Goal: Task Accomplishment & Management: Manage account settings

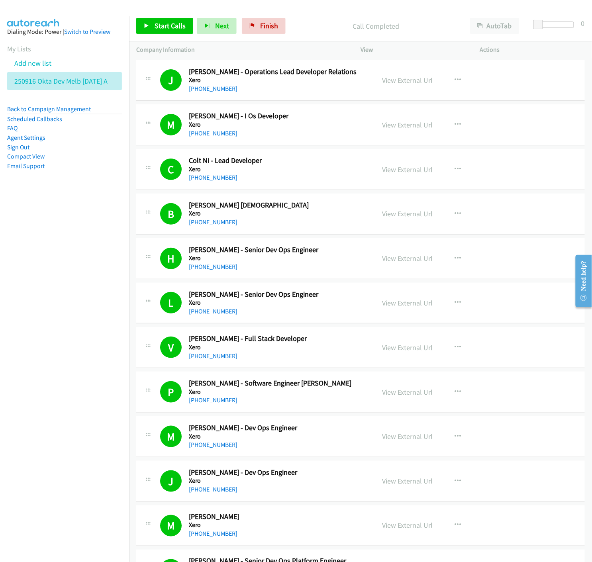
scroll to position [4808, 0]
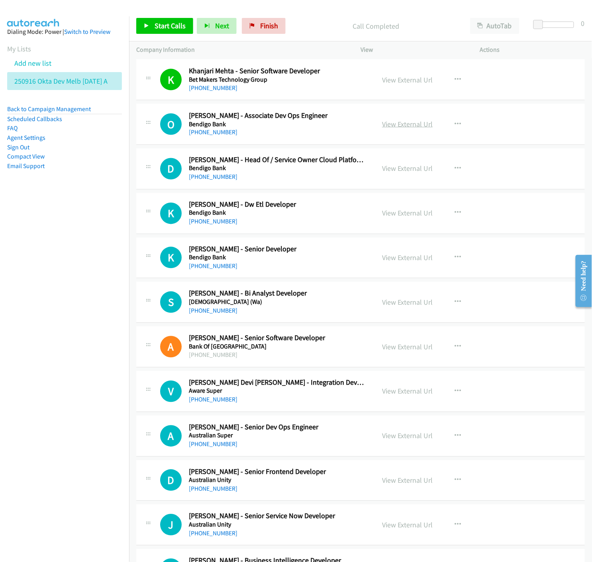
click at [403, 128] on link "View External Url" at bounding box center [407, 123] width 51 height 9
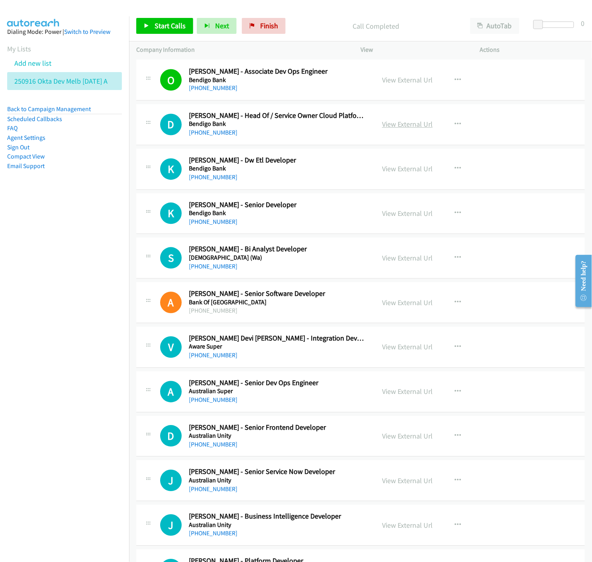
click at [406, 125] on link "View External Url" at bounding box center [407, 124] width 51 height 9
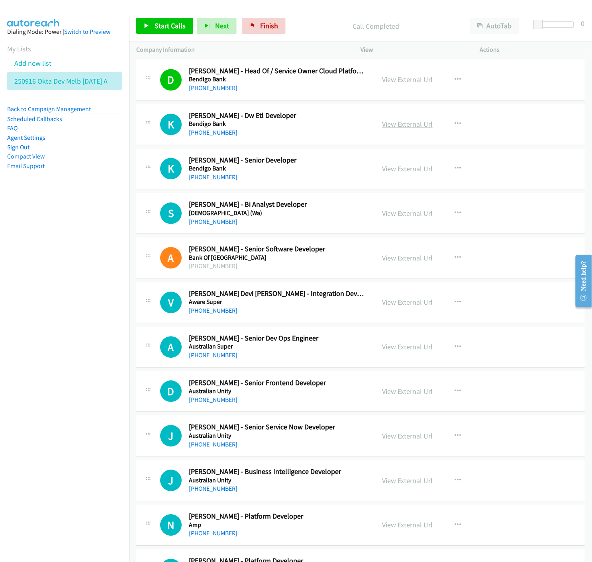
click at [398, 128] on link "View External Url" at bounding box center [407, 124] width 51 height 9
click at [393, 170] on link "View External Url" at bounding box center [407, 168] width 51 height 9
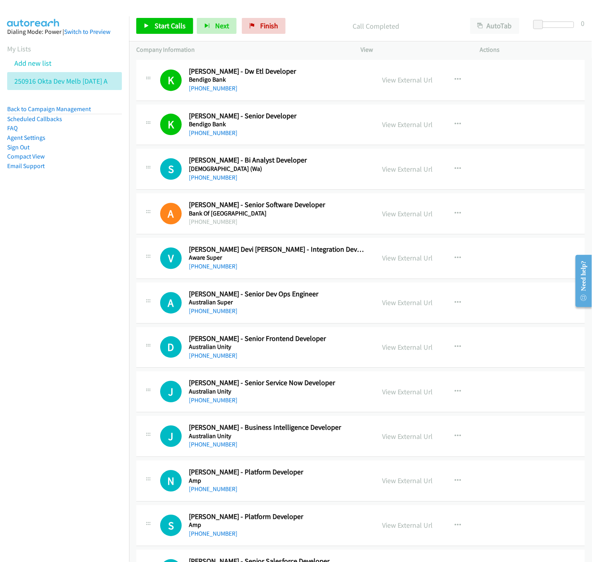
scroll to position [4985, 0]
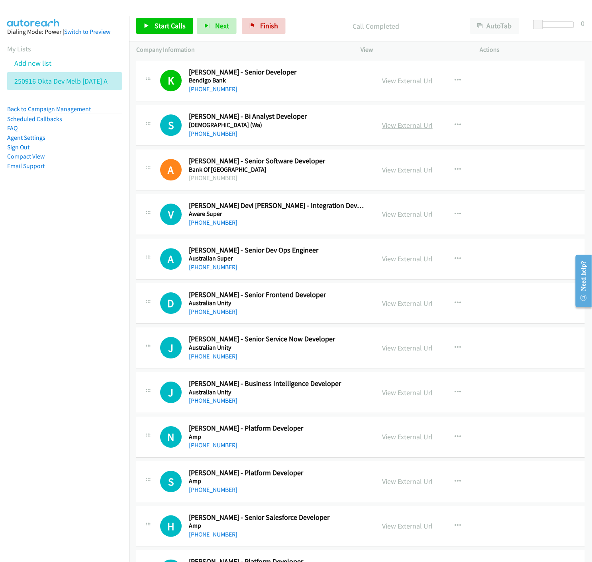
click at [398, 125] on link "View External Url" at bounding box center [407, 125] width 51 height 9
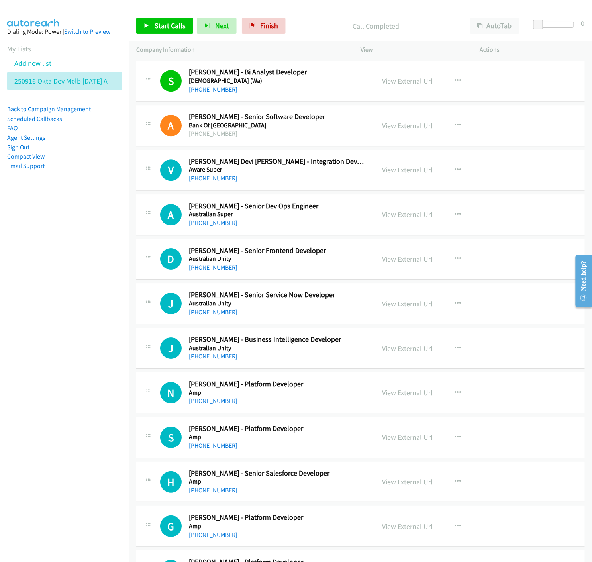
scroll to position [5073, 0]
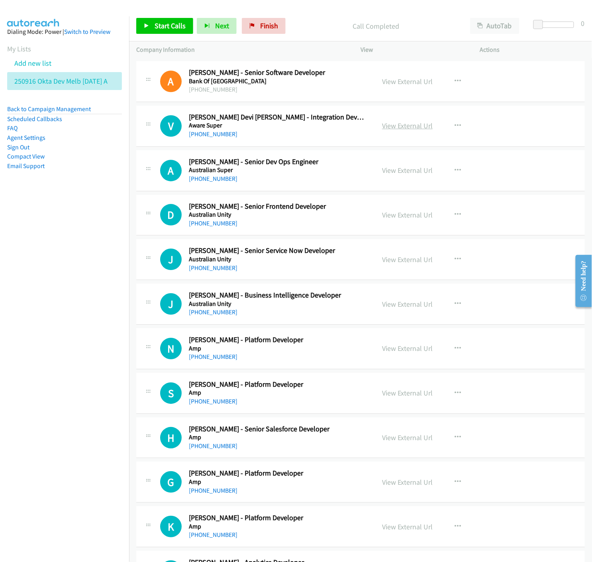
click at [389, 127] on link "View External Url" at bounding box center [407, 125] width 51 height 9
click at [393, 173] on link "View External Url" at bounding box center [407, 170] width 51 height 9
click at [455, 127] on icon "button" at bounding box center [457, 126] width 6 height 6
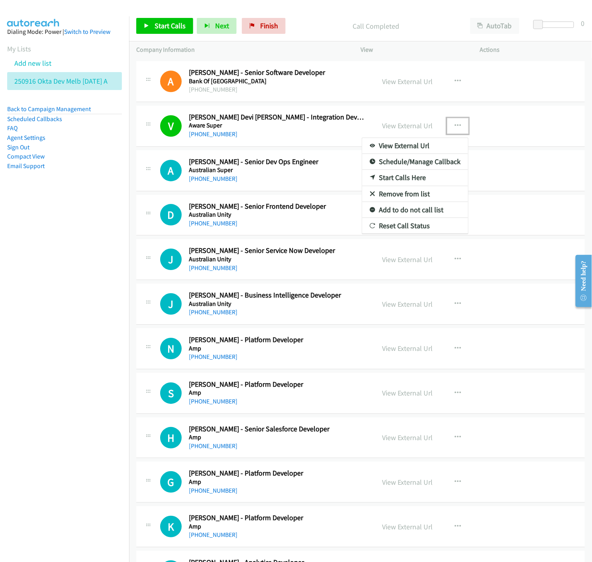
click at [369, 195] on icon at bounding box center [372, 194] width 6 height 6
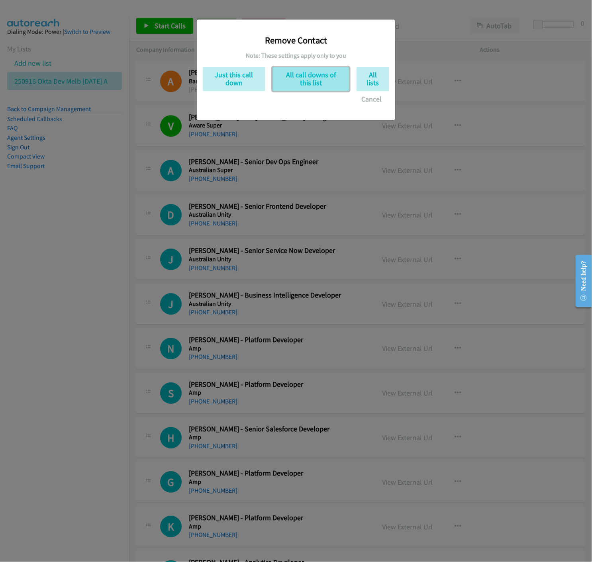
click at [333, 84] on button "All call downs of this list" at bounding box center [310, 79] width 77 height 24
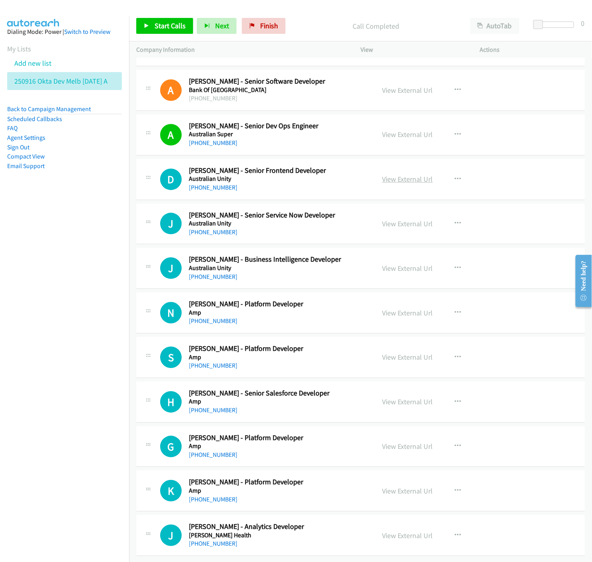
click at [395, 174] on link "View External Url" at bounding box center [407, 178] width 51 height 9
click at [399, 219] on link "View External Url" at bounding box center [407, 223] width 51 height 9
click at [457, 215] on button "button" at bounding box center [457, 223] width 21 height 16
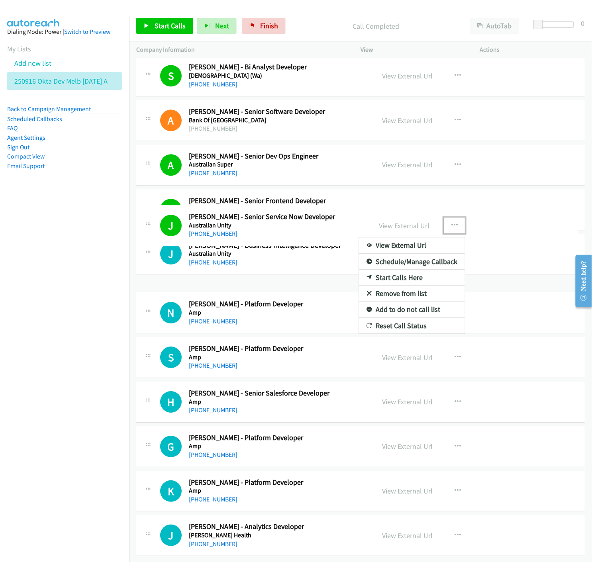
scroll to position [5043, 0]
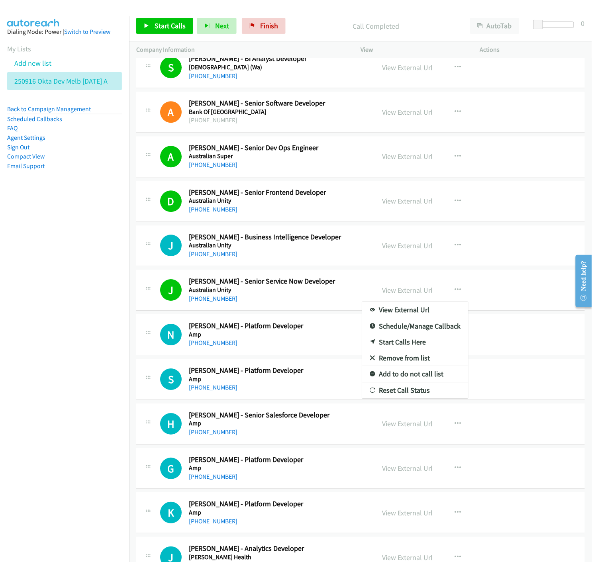
click at [369, 359] on icon at bounding box center [372, 359] width 6 height 6
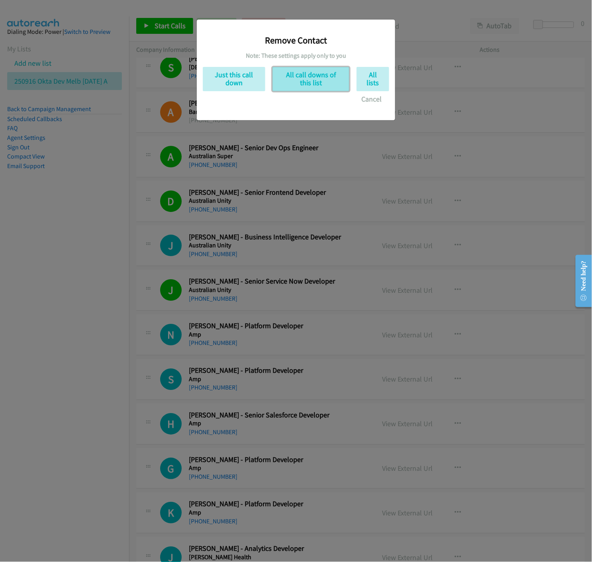
click at [313, 80] on button "All call downs of this list" at bounding box center [310, 79] width 77 height 24
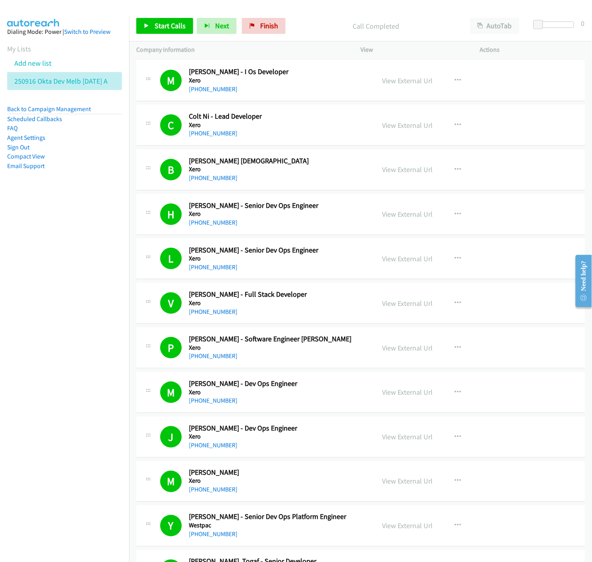
scroll to position [88, 0]
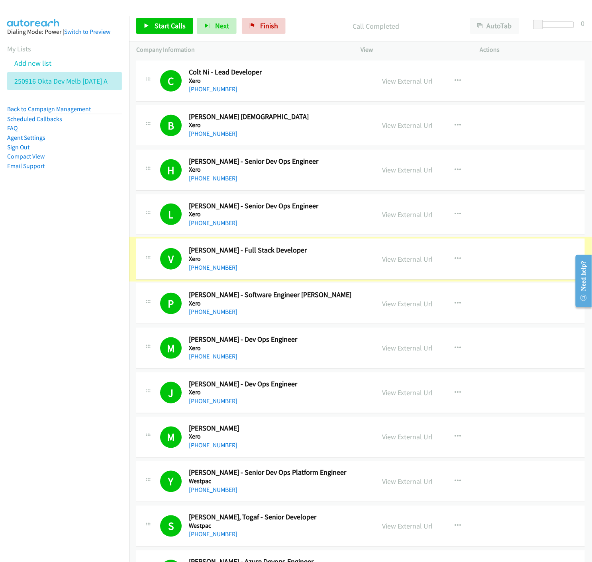
click at [410, 260] on link "View External Url" at bounding box center [407, 258] width 51 height 9
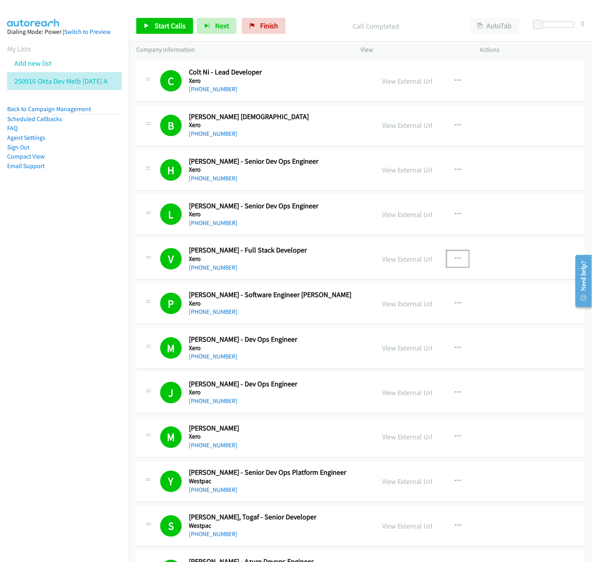
click at [454, 259] on icon "button" at bounding box center [457, 259] width 6 height 6
click at [369, 326] on icon at bounding box center [372, 327] width 6 height 6
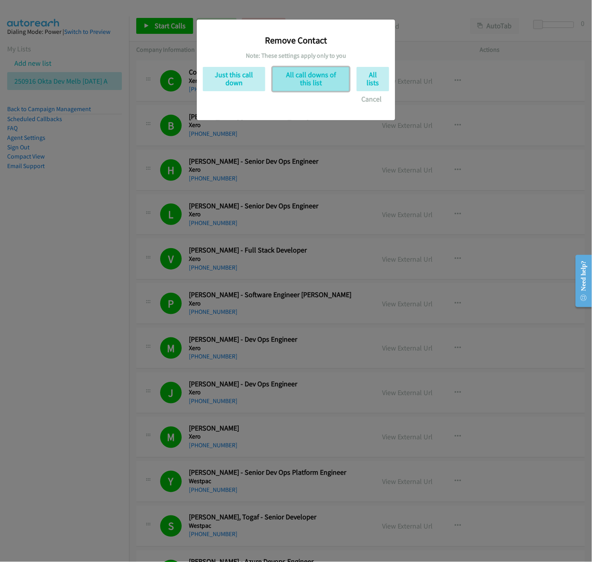
click at [319, 75] on button "All call downs of this list" at bounding box center [310, 79] width 77 height 24
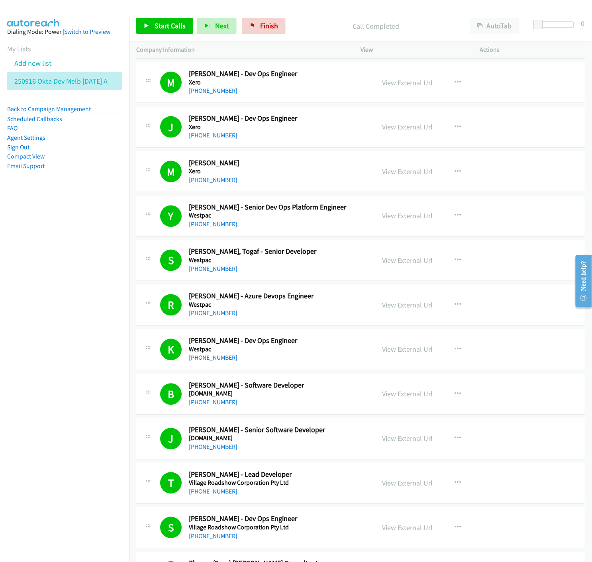
scroll to position [398, 0]
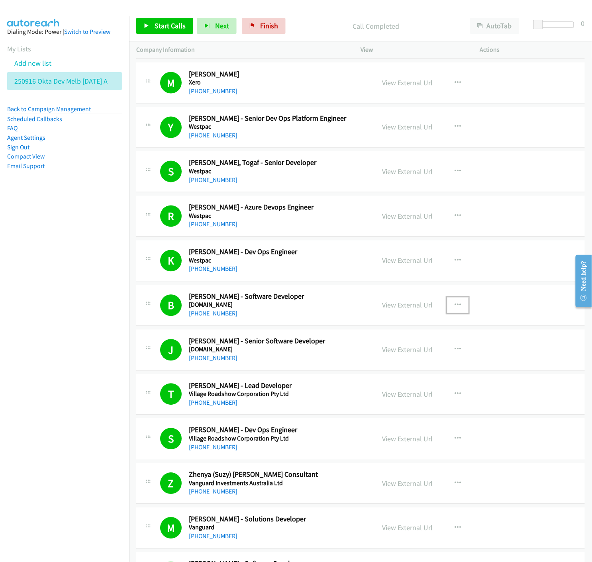
click at [454, 303] on icon "button" at bounding box center [457, 305] width 6 height 6
click at [369, 371] on icon at bounding box center [372, 374] width 6 height 6
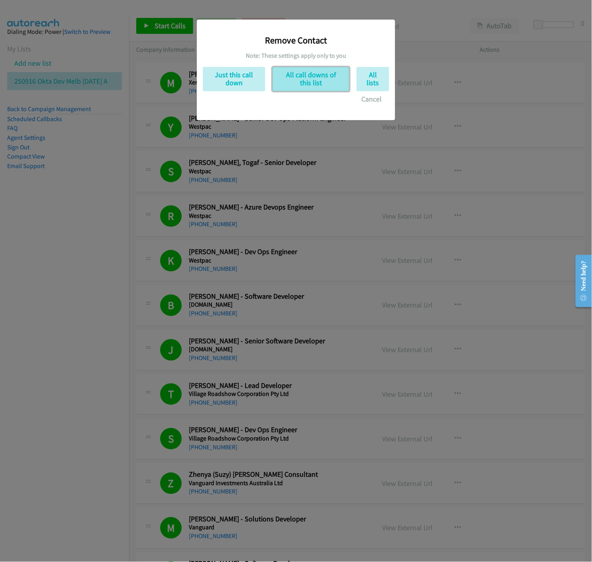
click at [297, 76] on button "All call downs of this list" at bounding box center [310, 79] width 77 height 24
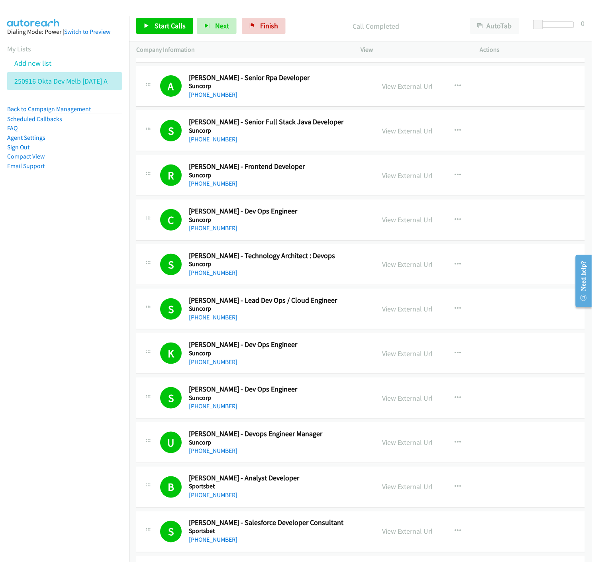
scroll to position [796, 0]
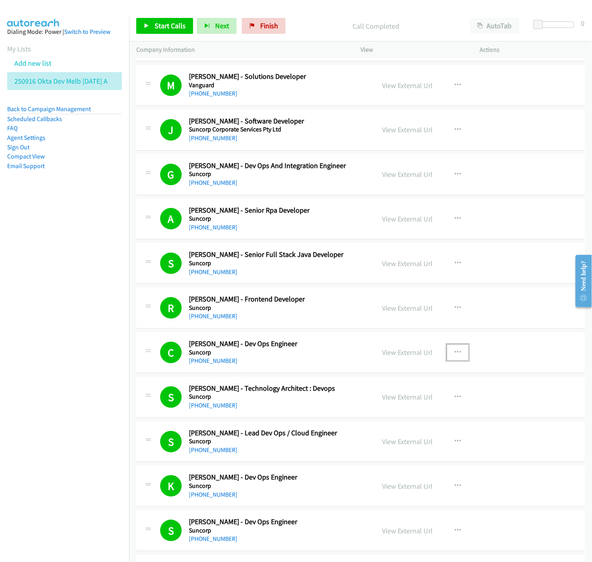
click at [454, 351] on icon "button" at bounding box center [457, 352] width 6 height 6
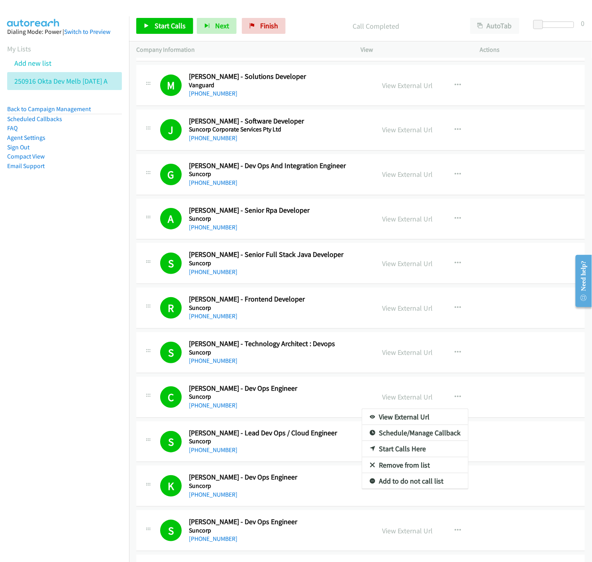
click at [369, 464] on icon at bounding box center [372, 466] width 6 height 6
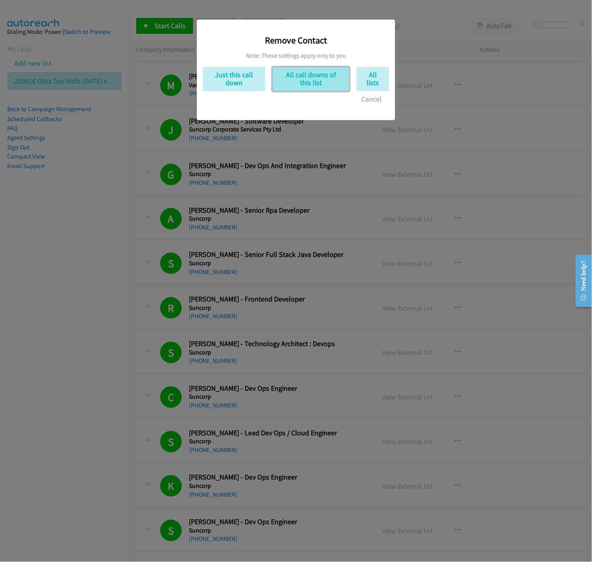
click at [303, 81] on button "All call downs of this list" at bounding box center [310, 79] width 77 height 24
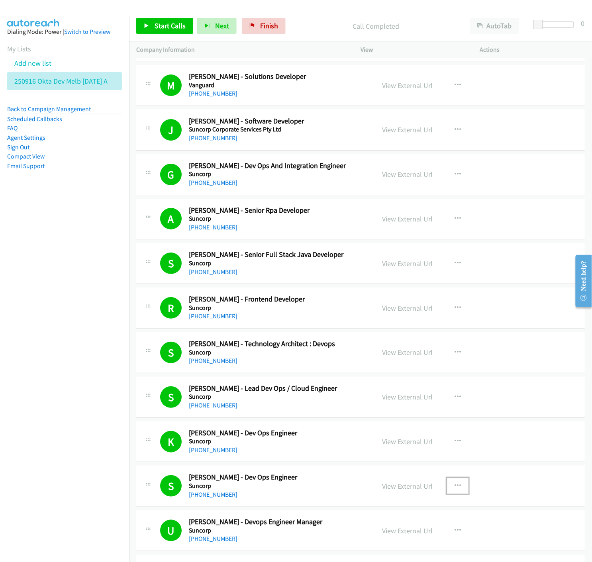
click at [454, 486] on icon "button" at bounding box center [457, 485] width 6 height 6
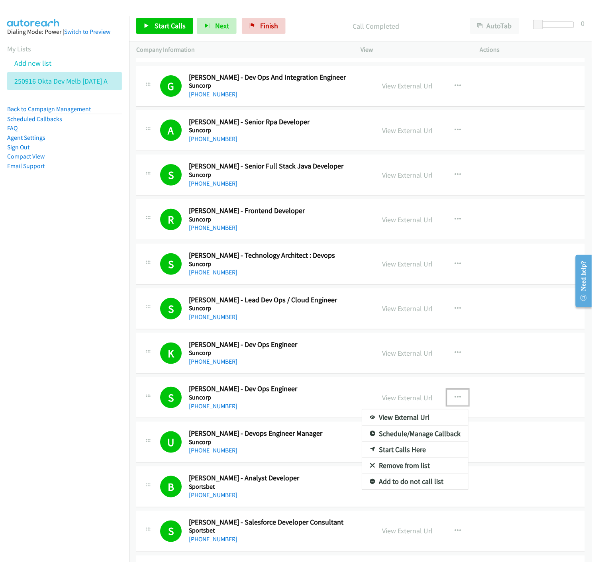
click at [369, 465] on icon at bounding box center [372, 466] width 6 height 6
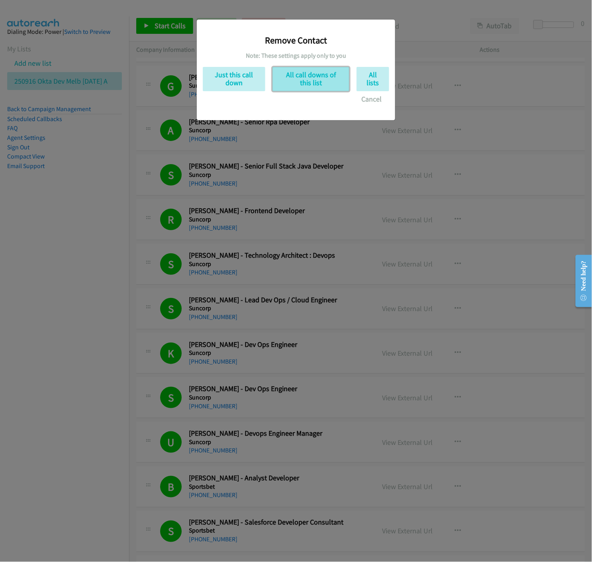
click at [307, 76] on button "All call downs of this list" at bounding box center [310, 79] width 77 height 24
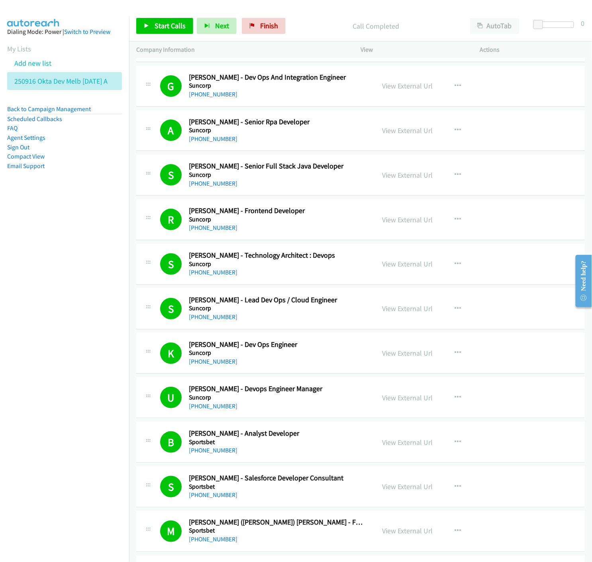
scroll to position [929, 0]
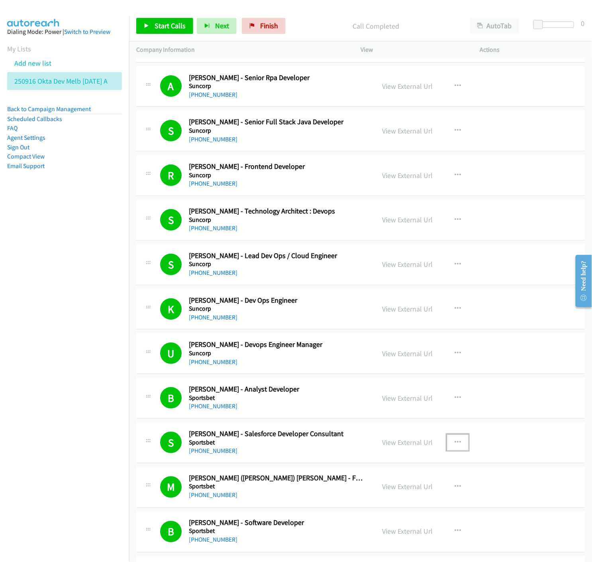
click at [455, 441] on icon "button" at bounding box center [457, 442] width 6 height 6
click at [369, 509] on icon at bounding box center [372, 511] width 6 height 6
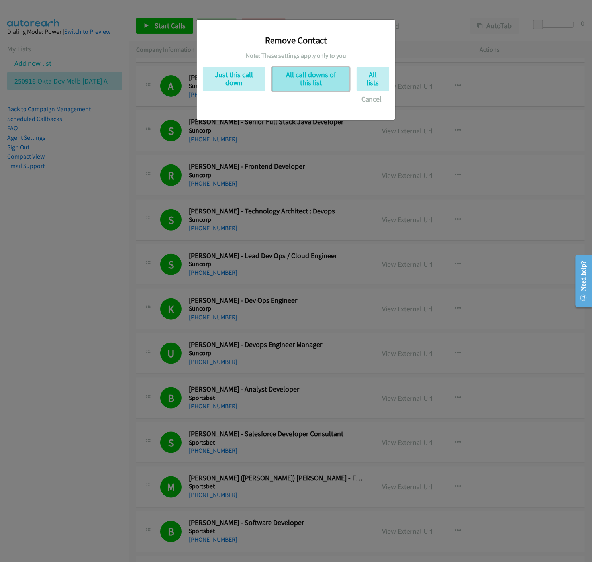
click at [328, 81] on button "All call downs of this list" at bounding box center [310, 79] width 77 height 24
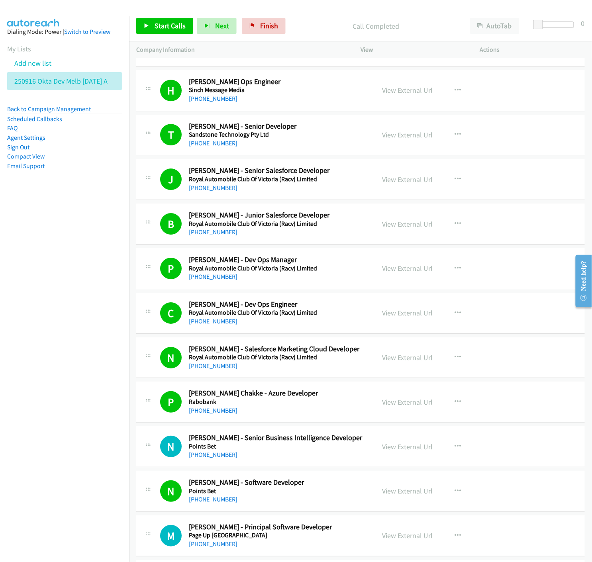
scroll to position [1548, 0]
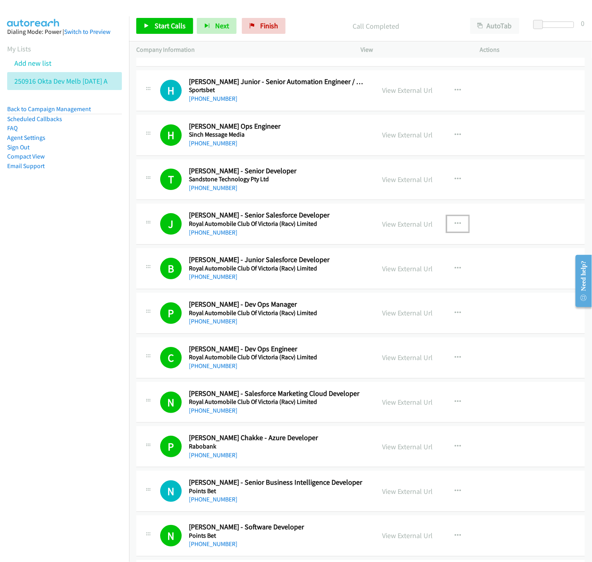
click at [454, 222] on icon "button" at bounding box center [457, 224] width 6 height 6
click at [369, 289] on icon at bounding box center [372, 292] width 6 height 6
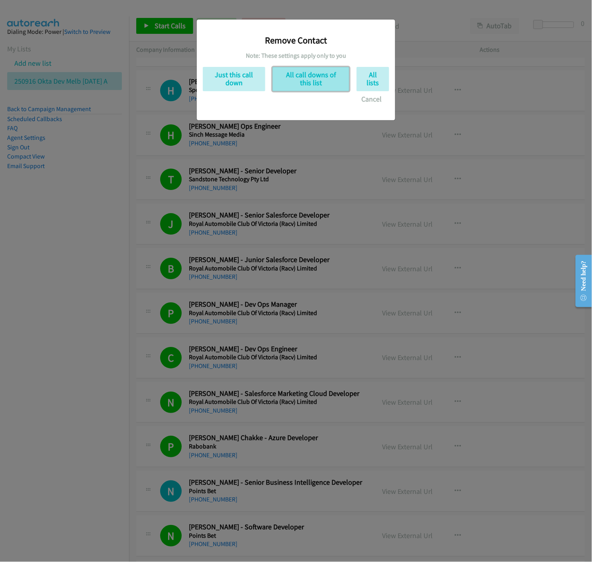
click at [300, 78] on button "All call downs of this list" at bounding box center [310, 79] width 77 height 24
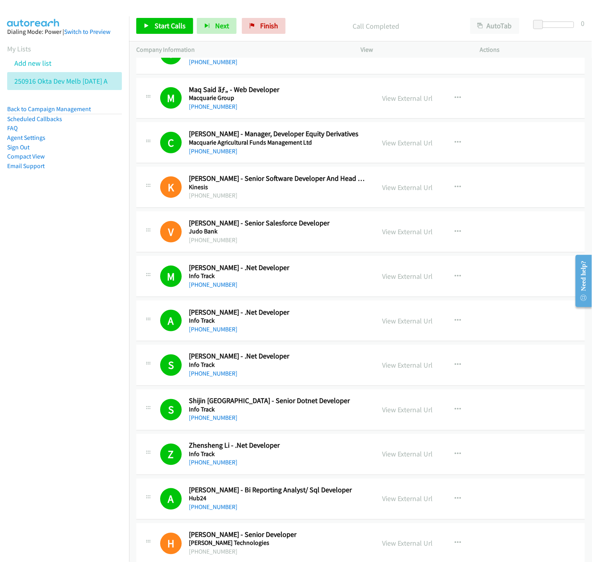
scroll to position [2654, 0]
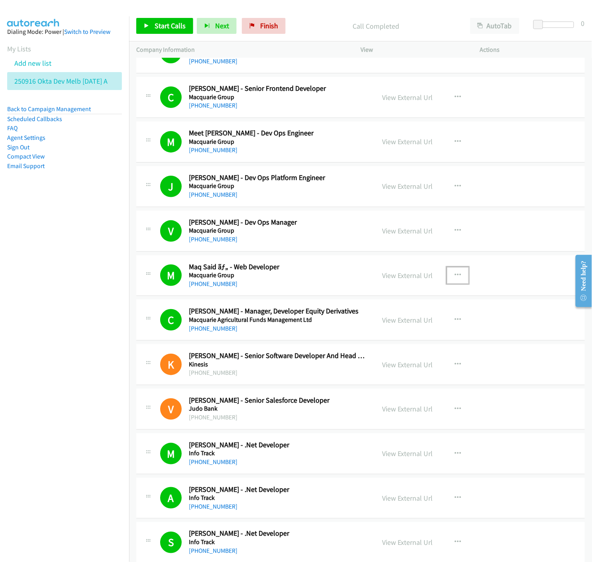
click at [455, 275] on icon "button" at bounding box center [457, 275] width 6 height 6
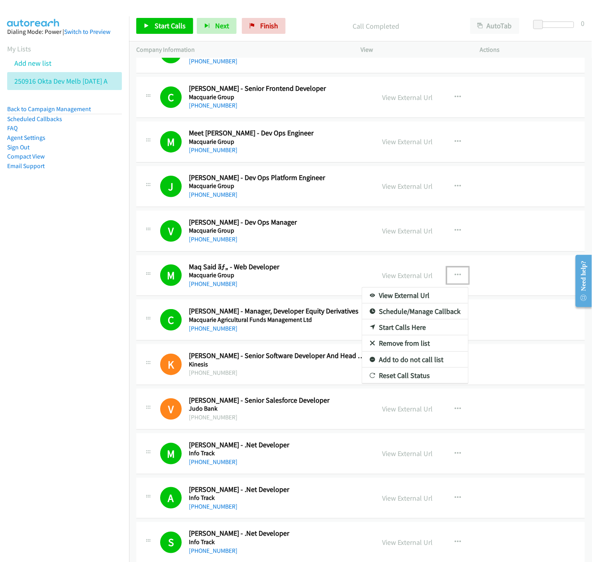
click at [369, 344] on icon at bounding box center [372, 344] width 6 height 6
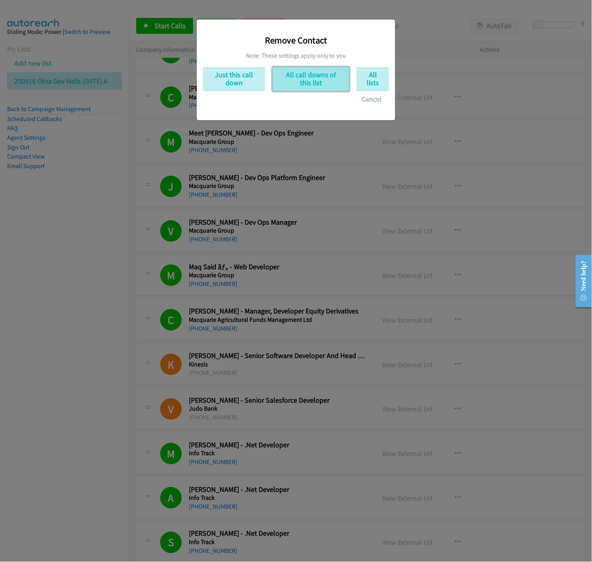
click at [316, 82] on button "All call downs of this list" at bounding box center [310, 79] width 77 height 24
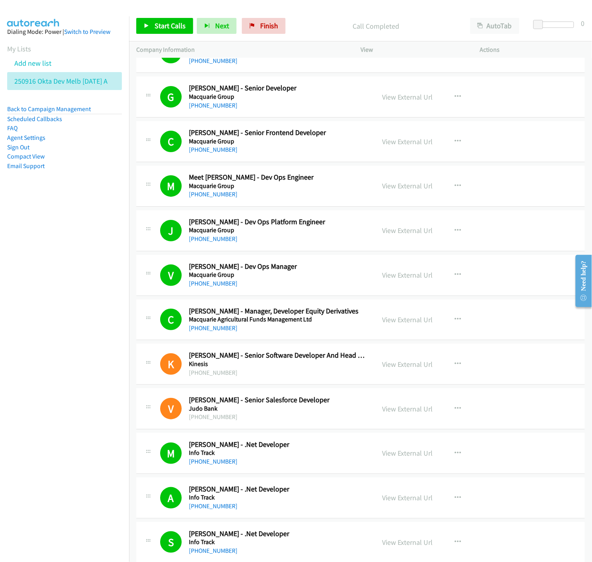
scroll to position [2565, 0]
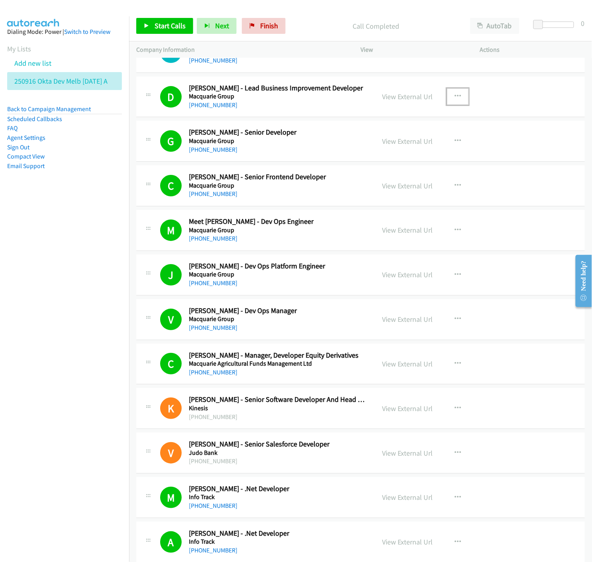
click at [454, 95] on icon "button" at bounding box center [457, 96] width 6 height 6
click at [369, 165] on icon at bounding box center [372, 165] width 6 height 6
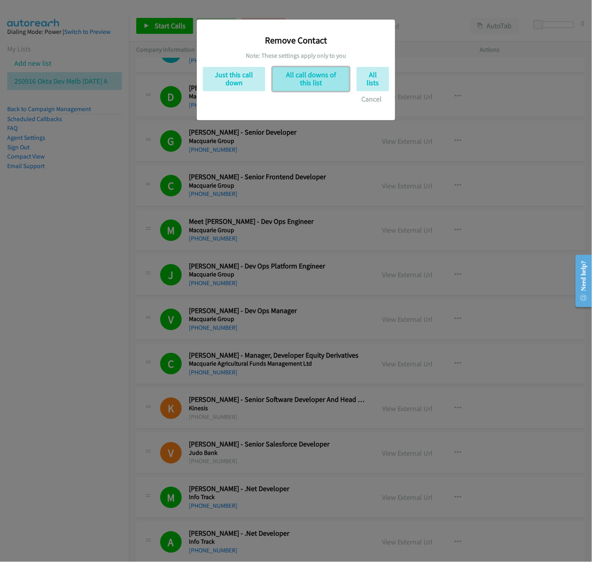
click at [289, 82] on button "All call downs of this list" at bounding box center [310, 79] width 77 height 24
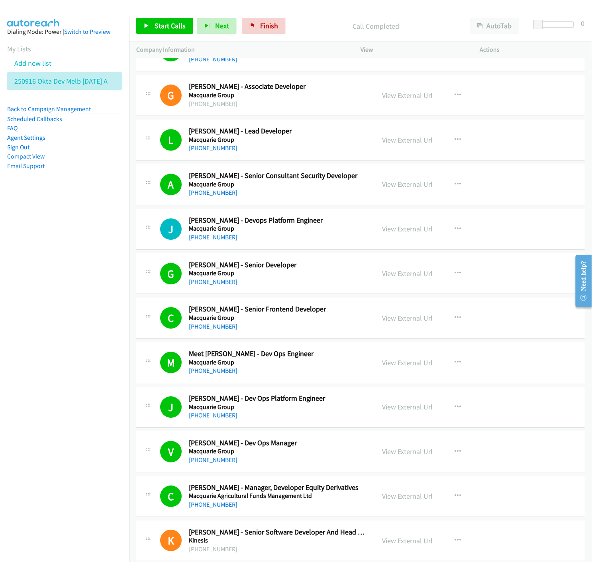
scroll to position [2344, 0]
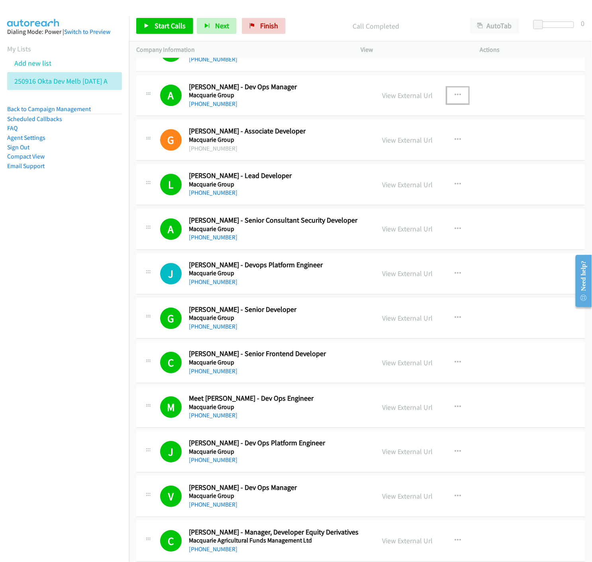
click at [454, 94] on icon "button" at bounding box center [457, 95] width 6 height 6
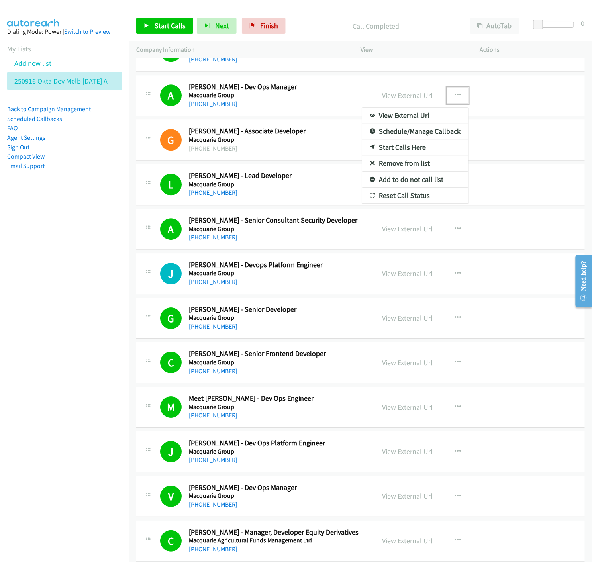
click at [369, 162] on icon at bounding box center [372, 164] width 6 height 6
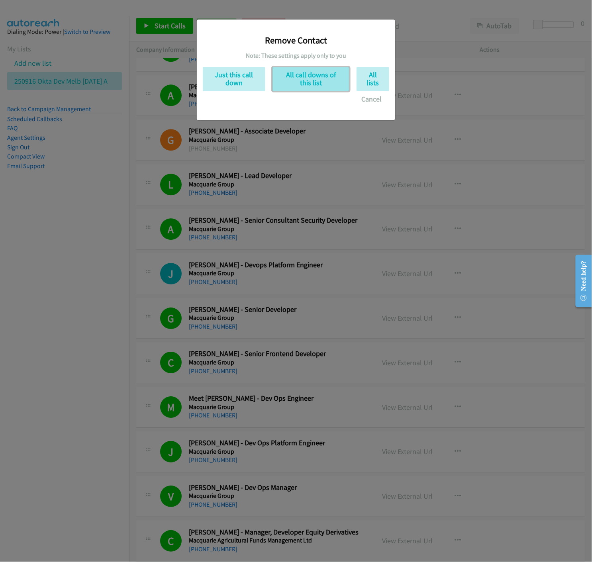
click at [321, 81] on button "All call downs of this list" at bounding box center [310, 79] width 77 height 24
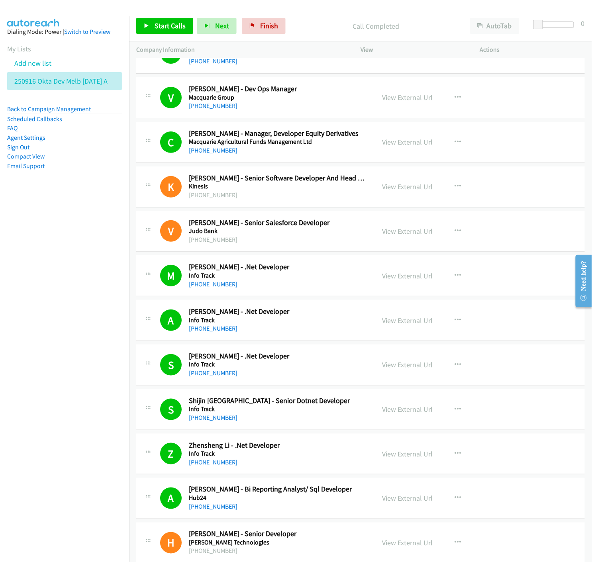
scroll to position [2742, 0]
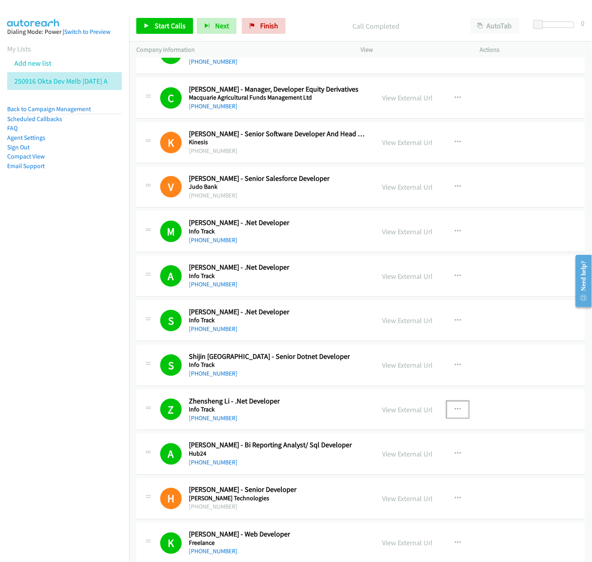
click at [454, 408] on icon "button" at bounding box center [457, 409] width 6 height 6
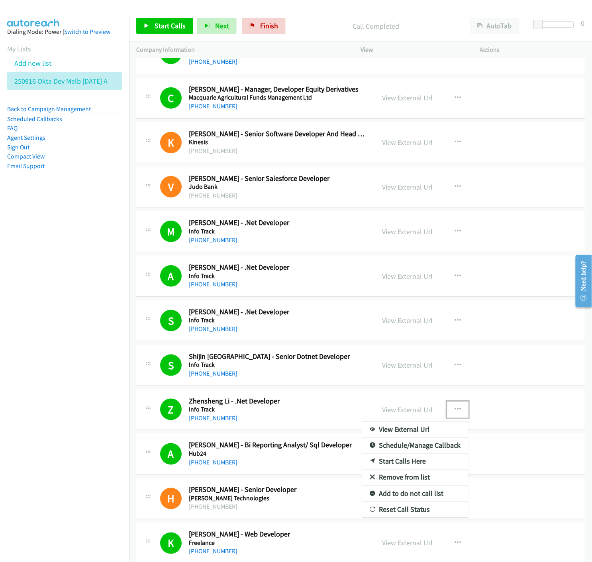
click at [369, 478] on icon at bounding box center [372, 478] width 6 height 6
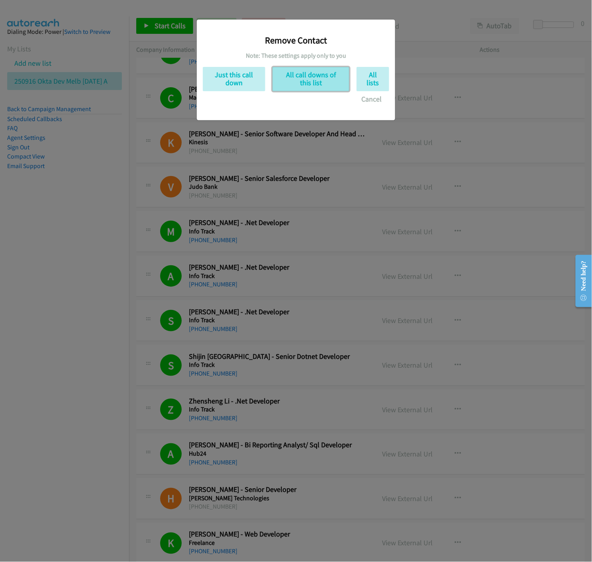
click at [337, 74] on button "All call downs of this list" at bounding box center [310, 79] width 77 height 24
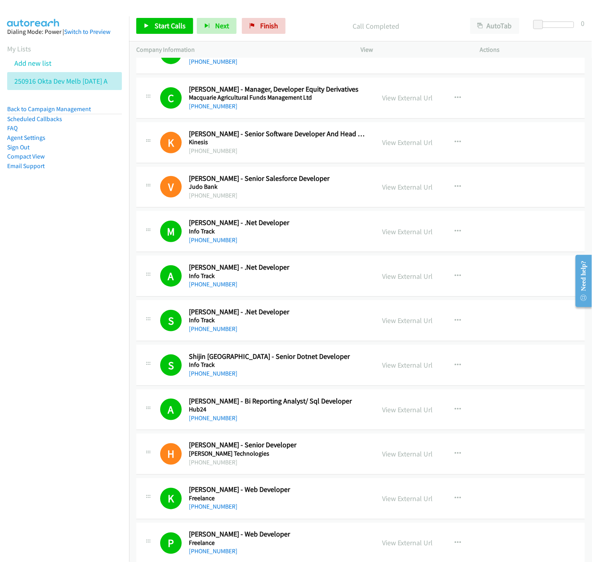
scroll to position [2787, 0]
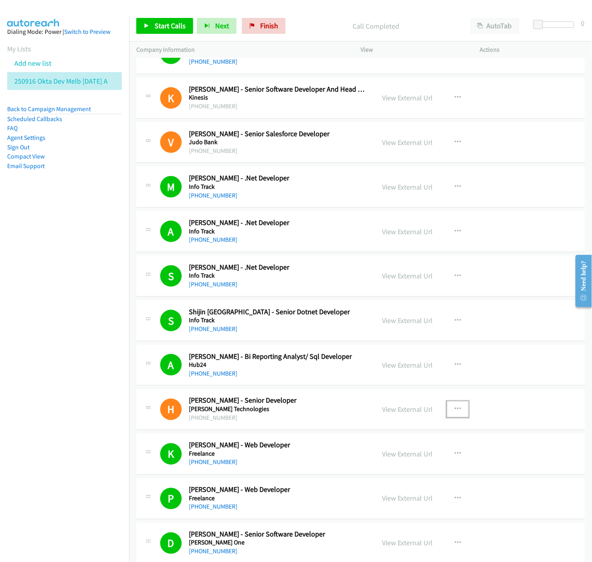
click at [456, 409] on icon "button" at bounding box center [457, 409] width 6 height 6
click at [369, 477] on icon at bounding box center [372, 478] width 6 height 6
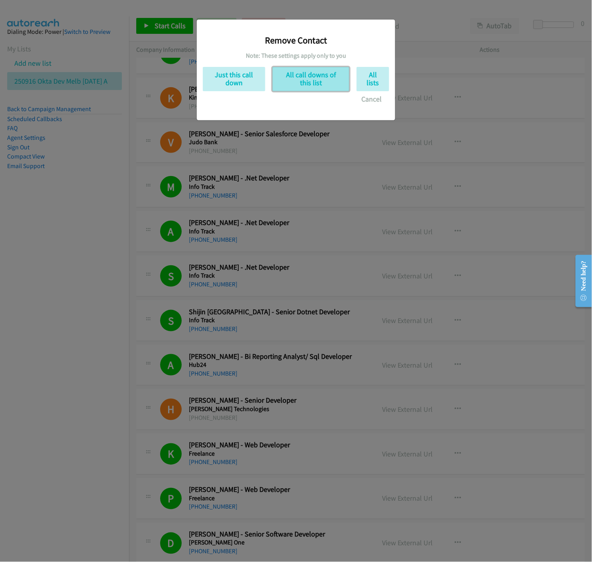
click at [322, 81] on button "All call downs of this list" at bounding box center [310, 79] width 77 height 24
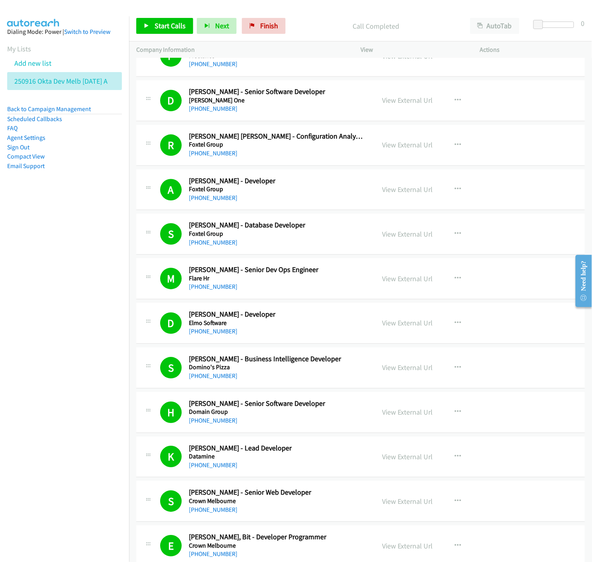
scroll to position [3229, 0]
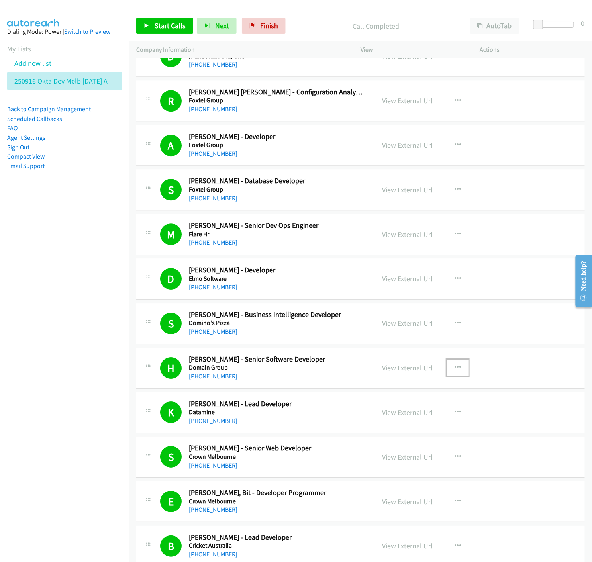
click at [458, 363] on button "button" at bounding box center [457, 367] width 21 height 16
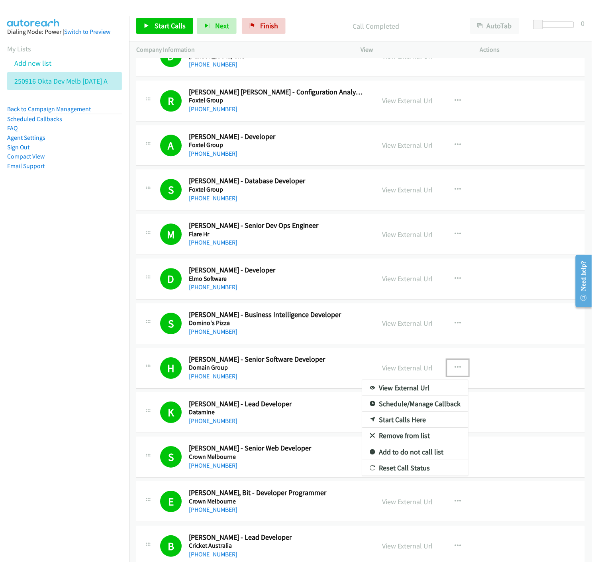
click at [367, 434] on link "Remove from list" at bounding box center [415, 436] width 106 height 16
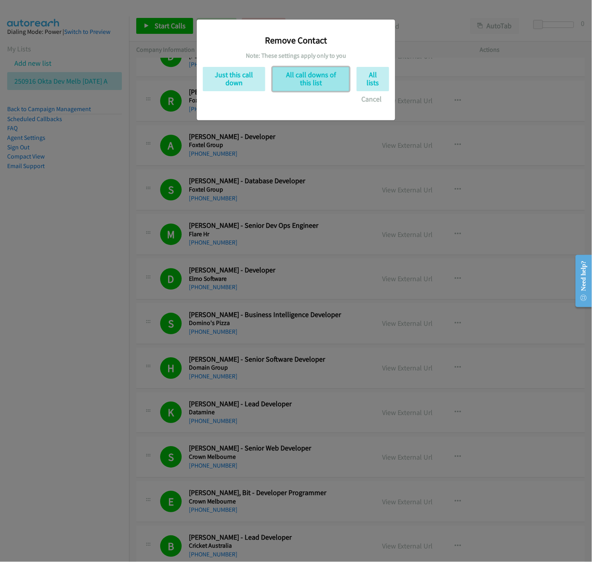
click at [301, 78] on button "All call downs of this list" at bounding box center [310, 79] width 77 height 24
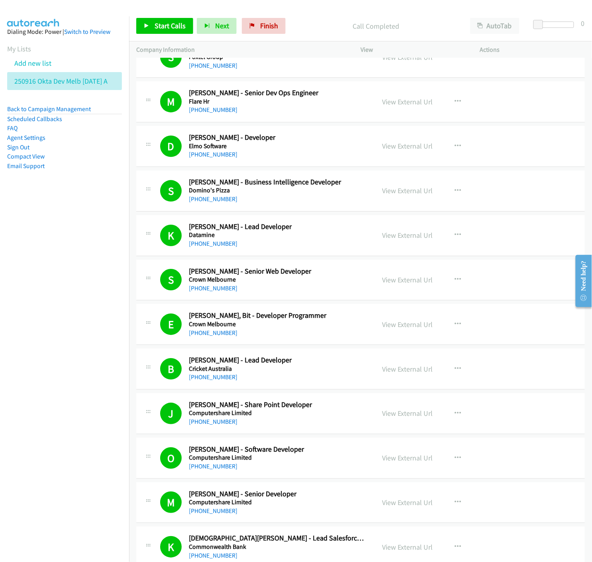
scroll to position [3406, 0]
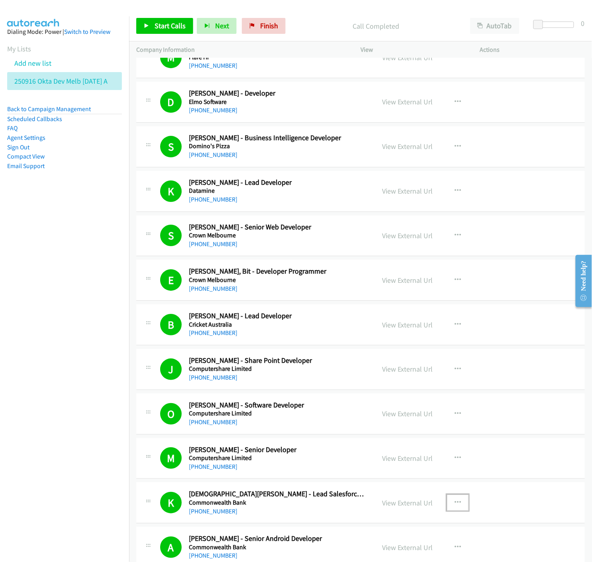
click at [454, 504] on icon "button" at bounding box center [457, 502] width 6 height 6
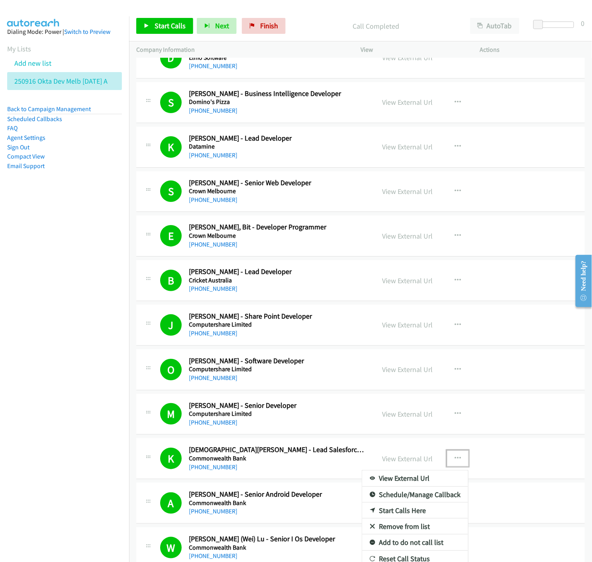
click at [369, 527] on icon at bounding box center [372, 527] width 6 height 6
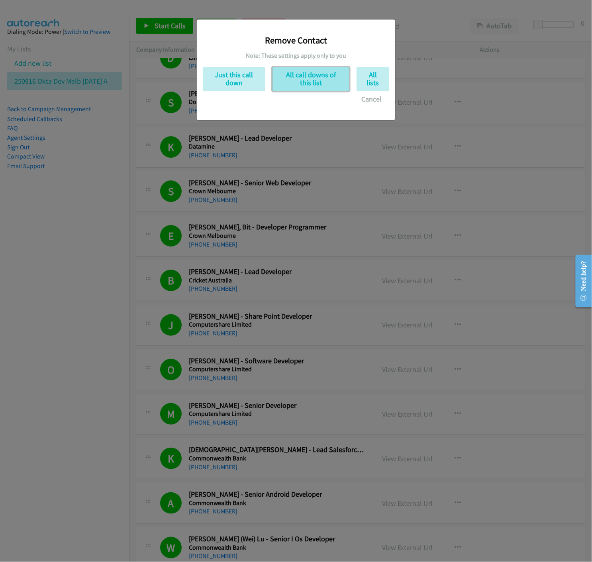
click at [290, 79] on button "All call downs of this list" at bounding box center [310, 79] width 77 height 24
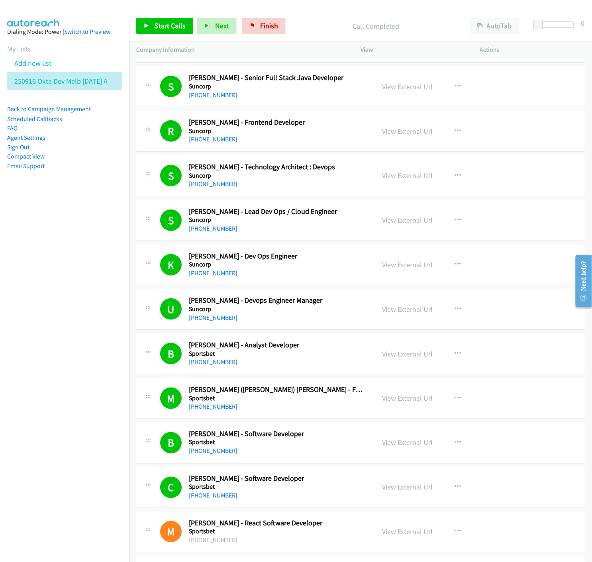
scroll to position [929, 0]
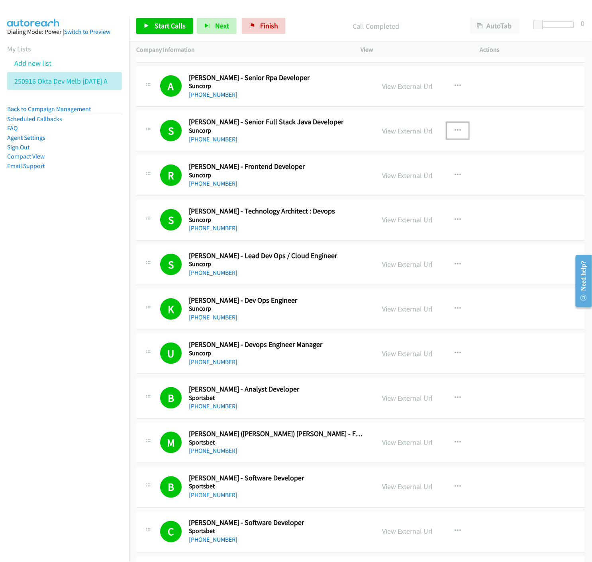
click at [456, 131] on icon "button" at bounding box center [457, 130] width 6 height 6
click at [369, 199] on icon at bounding box center [372, 199] width 6 height 6
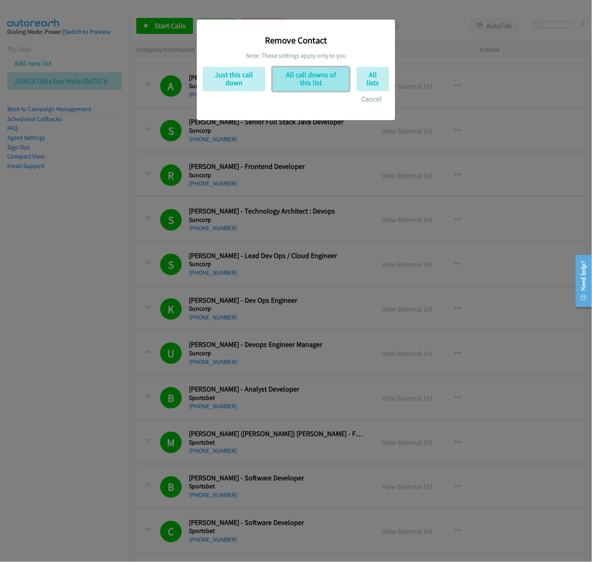
click at [296, 74] on button "All call downs of this list" at bounding box center [310, 79] width 77 height 24
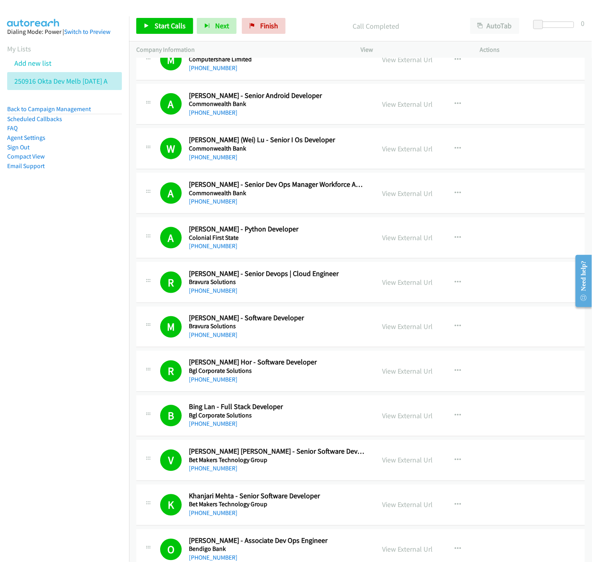
scroll to position [3804, 0]
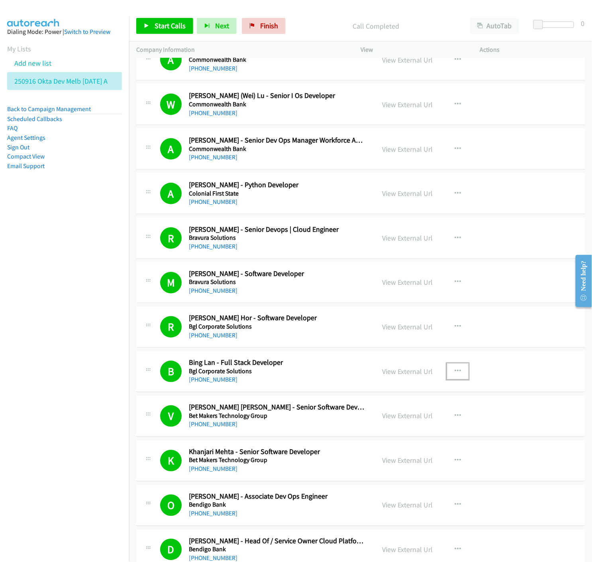
click at [455, 371] on icon "button" at bounding box center [457, 371] width 6 height 6
click at [369, 439] on icon at bounding box center [372, 440] width 6 height 6
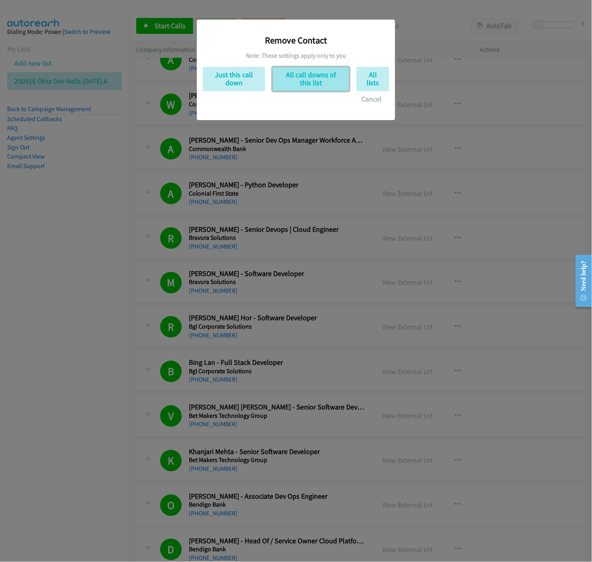
click at [297, 81] on button "All call downs of this list" at bounding box center [310, 79] width 77 height 24
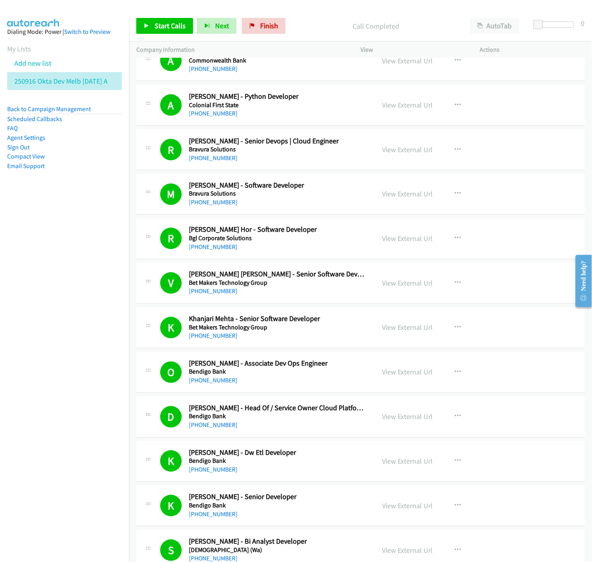
scroll to position [3936, 0]
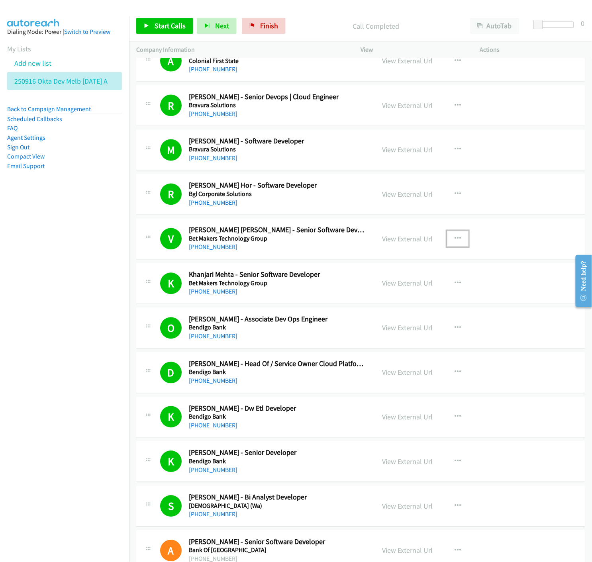
click at [454, 239] on icon "button" at bounding box center [457, 239] width 6 height 6
click at [369, 307] on icon at bounding box center [372, 308] width 6 height 6
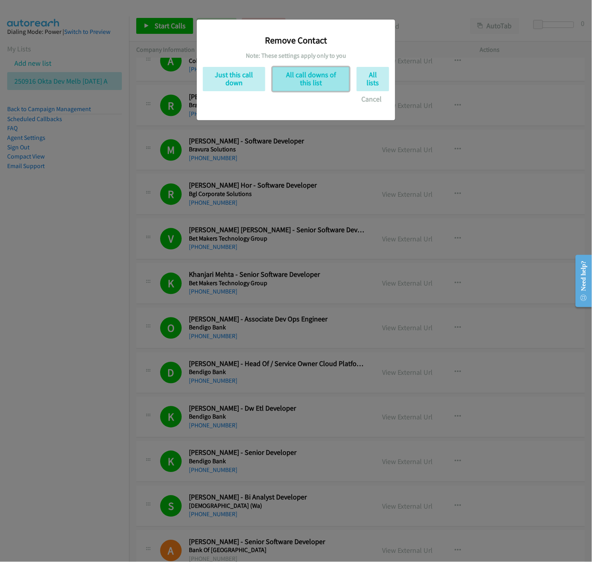
click at [303, 80] on button "All call downs of this list" at bounding box center [310, 79] width 77 height 24
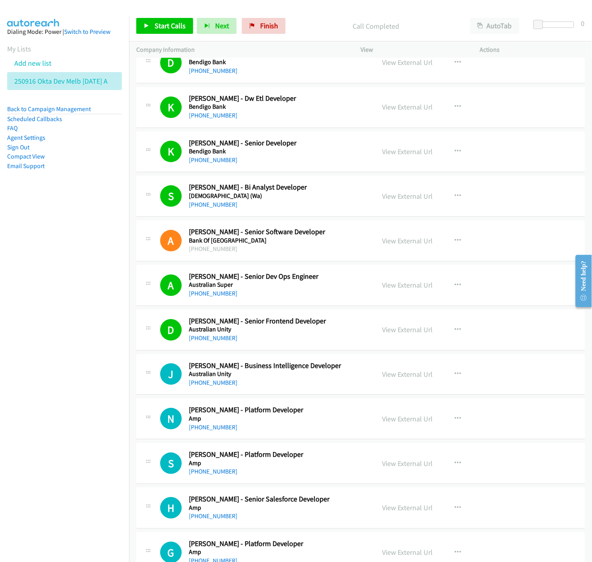
scroll to position [4316, 0]
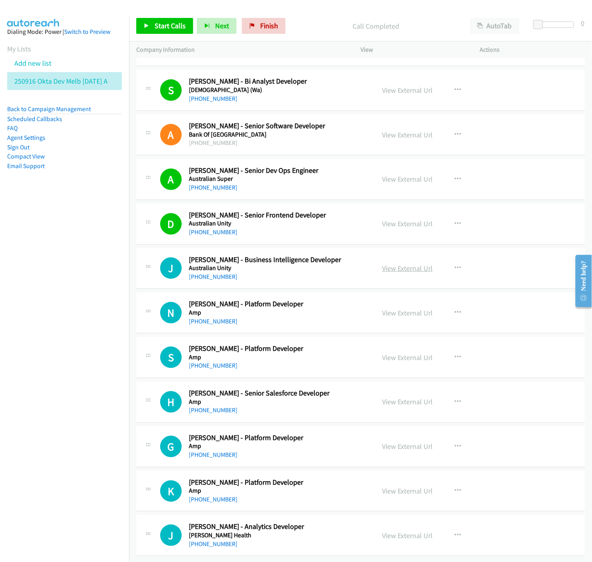
click at [407, 264] on link "View External Url" at bounding box center [407, 268] width 51 height 9
click at [393, 308] on link "View External Url" at bounding box center [407, 312] width 51 height 9
click at [399, 441] on link "View External Url" at bounding box center [407, 445] width 51 height 9
click at [454, 443] on icon "button" at bounding box center [457, 446] width 6 height 6
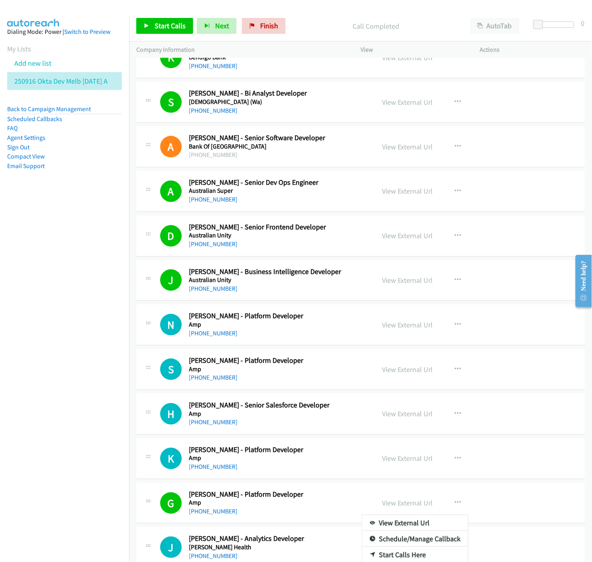
scroll to position [4354, 0]
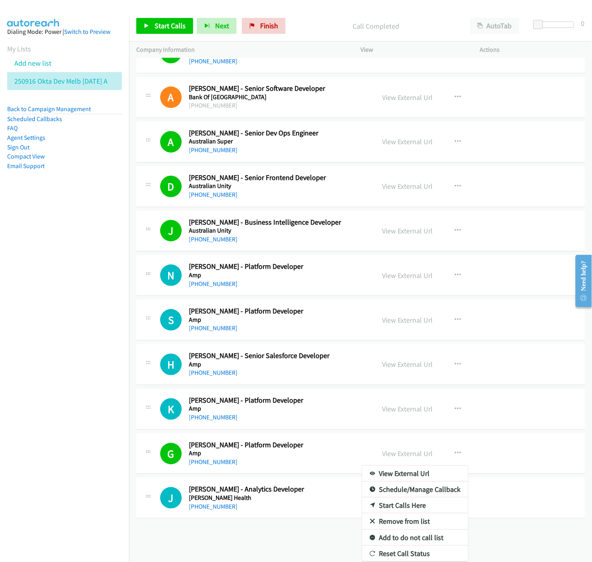
click at [369, 519] on icon at bounding box center [372, 522] width 6 height 6
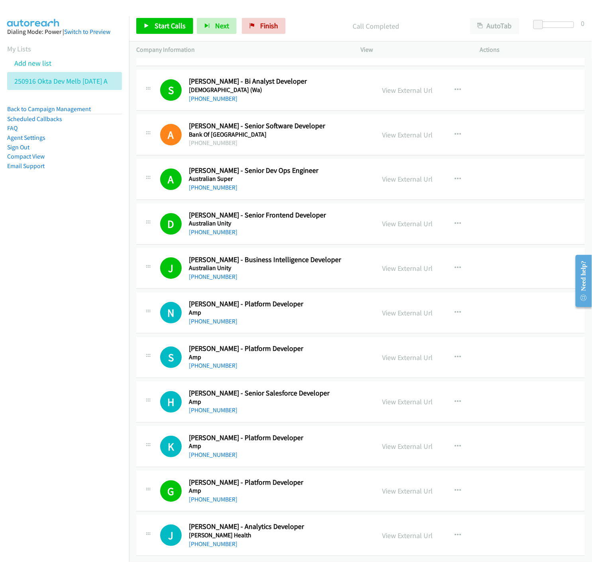
scroll to position [4316, 0]
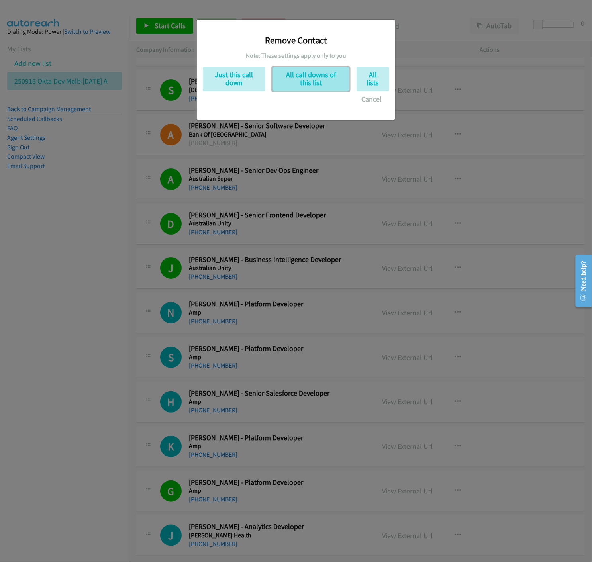
click at [317, 70] on button "All call downs of this list" at bounding box center [310, 79] width 77 height 24
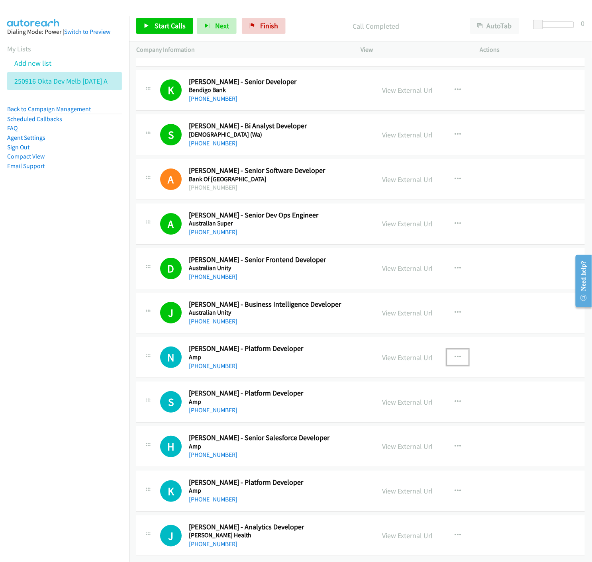
click at [456, 354] on icon "button" at bounding box center [457, 357] width 6 height 6
click at [369, 423] on icon at bounding box center [372, 426] width 6 height 6
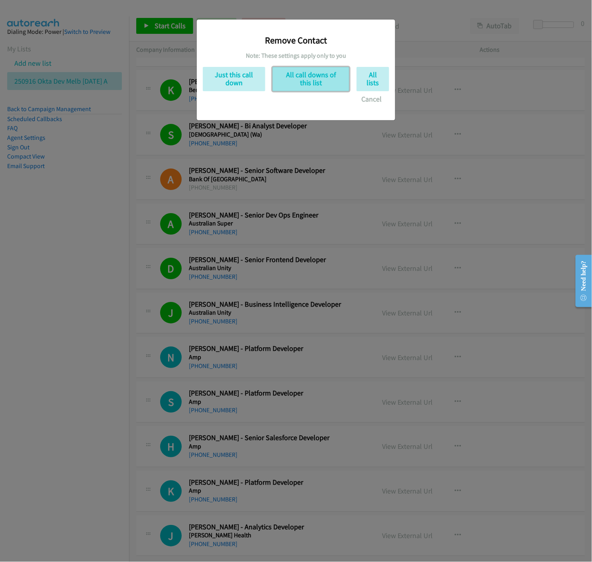
click at [283, 80] on button "All call downs of this list" at bounding box center [310, 79] width 77 height 24
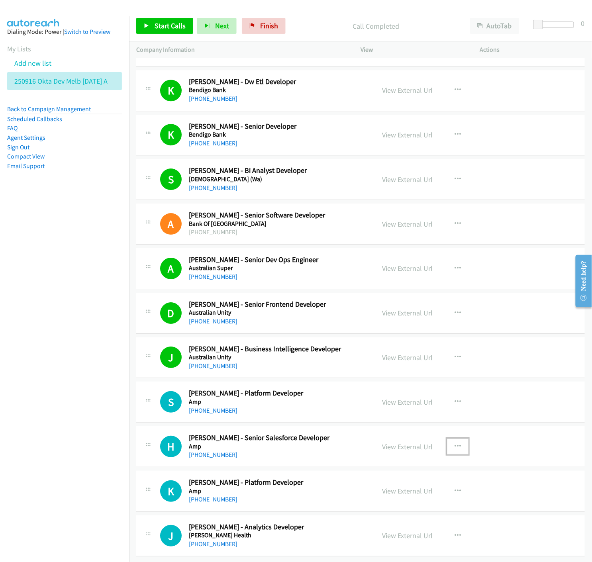
click at [457, 443] on icon "button" at bounding box center [457, 446] width 6 height 6
click at [369, 512] on icon at bounding box center [372, 515] width 6 height 6
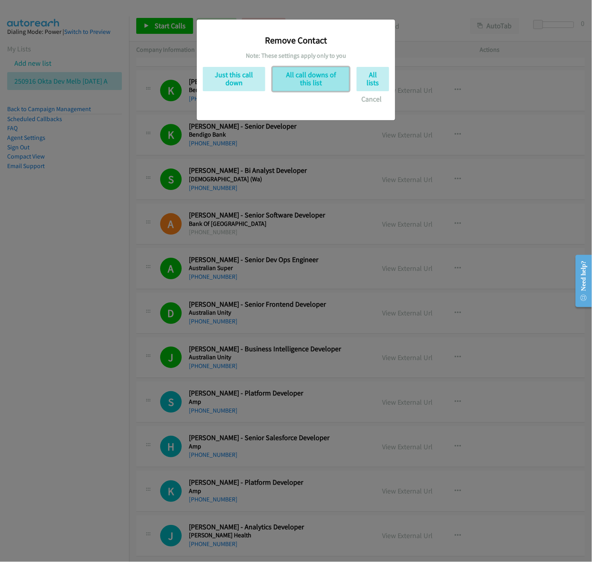
click at [292, 77] on button "All call downs of this list" at bounding box center [310, 79] width 77 height 24
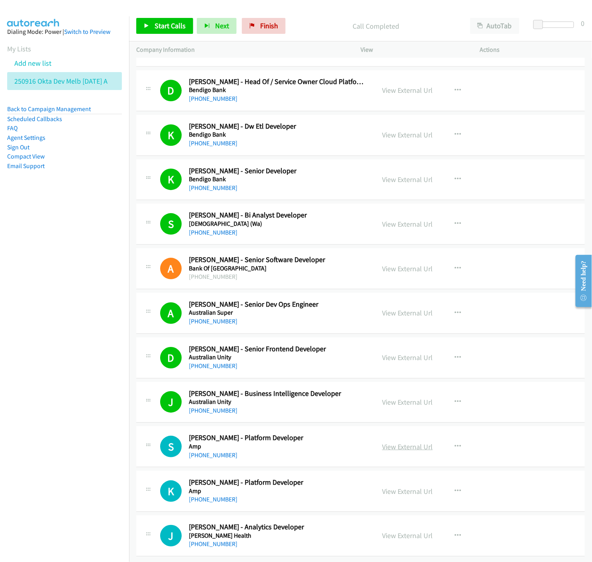
scroll to position [4182, 0]
click at [385, 442] on link "View External Url" at bounding box center [407, 446] width 51 height 9
click at [454, 443] on icon "button" at bounding box center [457, 446] width 6 height 6
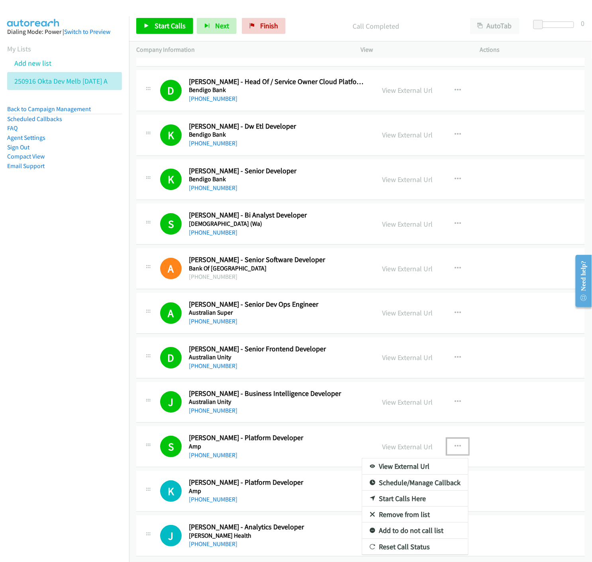
click at [369, 512] on icon at bounding box center [372, 515] width 6 height 6
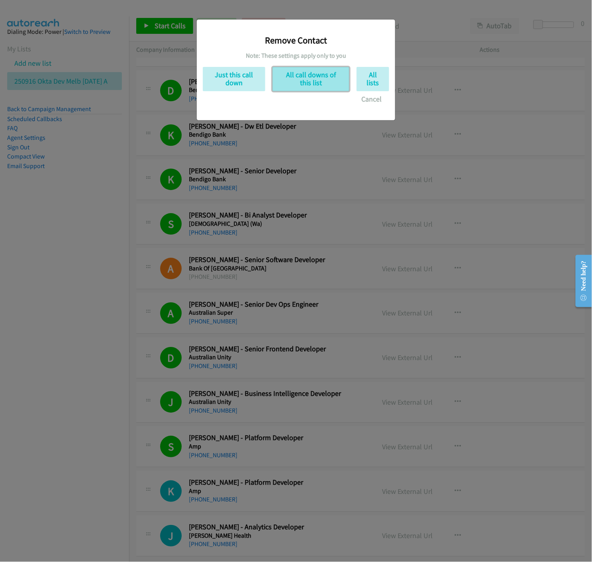
click at [311, 82] on button "All call downs of this list" at bounding box center [310, 79] width 77 height 24
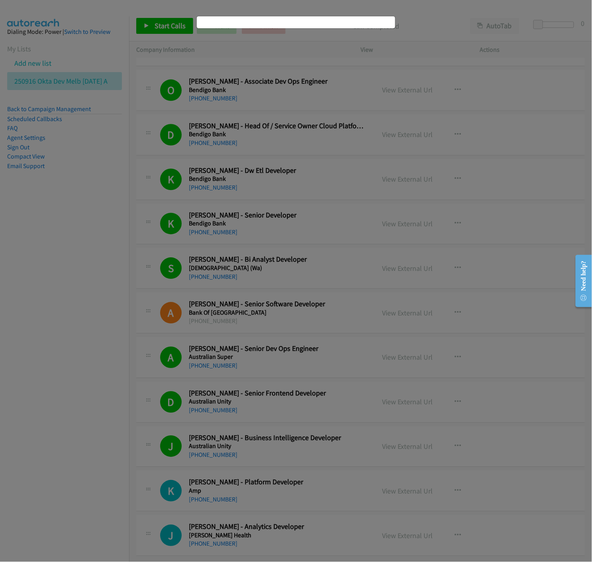
scroll to position [4138, 0]
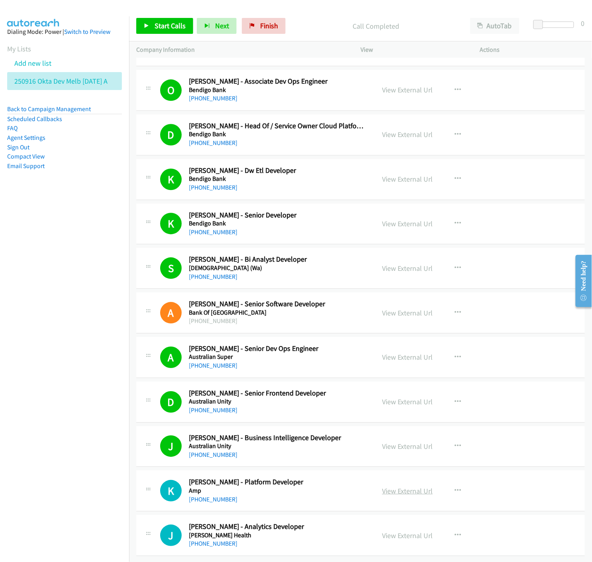
click at [393, 486] on link "View External Url" at bounding box center [407, 490] width 51 height 9
click at [454, 487] on icon "button" at bounding box center [457, 490] width 6 height 6
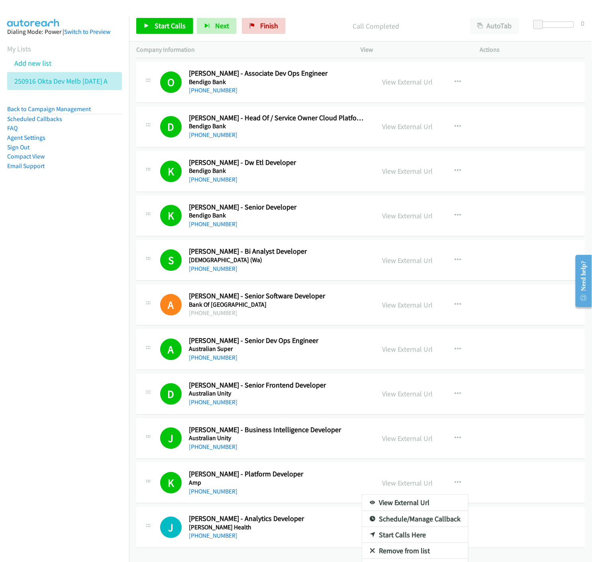
click at [369, 552] on icon at bounding box center [372, 551] width 6 height 6
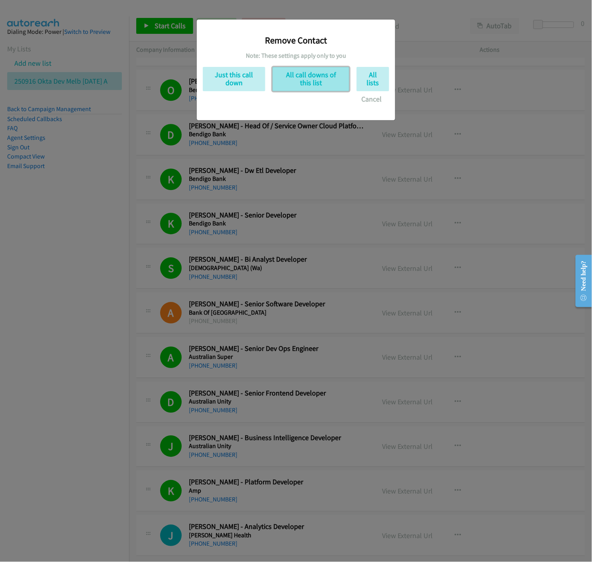
click at [314, 80] on button "All call downs of this list" at bounding box center [310, 79] width 77 height 24
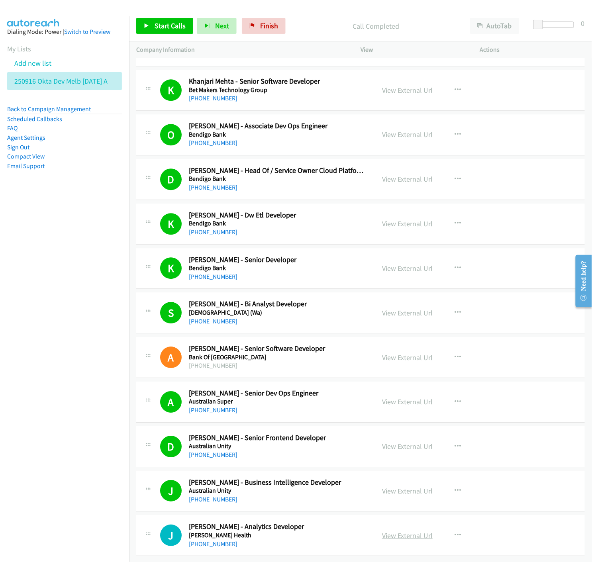
click at [405, 531] on link "View External Url" at bounding box center [407, 535] width 51 height 9
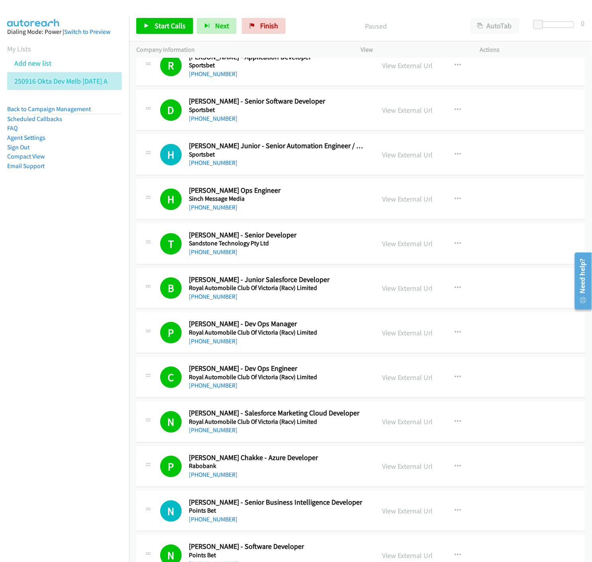
scroll to position [1705, 0]
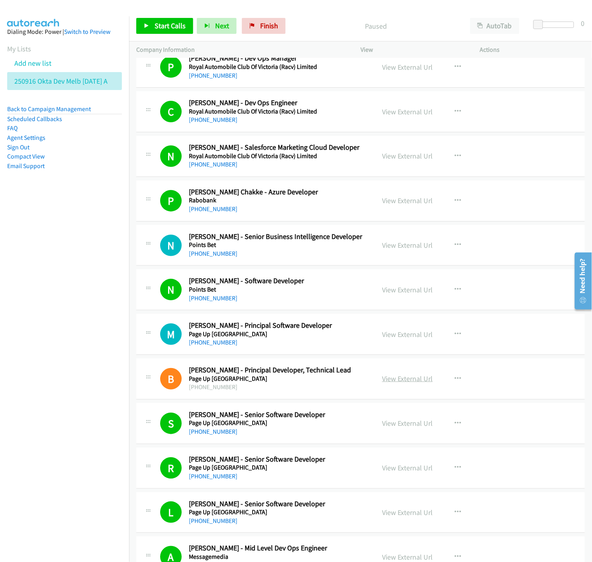
click at [405, 381] on link "View External Url" at bounding box center [407, 378] width 51 height 9
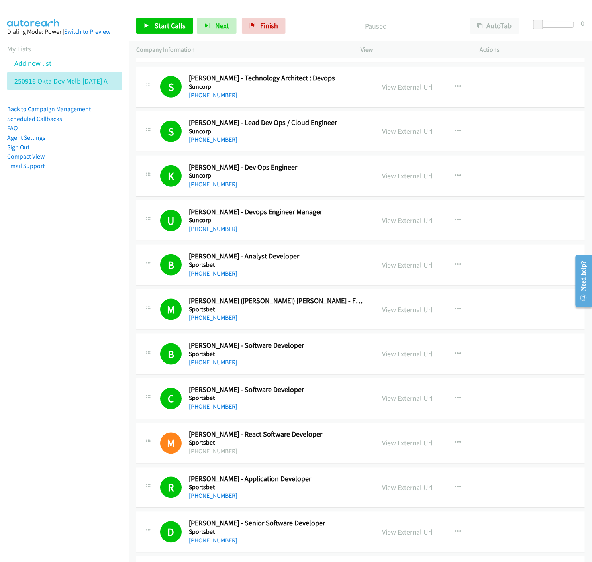
scroll to position [1061, 0]
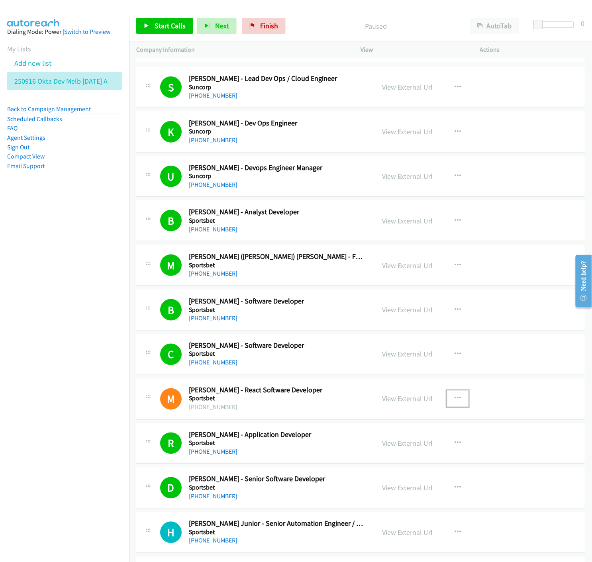
click at [454, 398] on icon "button" at bounding box center [457, 398] width 6 height 6
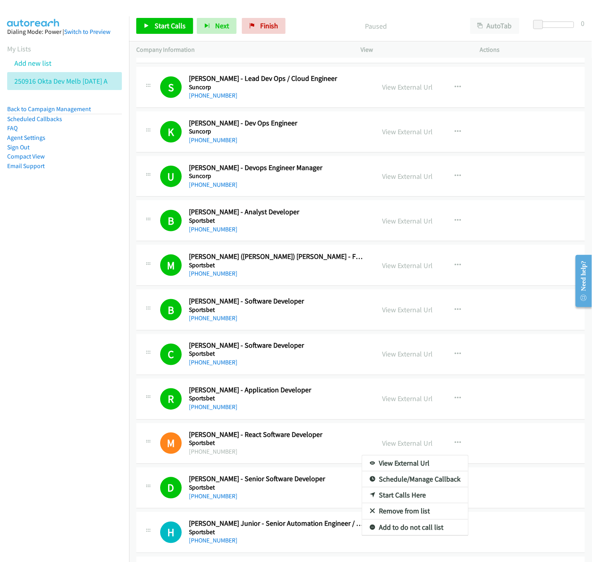
click at [369, 511] on icon at bounding box center [372, 512] width 6 height 6
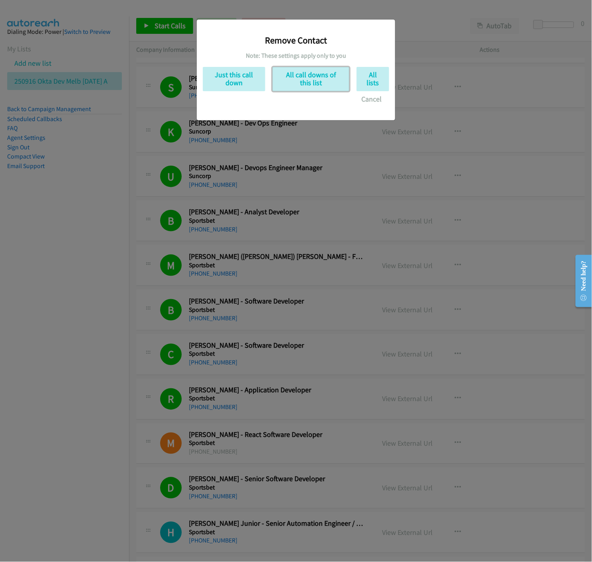
drag, startPoint x: 292, startPoint y: 81, endPoint x: 307, endPoint y: 137, distance: 58.1
click at [292, 81] on button "All call downs of this list" at bounding box center [310, 79] width 77 height 24
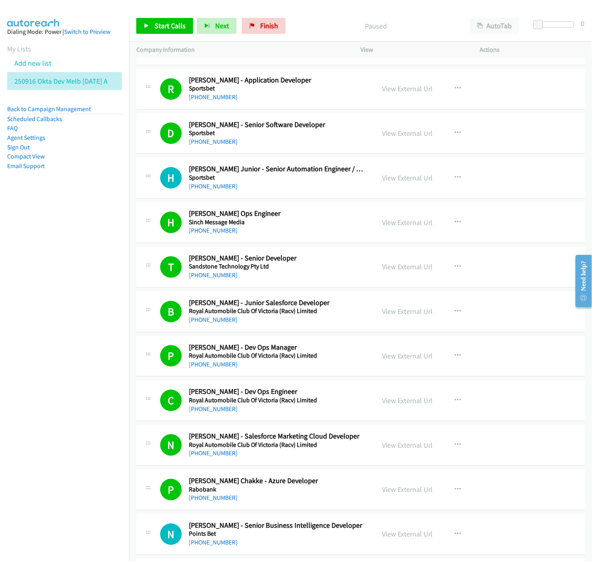
scroll to position [1637, 0]
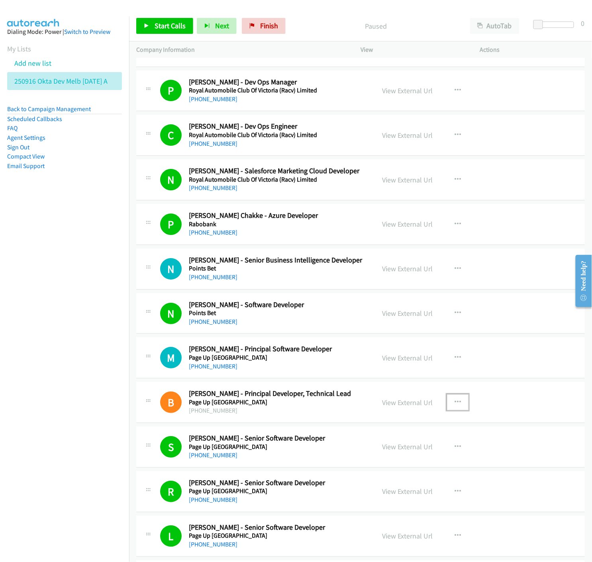
click at [456, 402] on icon "button" at bounding box center [457, 402] width 6 height 6
click at [369, 469] on icon at bounding box center [372, 471] width 6 height 6
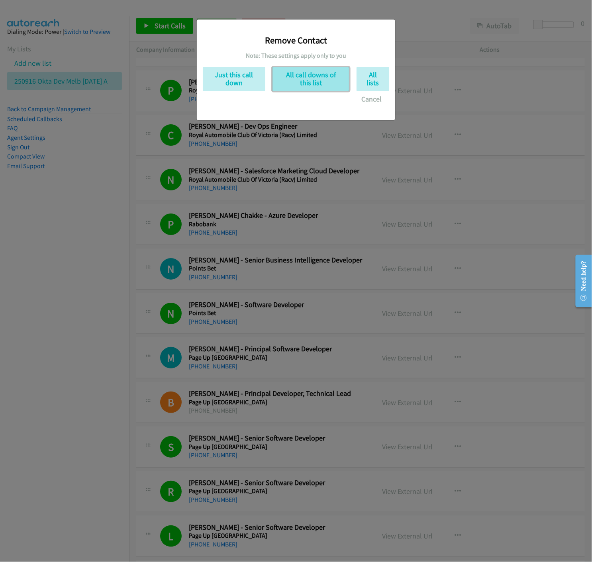
click at [301, 83] on button "All call downs of this list" at bounding box center [310, 79] width 77 height 24
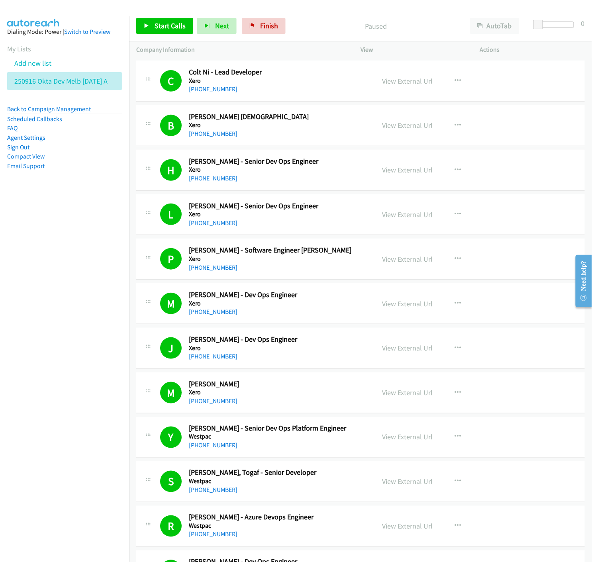
scroll to position [0, 0]
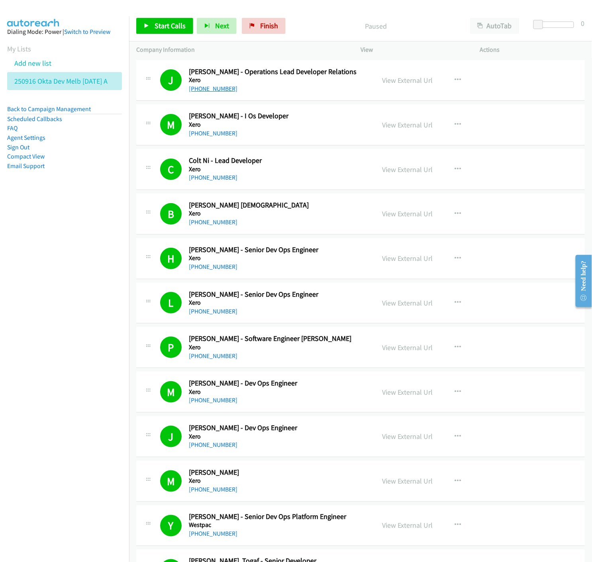
click at [222, 90] on link "[PHONE_NUMBER]" at bounding box center [213, 89] width 49 height 8
click at [419, 80] on link "View External Url" at bounding box center [407, 80] width 51 height 9
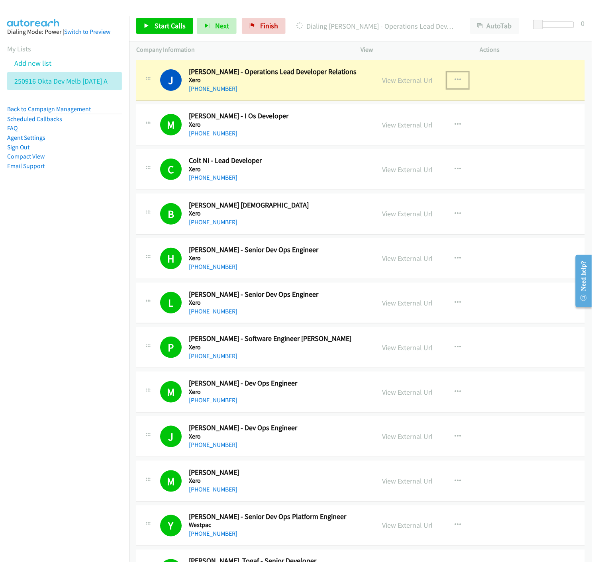
click at [454, 80] on icon "button" at bounding box center [457, 80] width 6 height 6
click at [369, 146] on icon at bounding box center [372, 149] width 6 height 6
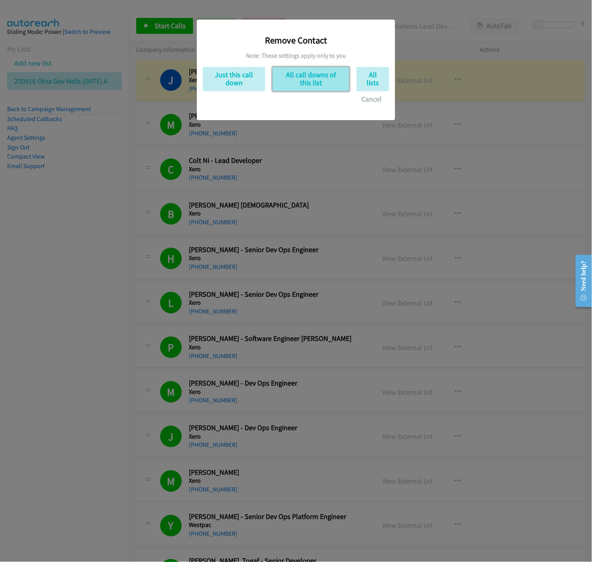
click at [316, 76] on button "All call downs of this list" at bounding box center [310, 79] width 77 height 24
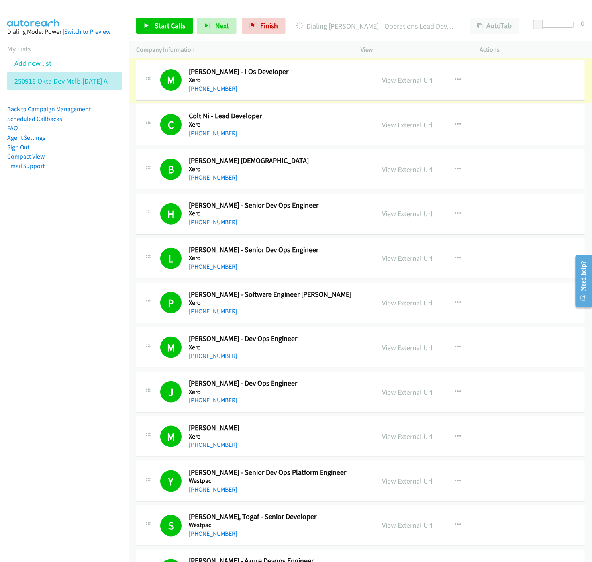
click at [411, 81] on link "View External Url" at bounding box center [407, 80] width 51 height 9
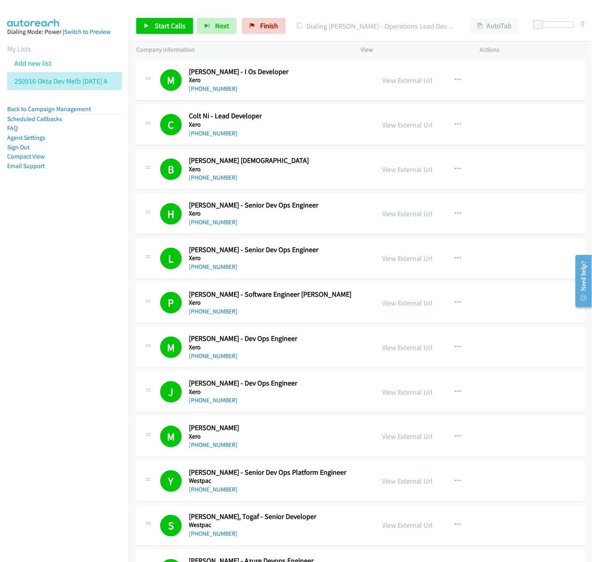
scroll to position [44, 0]
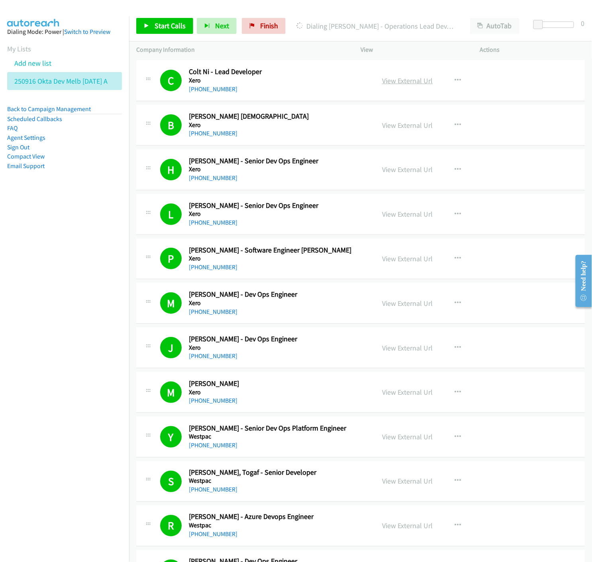
click at [410, 81] on link "View External Url" at bounding box center [407, 80] width 51 height 9
click at [450, 81] on button "button" at bounding box center [457, 80] width 21 height 16
click at [369, 149] on icon at bounding box center [372, 149] width 6 height 6
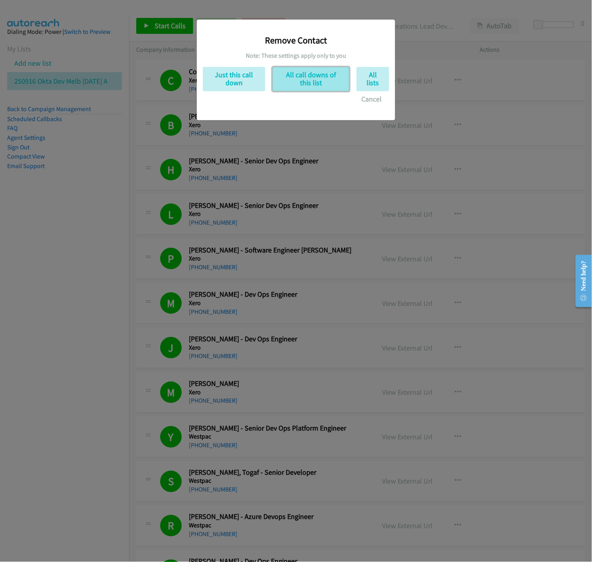
click at [335, 81] on button "All call downs of this list" at bounding box center [310, 79] width 77 height 24
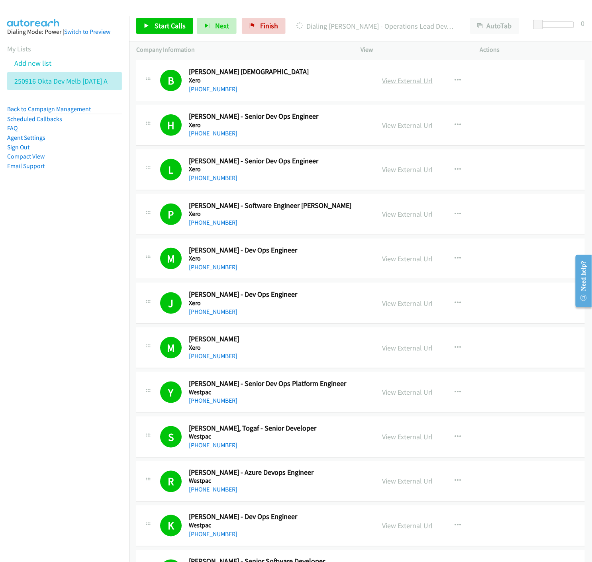
click at [395, 80] on link "View External Url" at bounding box center [407, 80] width 51 height 9
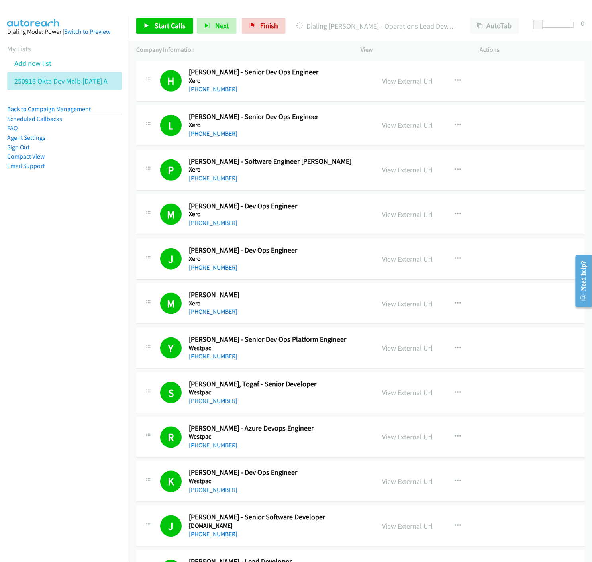
scroll to position [133, 0]
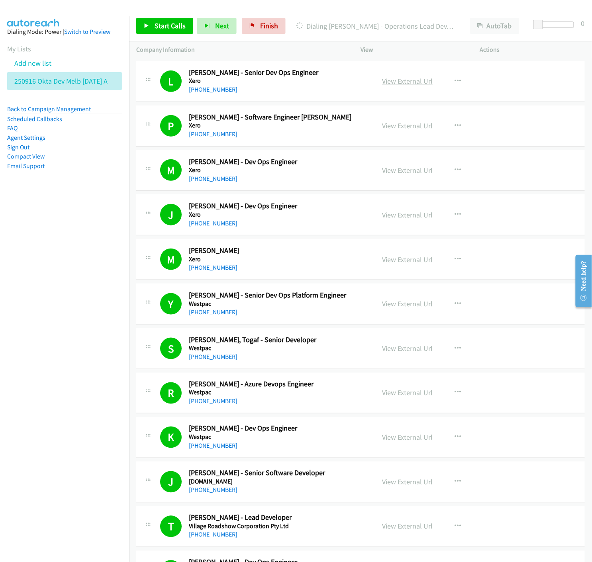
click at [393, 82] on link "View External Url" at bounding box center [407, 80] width 51 height 9
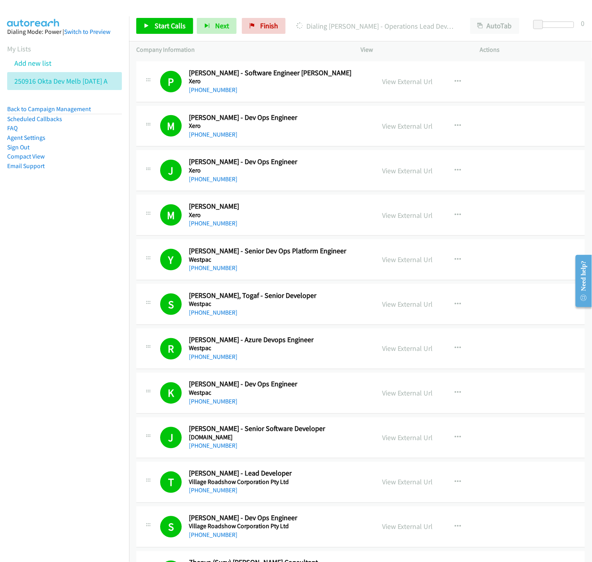
scroll to position [221, 0]
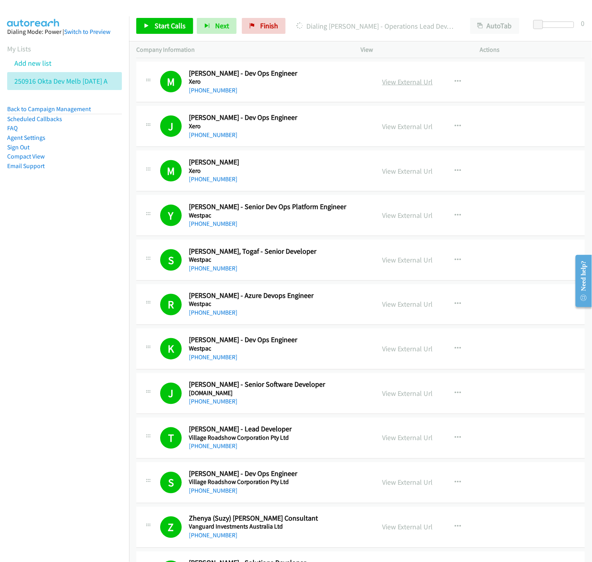
click at [406, 82] on link "View External Url" at bounding box center [407, 81] width 51 height 9
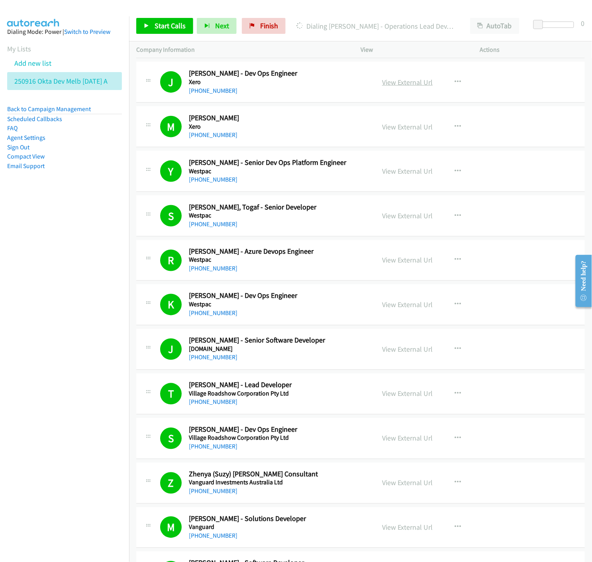
click at [405, 85] on link "View External Url" at bounding box center [407, 82] width 51 height 9
click at [454, 84] on icon "button" at bounding box center [457, 82] width 6 height 6
click at [369, 152] on icon at bounding box center [372, 151] width 6 height 6
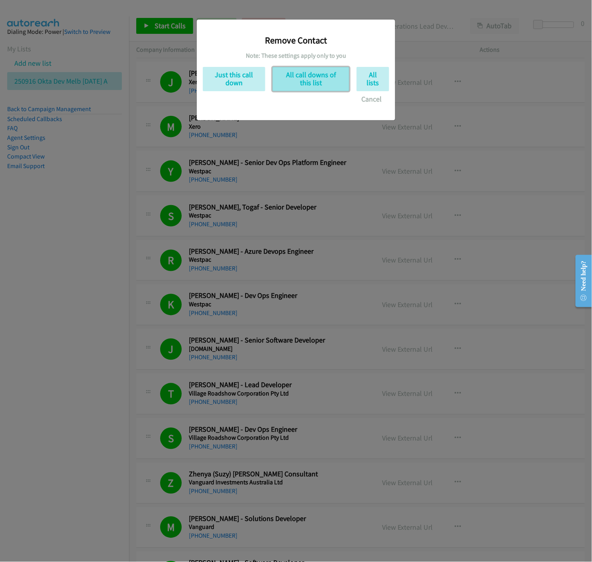
click at [303, 84] on button "All call downs of this list" at bounding box center [310, 79] width 77 height 24
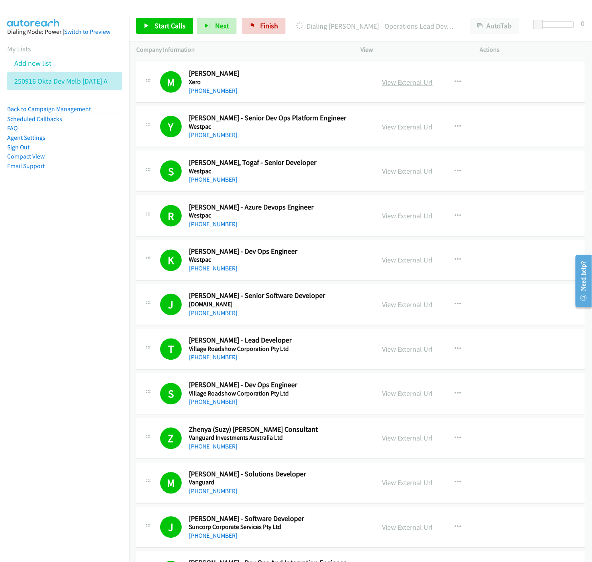
click at [386, 84] on link "View External Url" at bounding box center [407, 82] width 51 height 9
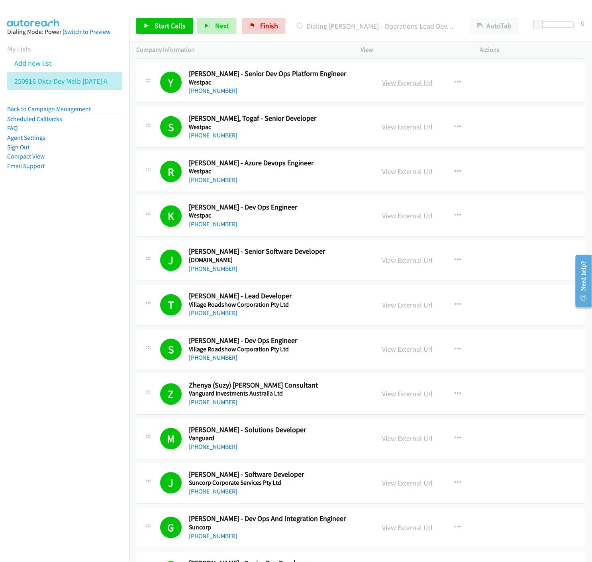
click at [398, 81] on link "View External Url" at bounding box center [407, 82] width 51 height 9
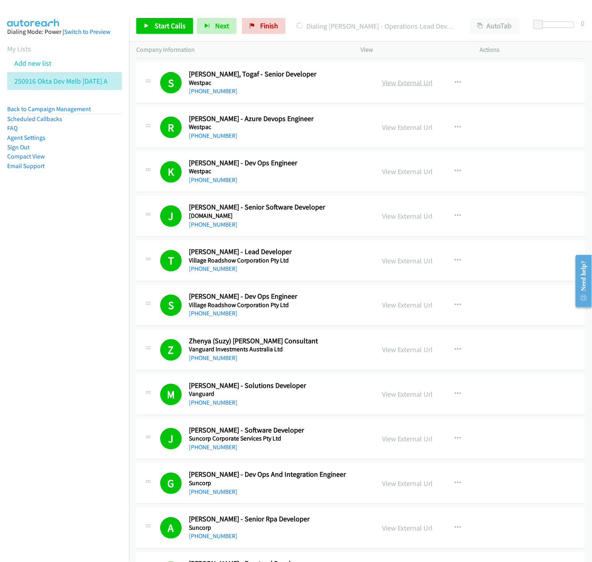
click at [394, 85] on link "View External Url" at bounding box center [407, 82] width 51 height 9
click at [454, 80] on icon "button" at bounding box center [457, 83] width 6 height 6
click at [369, 150] on icon at bounding box center [372, 151] width 6 height 6
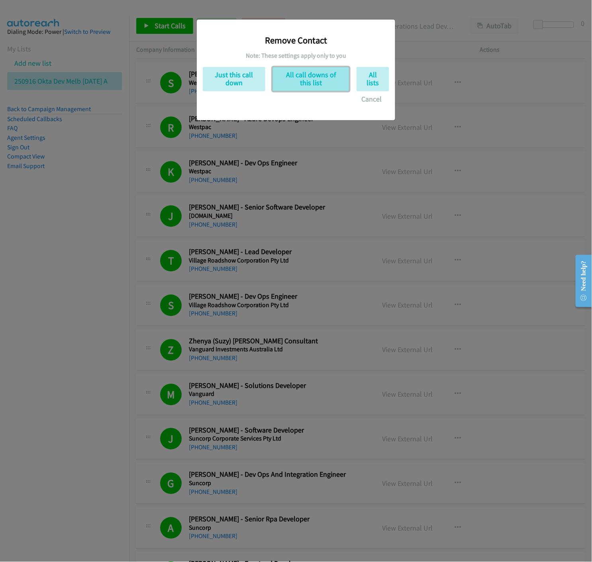
click at [321, 78] on button "All call downs of this list" at bounding box center [310, 79] width 77 height 24
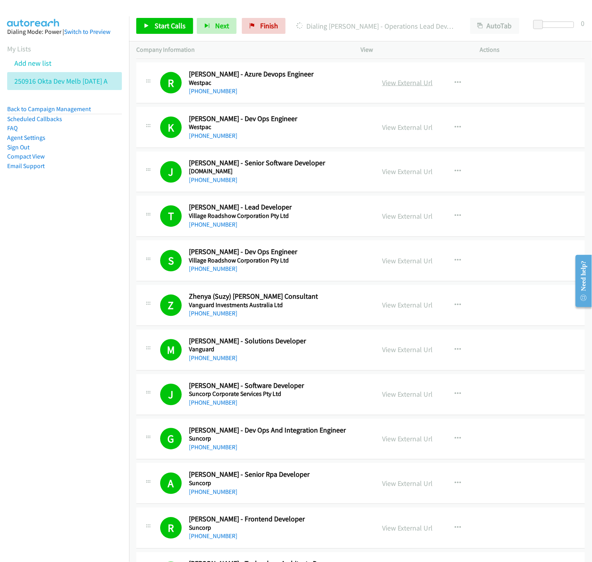
click at [390, 84] on link "View External Url" at bounding box center [407, 82] width 51 height 9
click at [454, 80] on icon "button" at bounding box center [457, 83] width 6 height 6
click at [428, 45] on div at bounding box center [296, 281] width 592 height 562
click at [405, 127] on link "View External Url" at bounding box center [407, 127] width 51 height 9
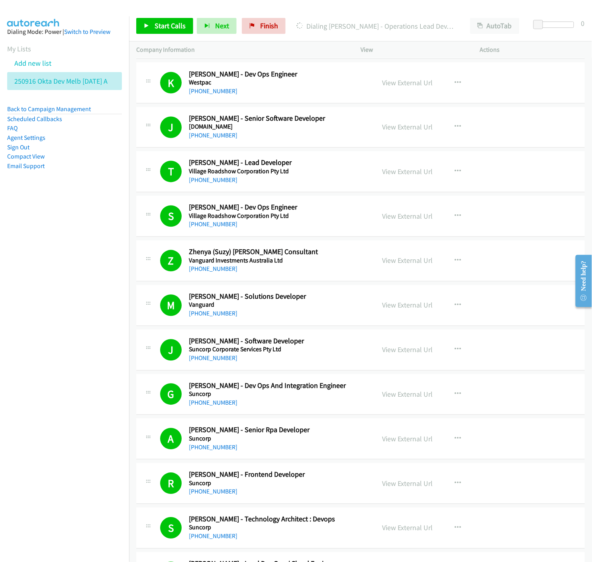
scroll to position [442, 0]
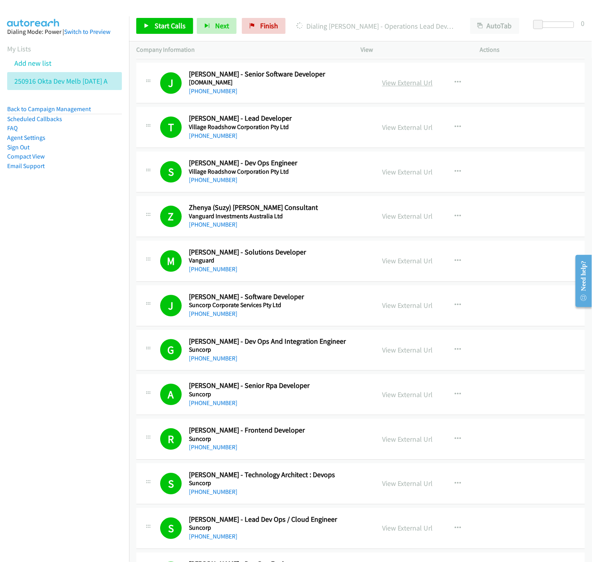
click at [398, 84] on link "View External Url" at bounding box center [407, 82] width 51 height 9
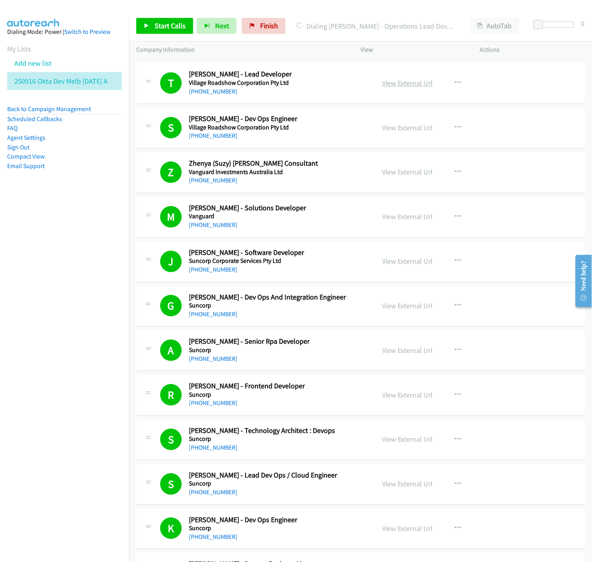
click at [397, 84] on link "View External Url" at bounding box center [407, 83] width 51 height 9
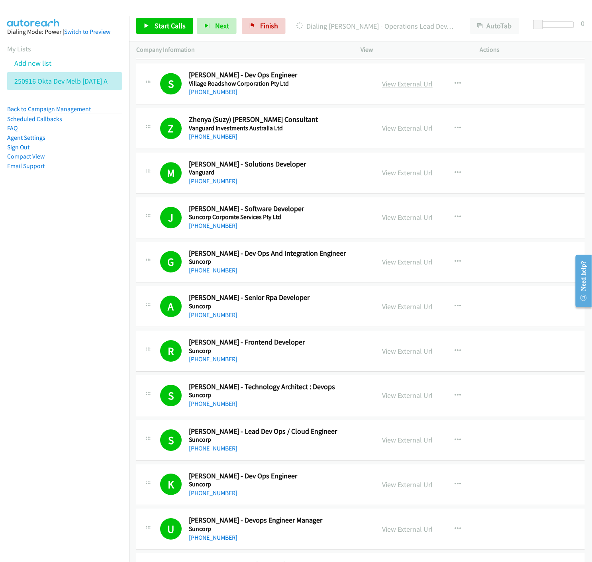
click at [414, 84] on link "View External Url" at bounding box center [407, 83] width 51 height 9
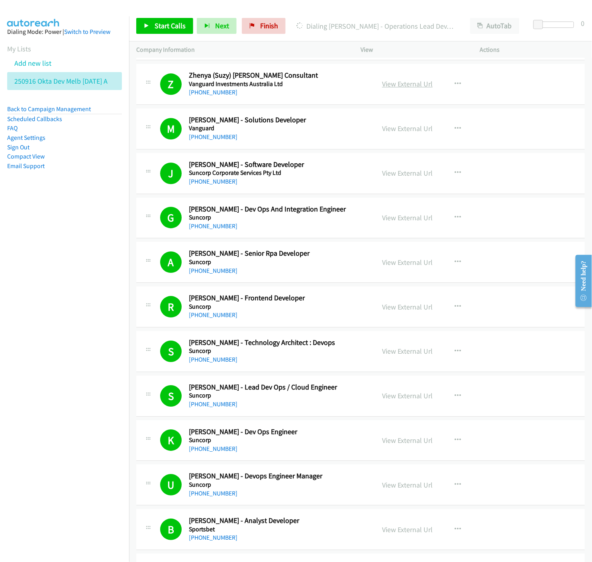
click at [412, 86] on link "View External Url" at bounding box center [407, 83] width 51 height 9
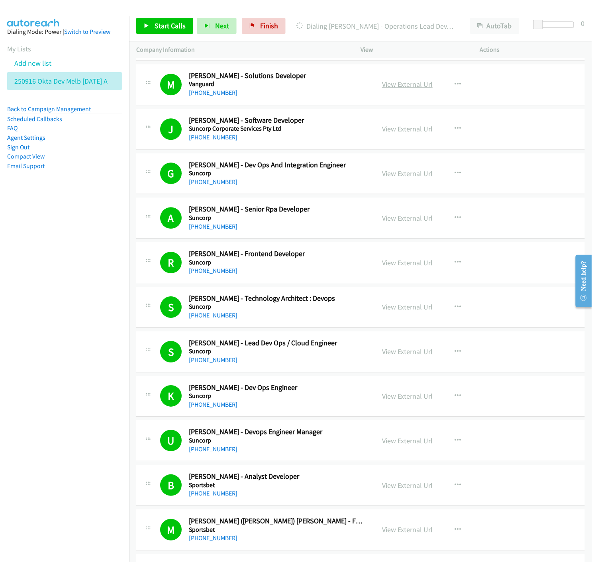
click at [395, 84] on link "View External Url" at bounding box center [407, 84] width 51 height 9
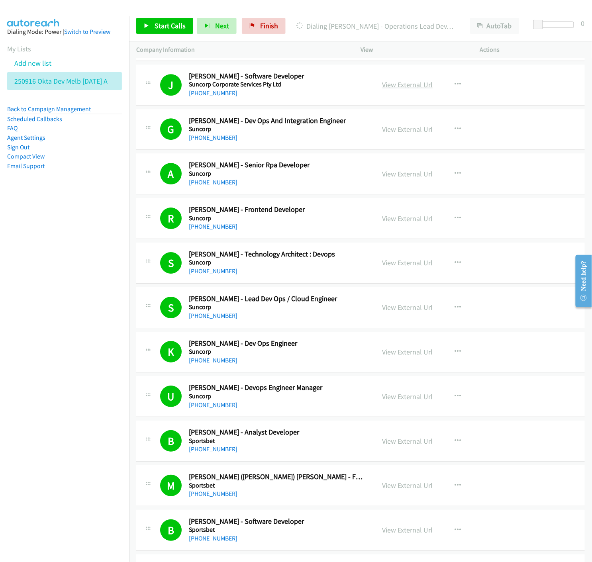
click at [401, 86] on link "View External Url" at bounding box center [407, 84] width 51 height 9
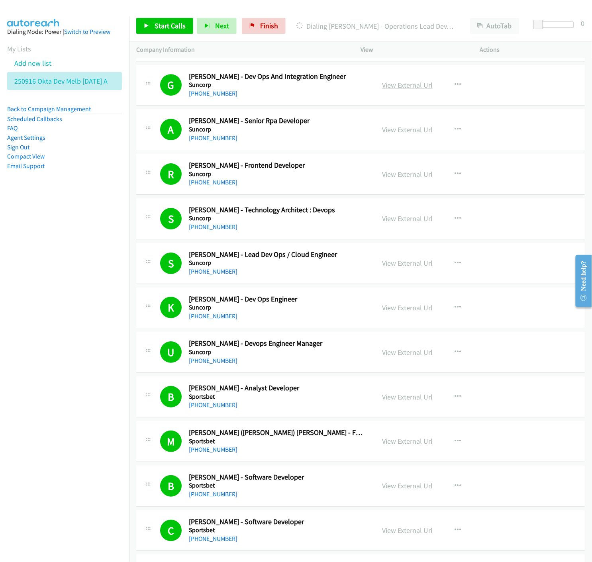
click at [413, 86] on link "View External Url" at bounding box center [407, 84] width 51 height 9
click at [455, 85] on icon "button" at bounding box center [457, 85] width 6 height 6
click at [369, 154] on icon at bounding box center [372, 153] width 6 height 6
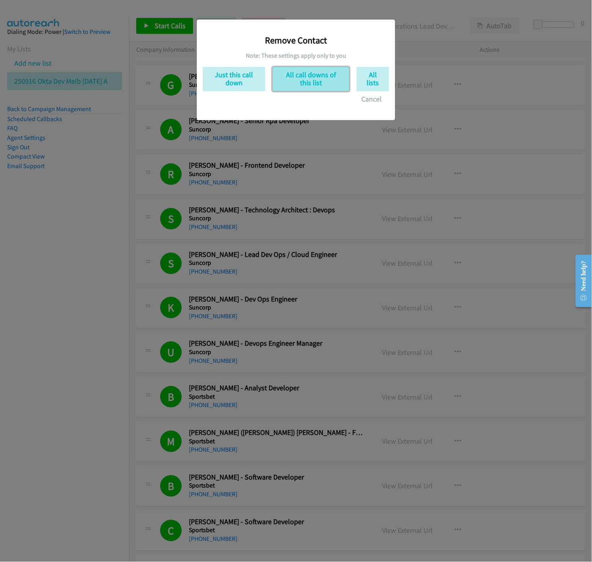
click at [317, 79] on button "All call downs of this list" at bounding box center [310, 79] width 77 height 24
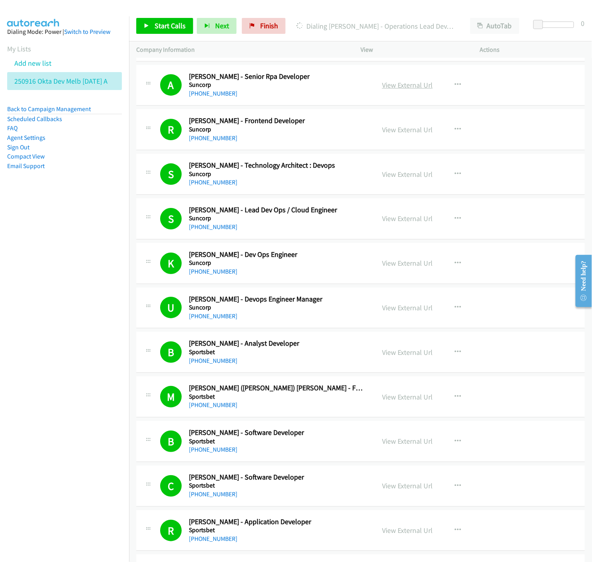
click at [391, 86] on link "View External Url" at bounding box center [407, 84] width 51 height 9
click at [456, 85] on icon "button" at bounding box center [457, 85] width 6 height 6
click at [369, 152] on icon at bounding box center [372, 153] width 6 height 6
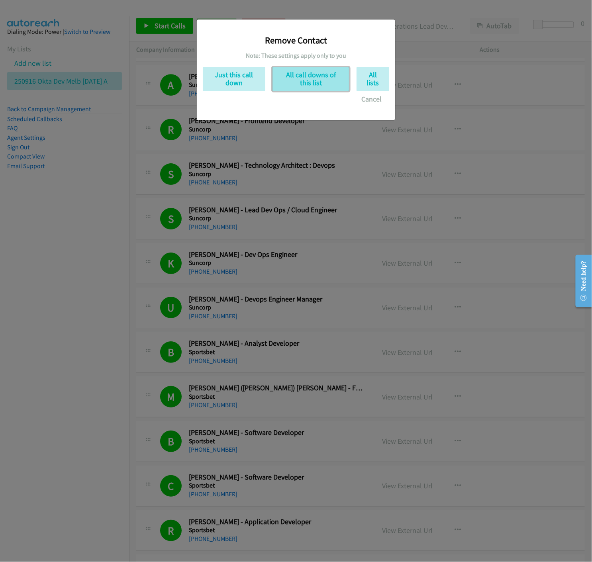
click at [306, 84] on button "All call downs of this list" at bounding box center [310, 79] width 77 height 24
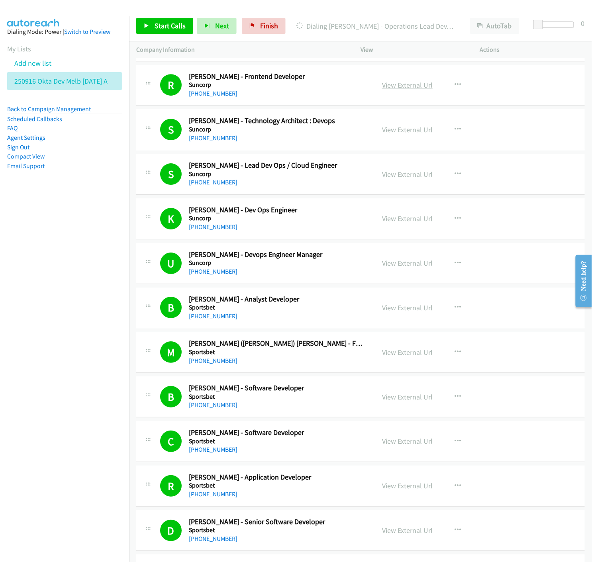
click at [391, 83] on link "View External Url" at bounding box center [407, 84] width 51 height 9
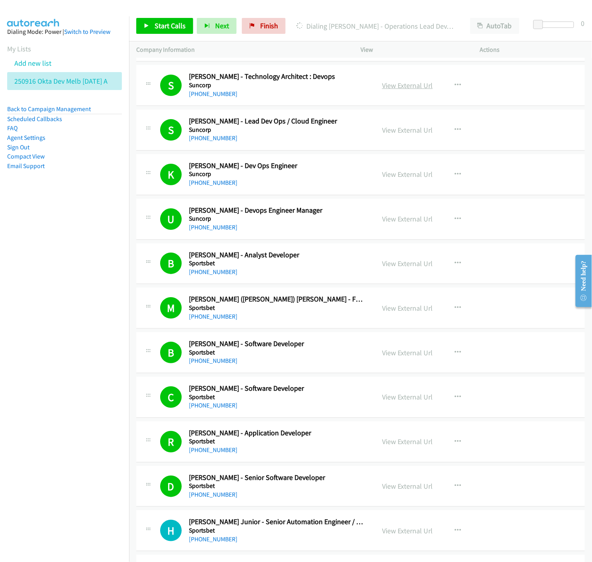
click at [404, 84] on link "View External Url" at bounding box center [407, 85] width 51 height 9
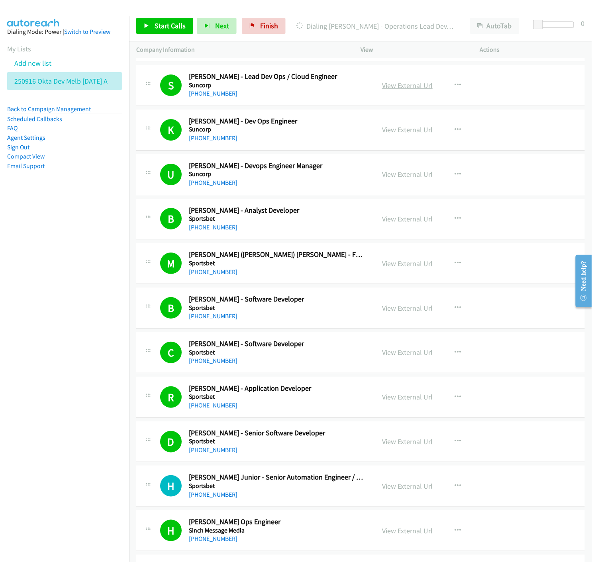
click at [388, 84] on link "View External Url" at bounding box center [407, 85] width 51 height 9
click at [457, 85] on icon "button" at bounding box center [457, 85] width 6 height 6
click at [369, 153] on icon at bounding box center [372, 154] width 6 height 6
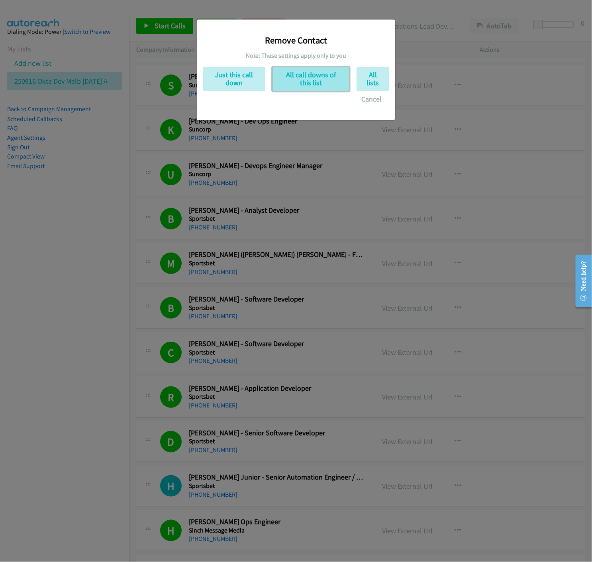
click at [305, 72] on button "All call downs of this list" at bounding box center [310, 79] width 77 height 24
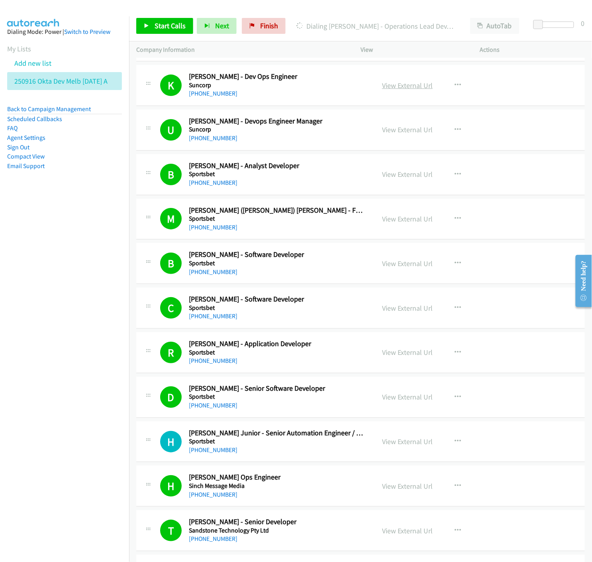
click at [418, 82] on link "View External Url" at bounding box center [407, 85] width 51 height 9
click at [454, 84] on icon "button" at bounding box center [457, 85] width 6 height 6
click at [369, 154] on icon at bounding box center [372, 154] width 6 height 6
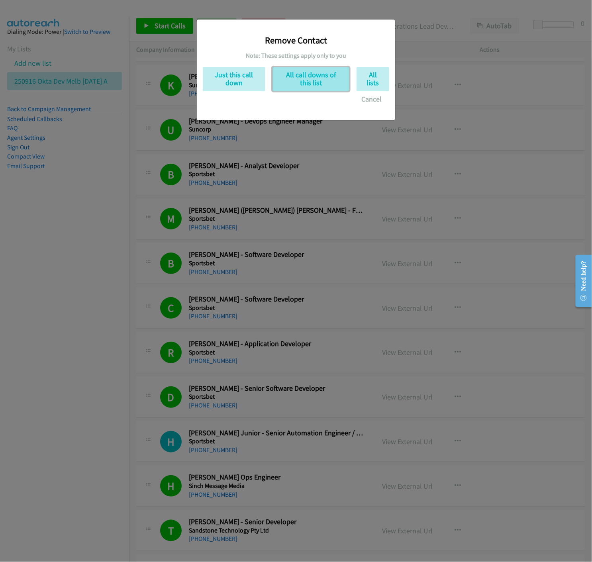
click at [320, 73] on button "All call downs of this list" at bounding box center [310, 79] width 77 height 24
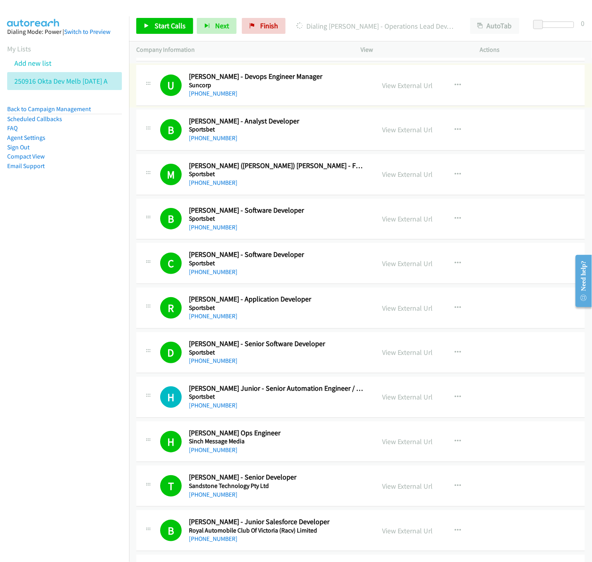
click at [416, 85] on link "View External Url" at bounding box center [407, 85] width 51 height 9
click at [454, 84] on icon "button" at bounding box center [457, 85] width 6 height 6
click at [369, 152] on icon at bounding box center [372, 154] width 6 height 6
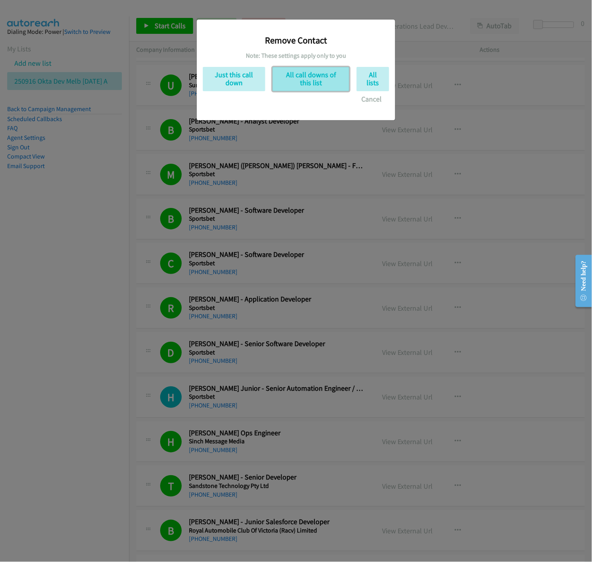
click at [308, 77] on button "All call downs of this list" at bounding box center [310, 79] width 77 height 24
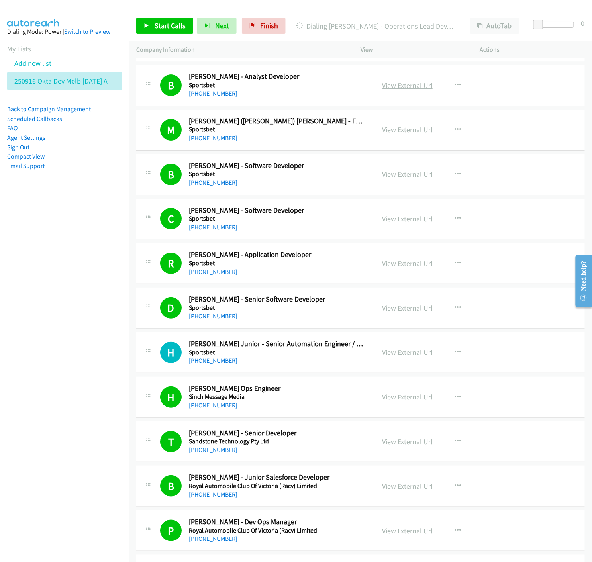
click at [386, 85] on link "View External Url" at bounding box center [407, 85] width 51 height 9
click at [407, 174] on link "View External Url" at bounding box center [407, 174] width 51 height 9
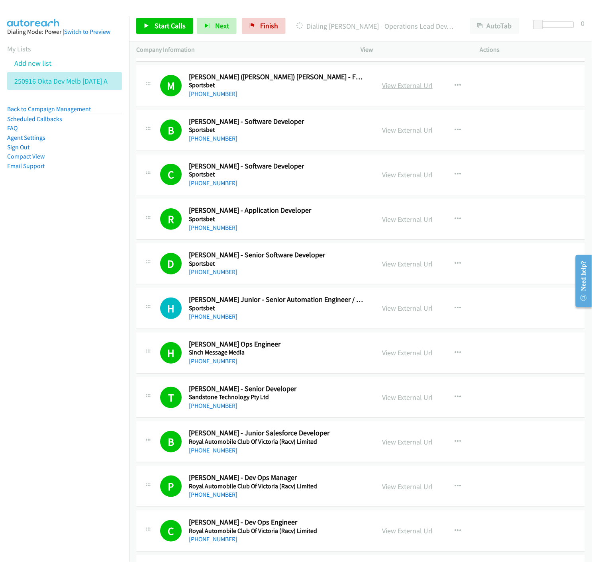
click at [406, 84] on link "View External Url" at bounding box center [407, 85] width 51 height 9
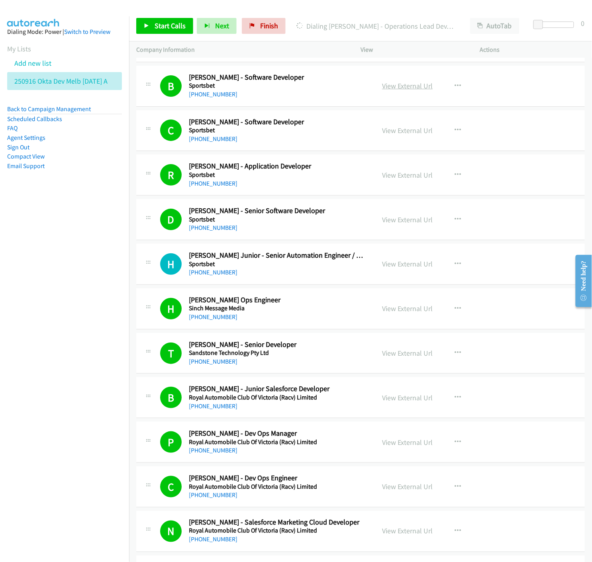
click at [401, 88] on link "View External Url" at bounding box center [407, 85] width 51 height 9
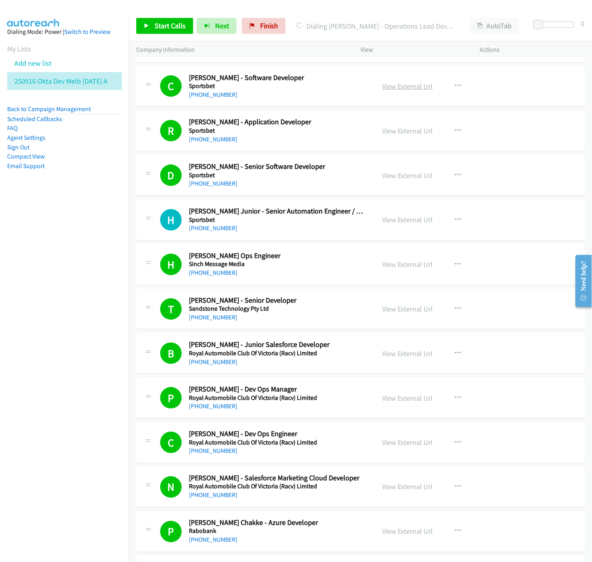
click at [404, 89] on link "View External Url" at bounding box center [407, 86] width 51 height 9
click at [455, 88] on icon "button" at bounding box center [457, 86] width 6 height 6
click at [369, 153] on icon at bounding box center [372, 155] width 6 height 6
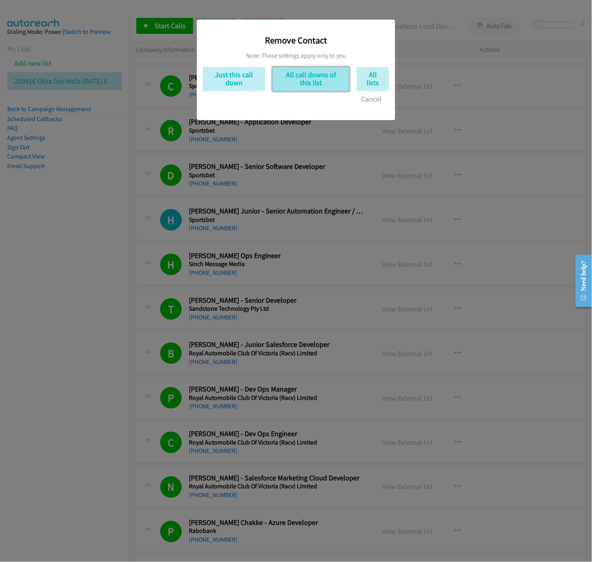
click at [305, 81] on button "All call downs of this list" at bounding box center [310, 79] width 77 height 24
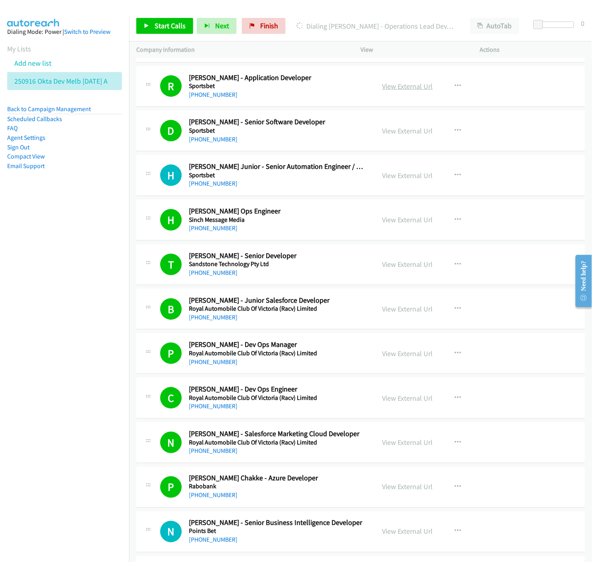
click at [418, 87] on link "View External Url" at bounding box center [407, 86] width 51 height 9
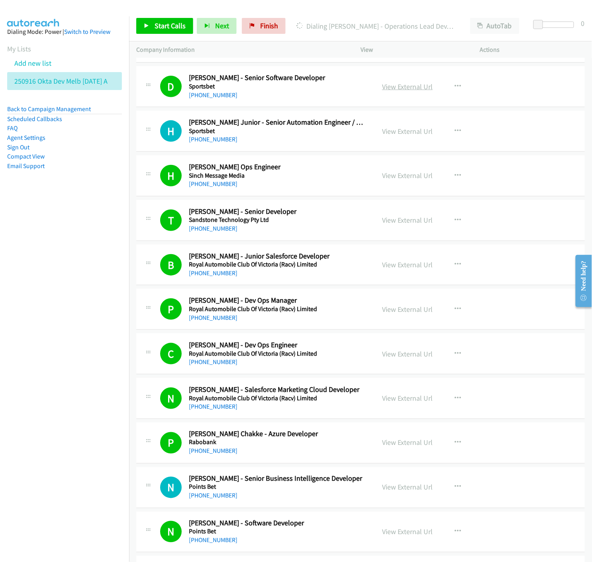
click at [395, 86] on link "View External Url" at bounding box center [407, 86] width 51 height 9
click at [389, 132] on link "View External Url" at bounding box center [407, 131] width 51 height 9
click at [456, 130] on icon "button" at bounding box center [457, 131] width 6 height 6
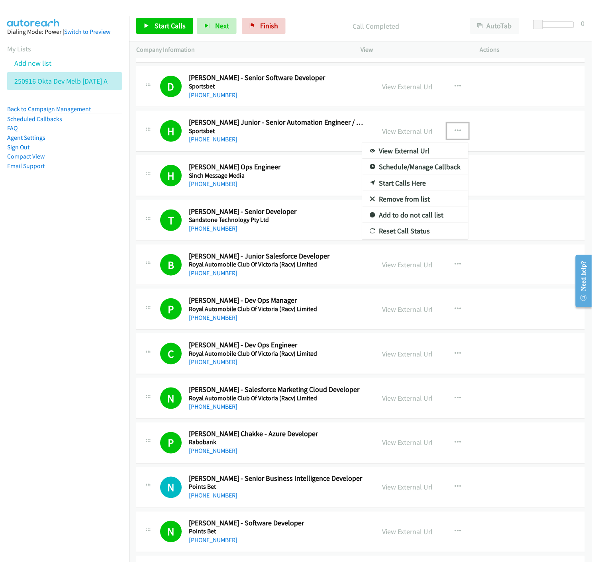
click at [369, 197] on icon at bounding box center [372, 200] width 6 height 6
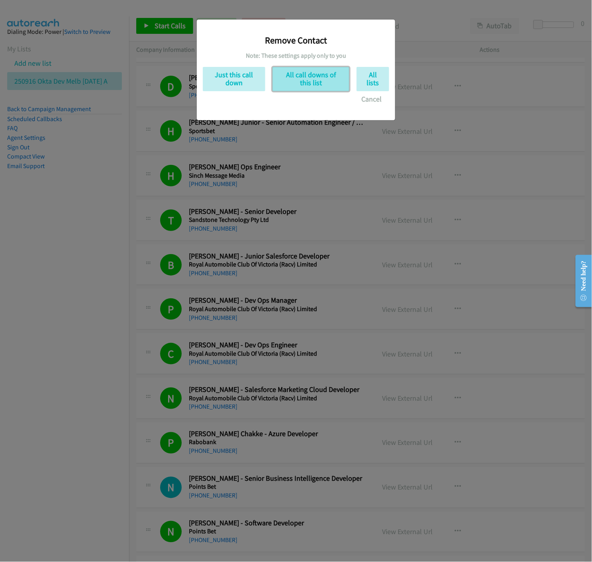
click at [295, 84] on button "All call downs of this list" at bounding box center [310, 79] width 77 height 24
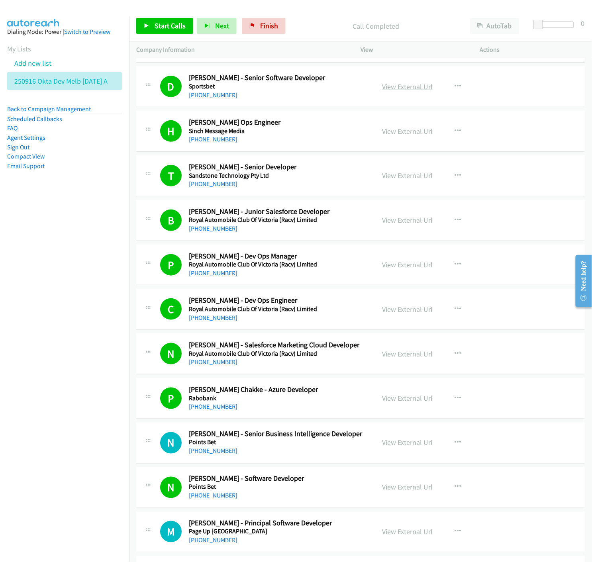
click at [399, 89] on link "View External Url" at bounding box center [407, 86] width 51 height 9
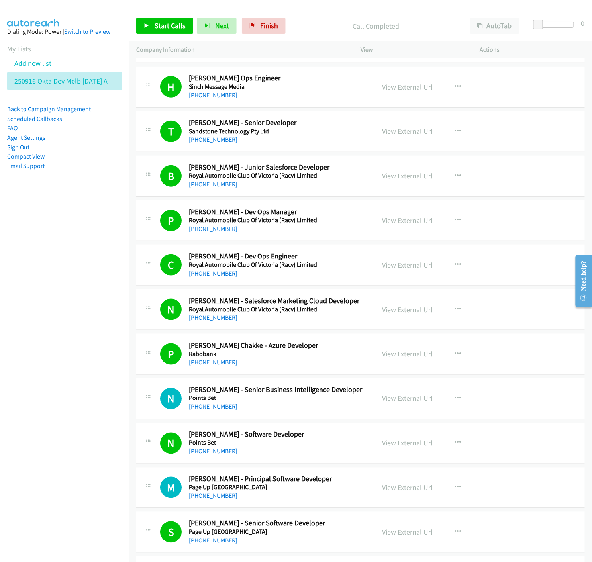
click at [410, 88] on link "View External Url" at bounding box center [407, 86] width 51 height 9
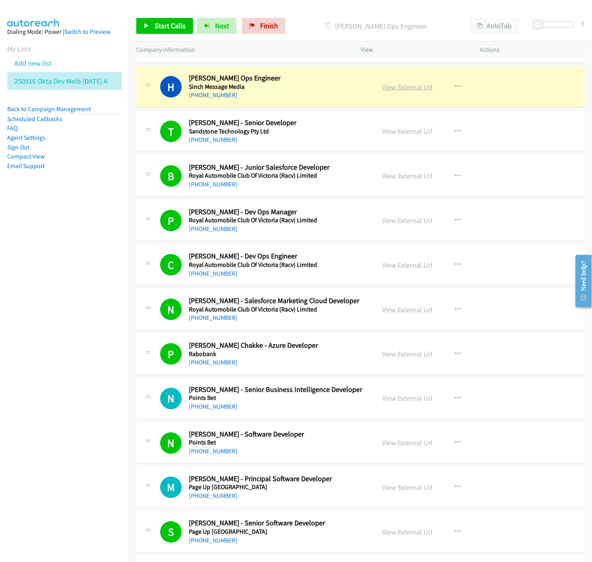
click at [404, 87] on link "View External Url" at bounding box center [407, 86] width 51 height 9
click at [454, 131] on icon "button" at bounding box center [457, 131] width 6 height 6
click at [369, 201] on icon at bounding box center [372, 200] width 6 height 6
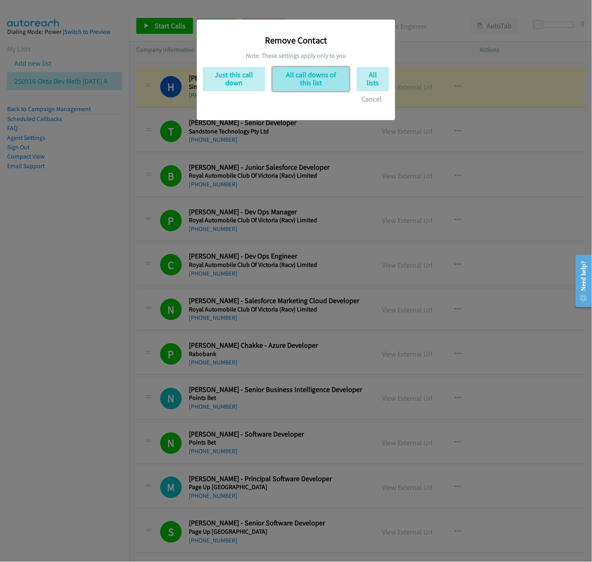
click at [307, 84] on button "All call downs of this list" at bounding box center [310, 79] width 77 height 24
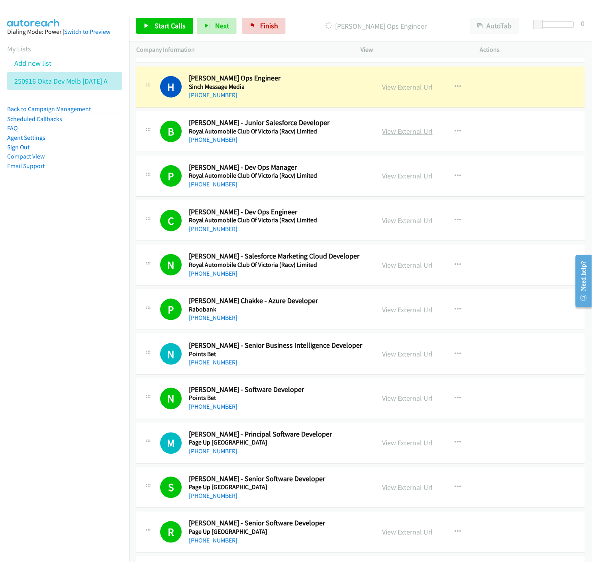
click at [395, 129] on link "View External Url" at bounding box center [407, 131] width 51 height 9
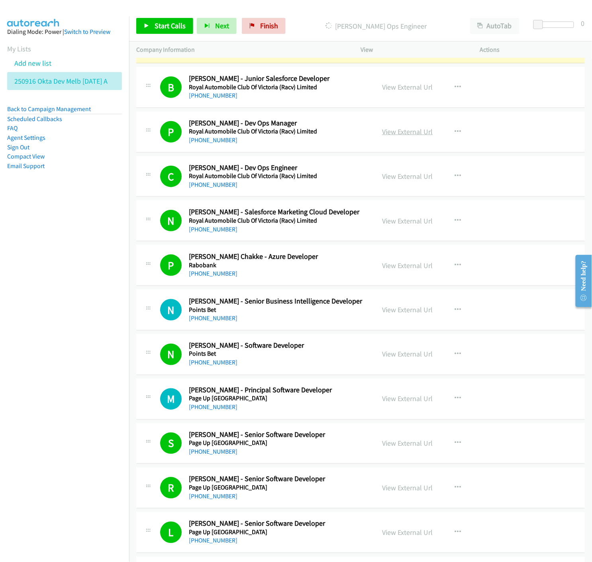
click at [393, 134] on link "View External Url" at bounding box center [407, 131] width 51 height 9
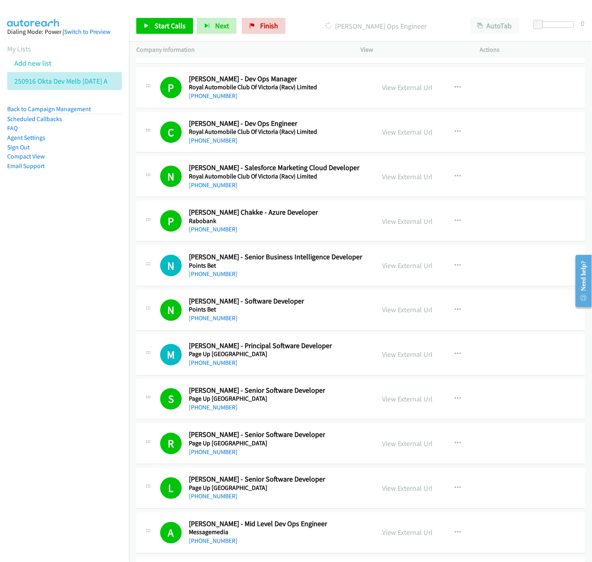
scroll to position [1150, 0]
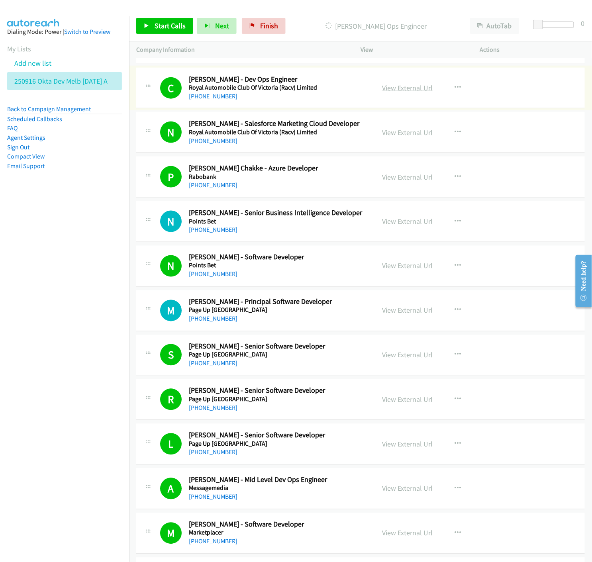
click at [399, 87] on link "View External Url" at bounding box center [407, 87] width 51 height 9
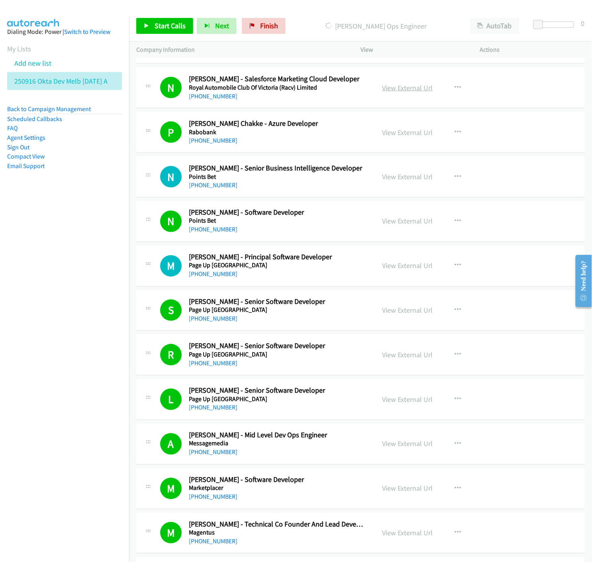
click at [396, 88] on link "View External Url" at bounding box center [407, 87] width 51 height 9
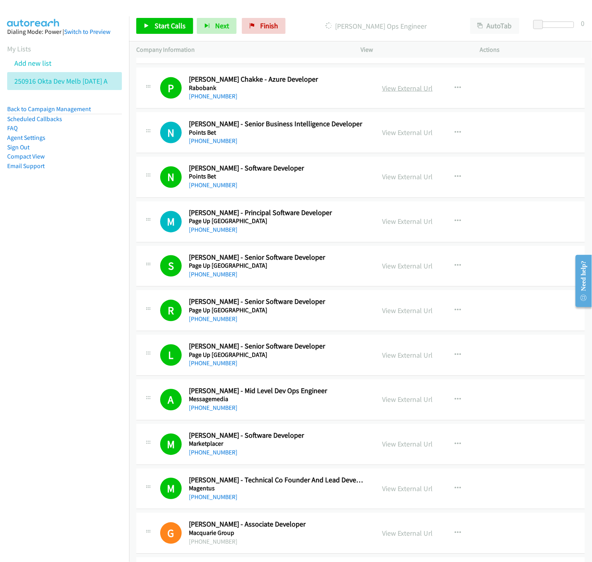
click at [401, 90] on link "View External Url" at bounding box center [407, 88] width 51 height 9
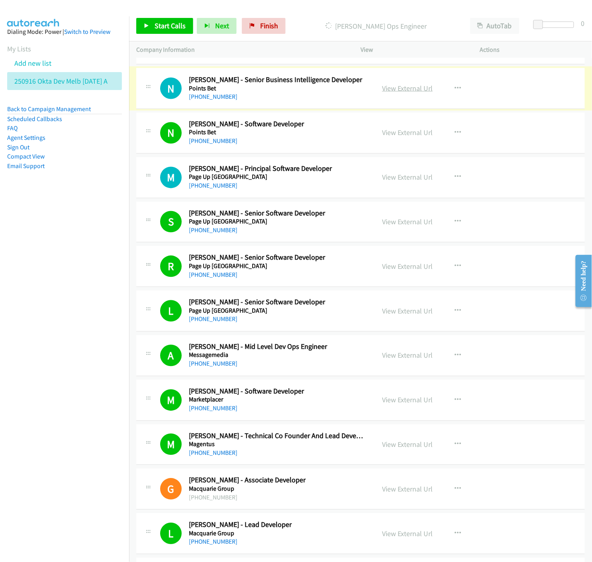
click at [400, 89] on link "View External Url" at bounding box center [407, 88] width 51 height 9
click at [454, 89] on icon "button" at bounding box center [457, 88] width 6 height 6
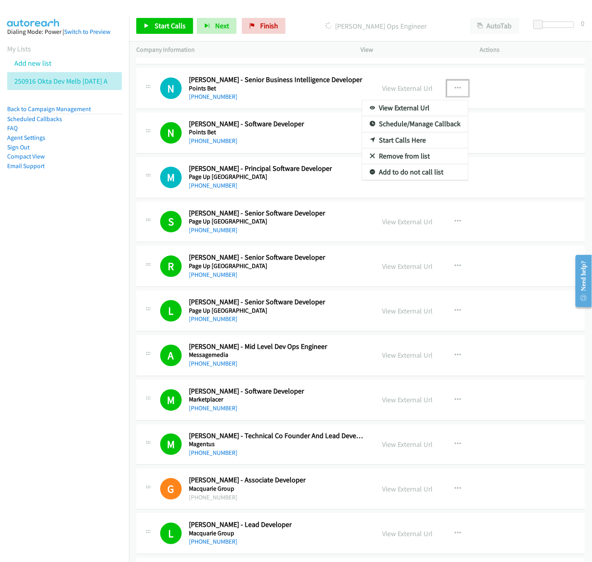
click at [369, 155] on icon at bounding box center [372, 157] width 6 height 6
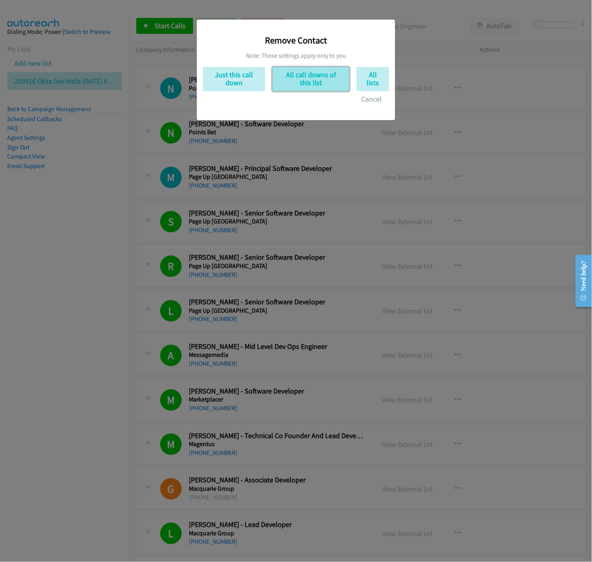
click at [307, 88] on button "All call downs of this list" at bounding box center [310, 79] width 77 height 24
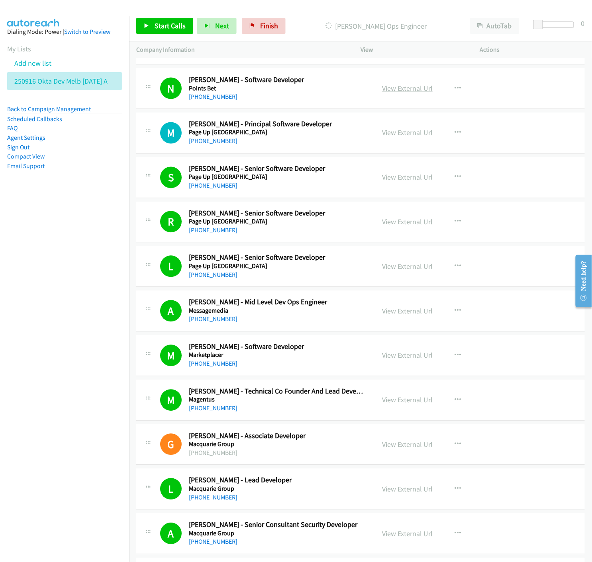
click at [398, 91] on link "View External Url" at bounding box center [407, 88] width 51 height 9
click at [395, 88] on link "View External Url" at bounding box center [407, 88] width 51 height 9
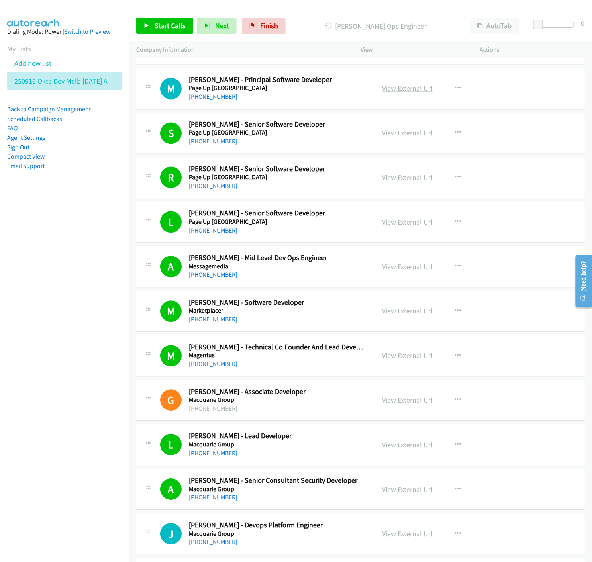
click at [397, 90] on link "View External Url" at bounding box center [407, 88] width 51 height 9
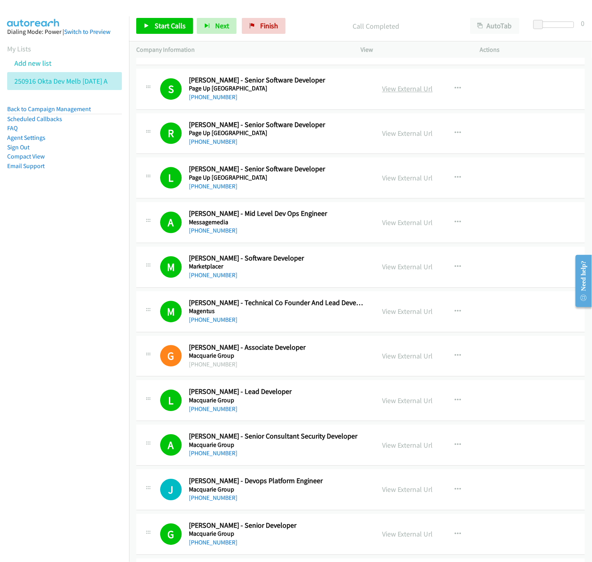
click at [402, 90] on link "View External Url" at bounding box center [407, 88] width 51 height 9
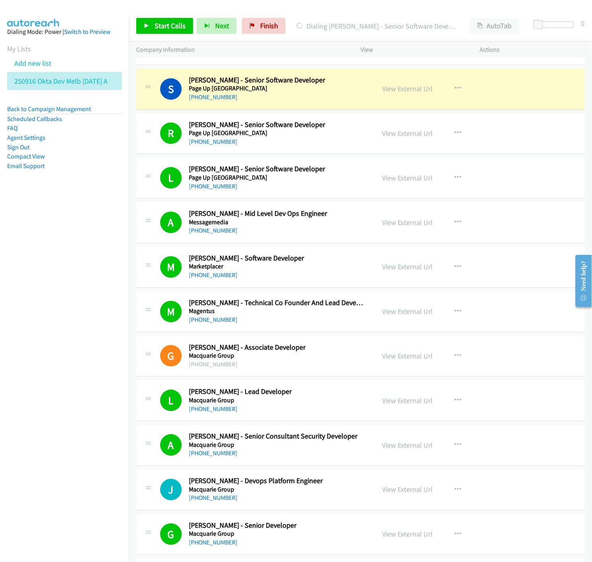
scroll to position [1415, 0]
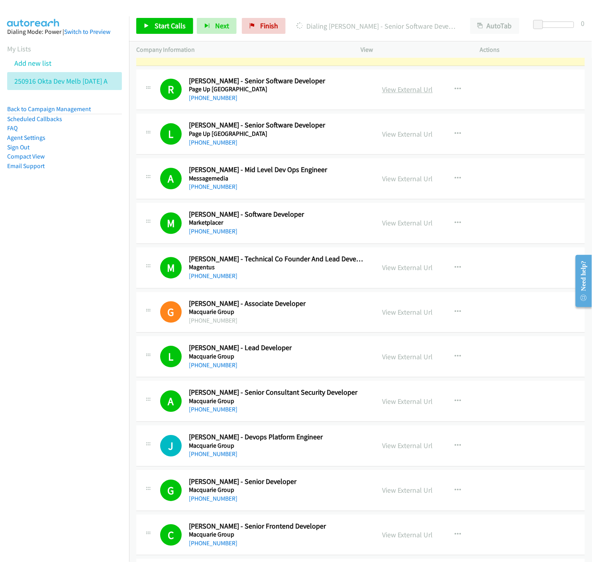
click at [395, 90] on link "View External Url" at bounding box center [407, 89] width 51 height 9
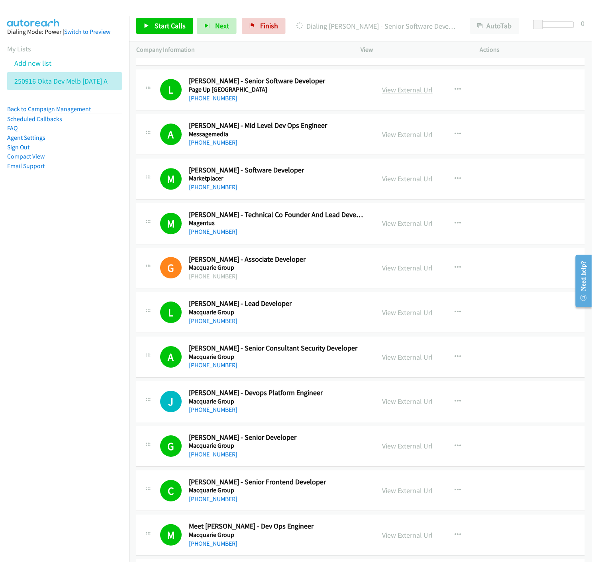
click at [400, 90] on link "View External Url" at bounding box center [407, 89] width 51 height 9
click at [454, 90] on icon "button" at bounding box center [457, 89] width 6 height 6
click at [369, 158] on icon at bounding box center [372, 158] width 6 height 6
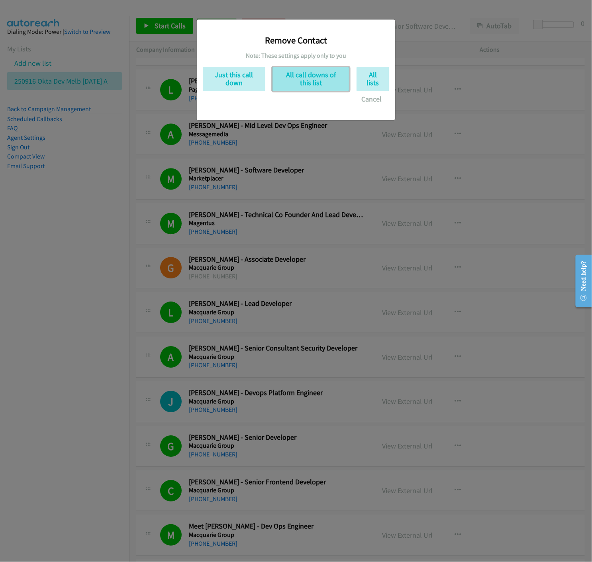
click at [312, 83] on button "All call downs of this list" at bounding box center [310, 79] width 77 height 24
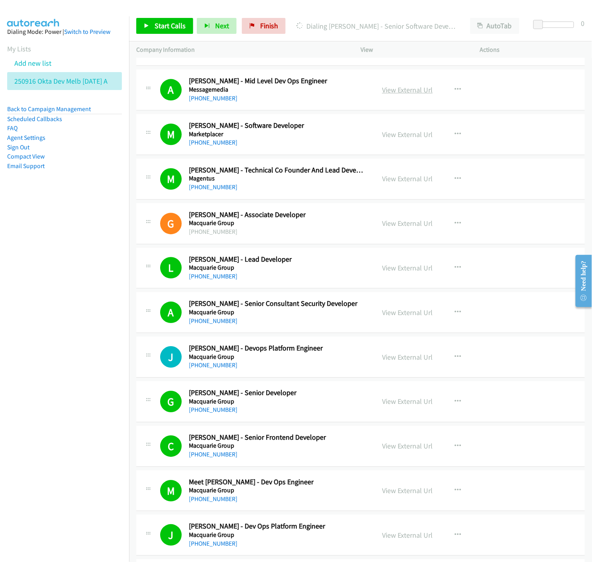
click at [404, 92] on link "View External Url" at bounding box center [407, 89] width 51 height 9
click at [455, 90] on icon "button" at bounding box center [457, 89] width 6 height 6
click at [369, 157] on icon at bounding box center [372, 158] width 6 height 6
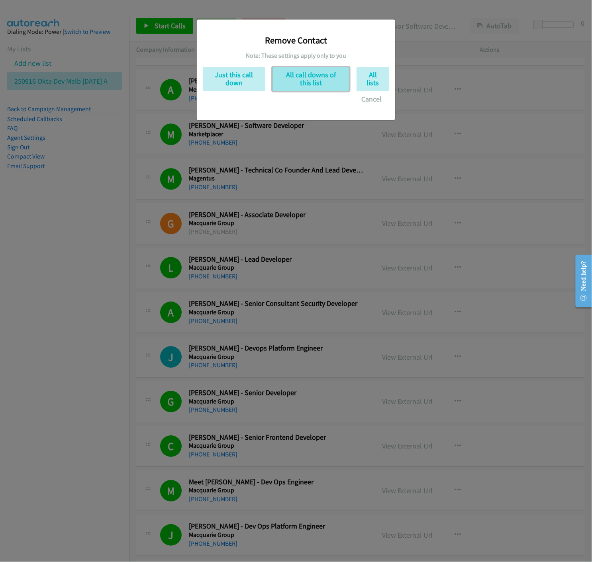
click at [292, 82] on button "All call downs of this list" at bounding box center [310, 79] width 77 height 24
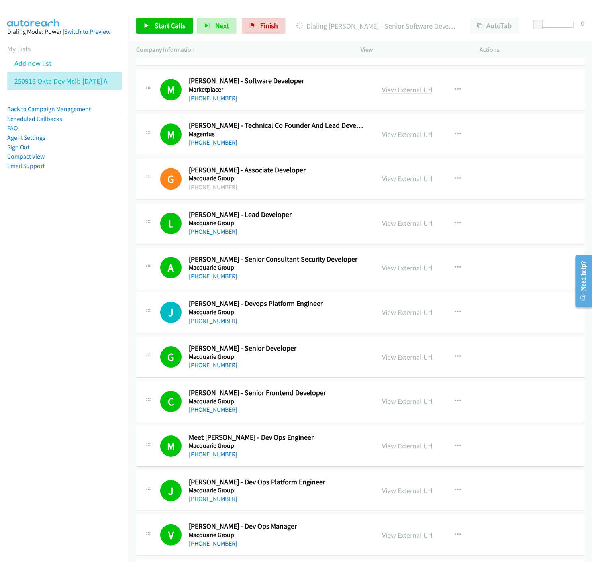
click at [396, 90] on link "View External Url" at bounding box center [407, 89] width 51 height 9
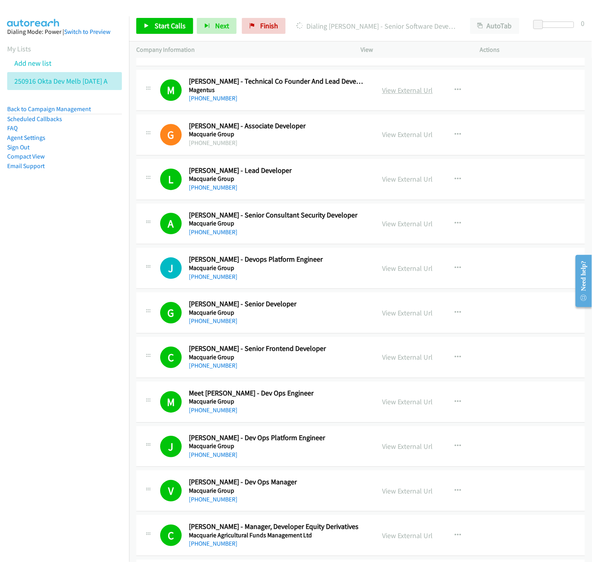
click at [401, 90] on link "View External Url" at bounding box center [407, 90] width 51 height 9
click at [454, 89] on icon "button" at bounding box center [457, 90] width 6 height 6
click at [369, 158] on icon at bounding box center [372, 159] width 6 height 6
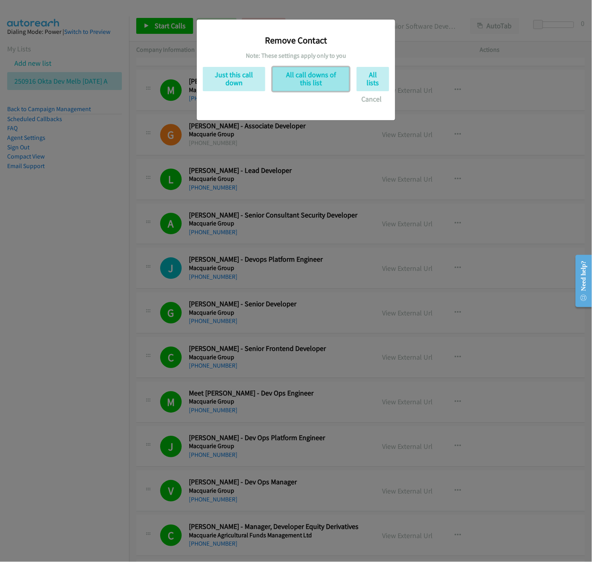
click at [313, 82] on button "All call downs of this list" at bounding box center [310, 79] width 77 height 24
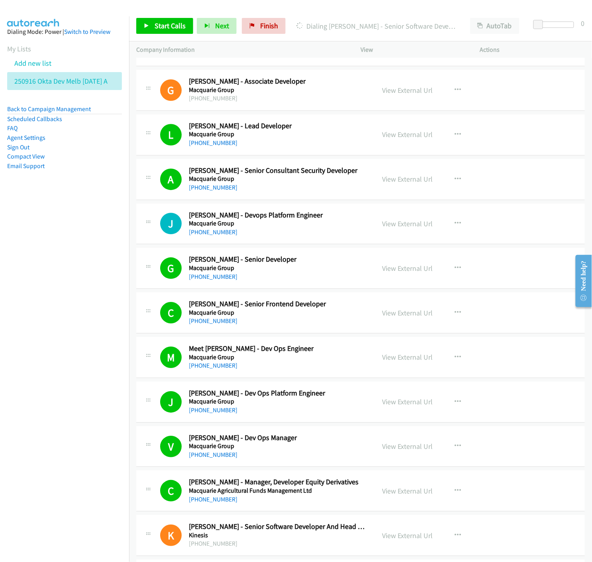
scroll to position [1548, 0]
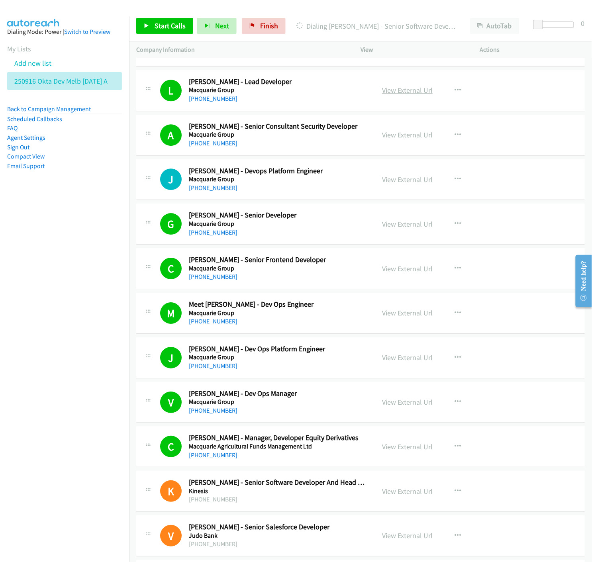
click at [397, 90] on link "View External Url" at bounding box center [407, 90] width 51 height 9
click at [454, 90] on icon "button" at bounding box center [457, 90] width 6 height 6
click at [369, 156] on icon at bounding box center [372, 159] width 6 height 6
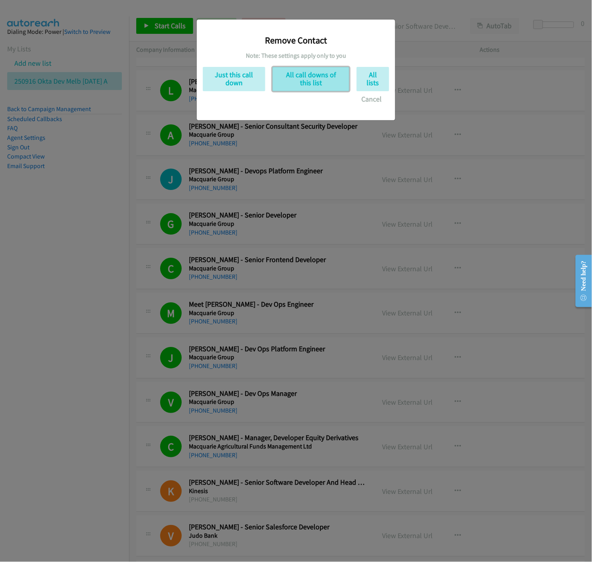
click at [291, 81] on button "All call downs of this list" at bounding box center [310, 79] width 77 height 24
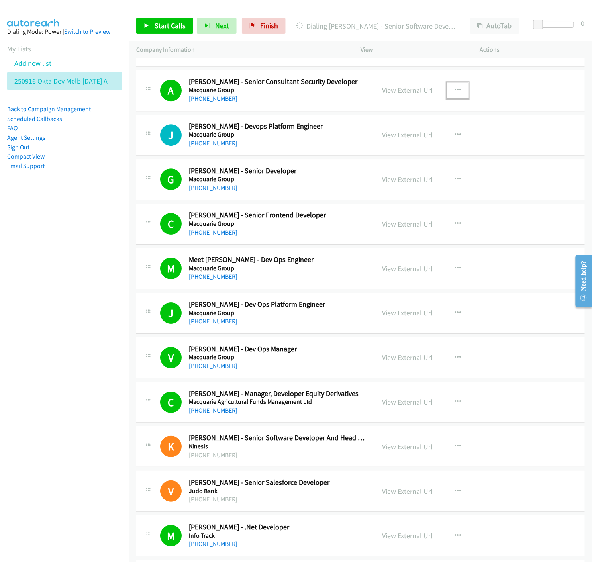
click at [454, 90] on icon "button" at bounding box center [457, 90] width 6 height 6
click at [369, 157] on icon at bounding box center [372, 159] width 6 height 6
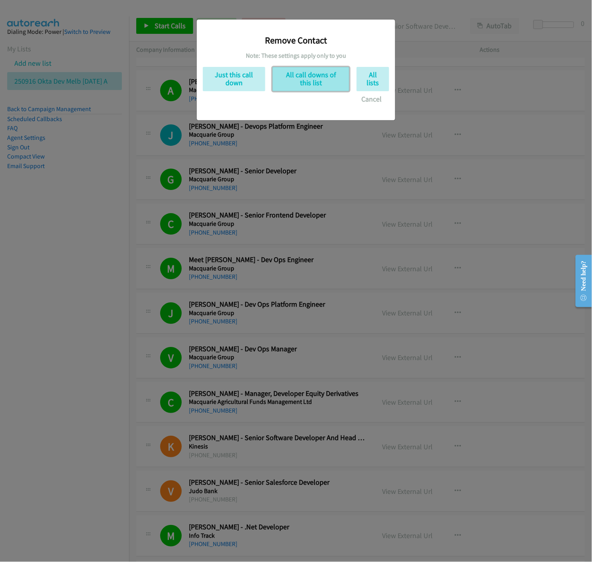
click at [295, 74] on button "All call downs of this list" at bounding box center [310, 79] width 77 height 24
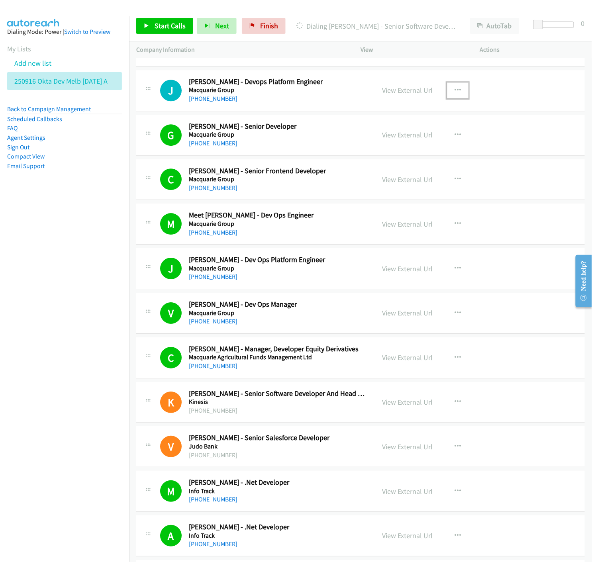
click at [455, 90] on icon "button" at bounding box center [457, 90] width 6 height 6
click at [369, 158] on icon at bounding box center [372, 159] width 6 height 6
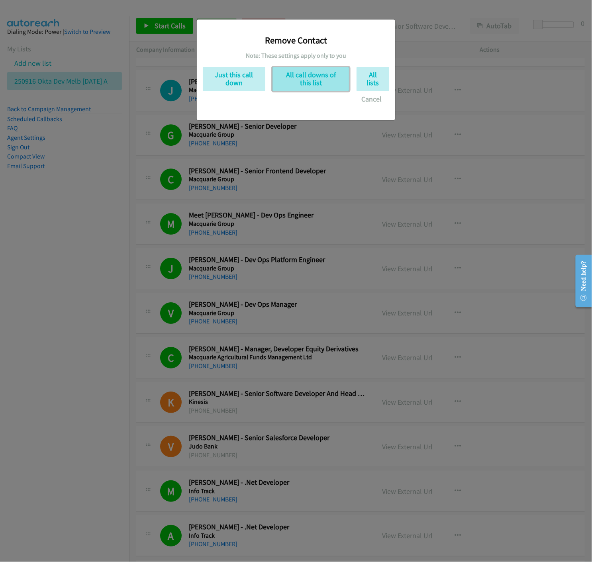
click at [297, 89] on button "All call downs of this list" at bounding box center [310, 79] width 77 height 24
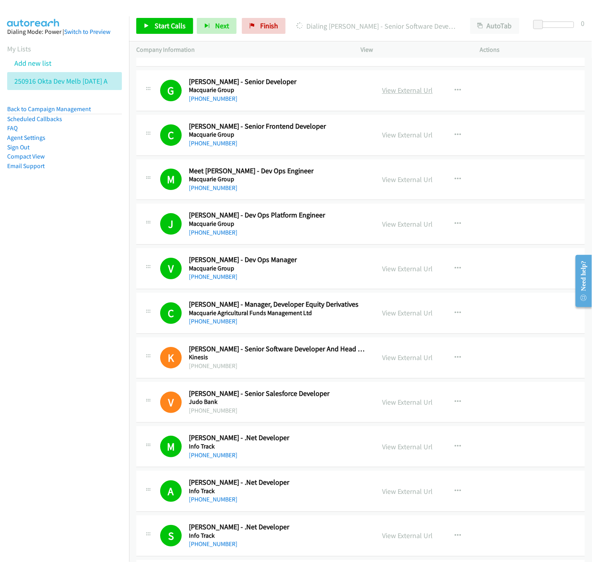
click at [417, 90] on link "View External Url" at bounding box center [407, 90] width 51 height 9
click at [454, 90] on icon "button" at bounding box center [457, 90] width 6 height 6
click at [369, 157] on icon at bounding box center [372, 159] width 6 height 6
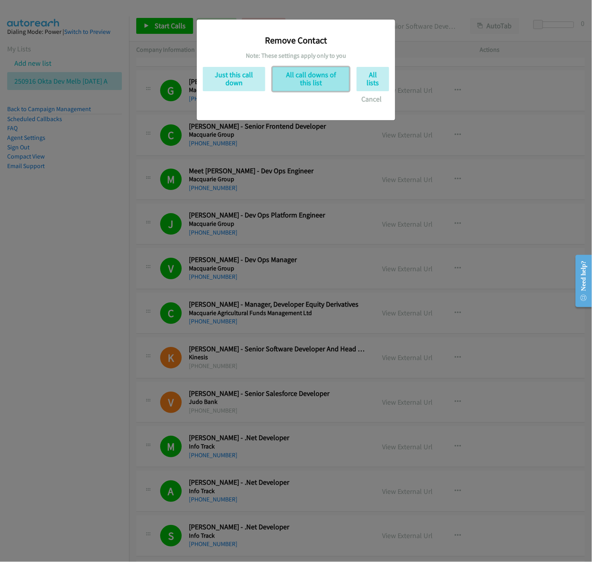
click at [277, 80] on button "All call downs of this list" at bounding box center [310, 79] width 77 height 24
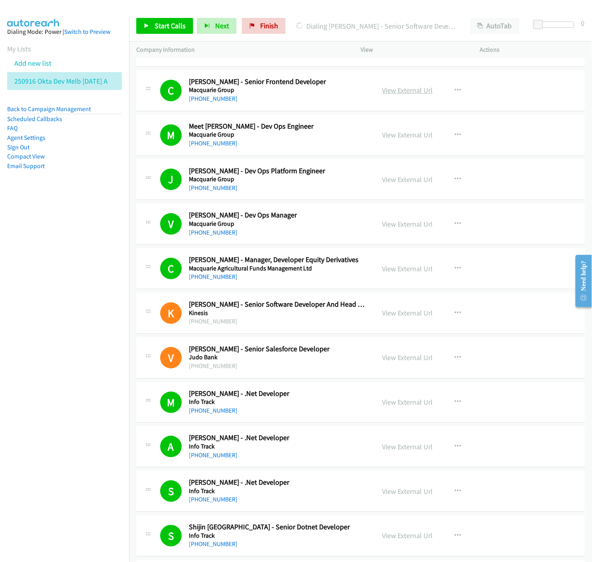
click at [401, 92] on link "View External Url" at bounding box center [407, 90] width 51 height 9
click at [454, 90] on icon "button" at bounding box center [457, 90] width 6 height 6
click at [369, 158] on icon at bounding box center [372, 159] width 6 height 6
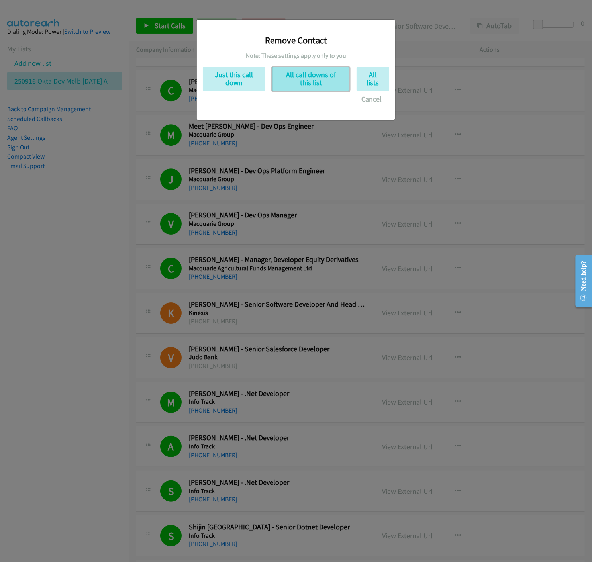
click at [305, 76] on button "All call downs of this list" at bounding box center [310, 79] width 77 height 24
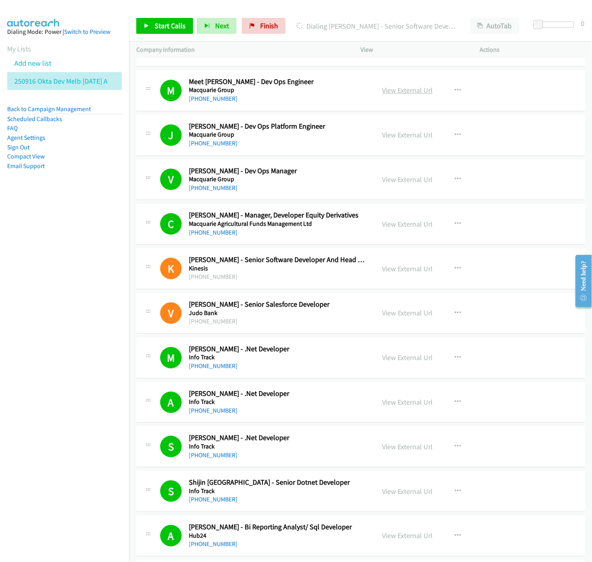
click at [408, 94] on link "View External Url" at bounding box center [407, 90] width 51 height 9
click at [454, 89] on icon "button" at bounding box center [457, 90] width 6 height 6
click at [369, 158] on icon at bounding box center [372, 159] width 6 height 6
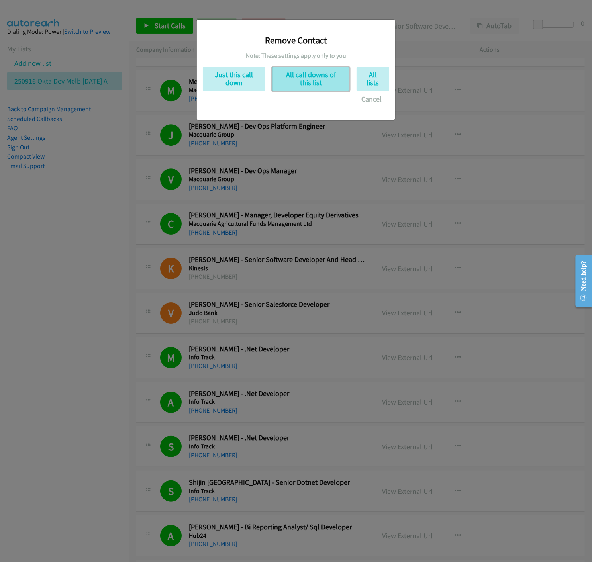
click at [308, 84] on button "All call downs of this list" at bounding box center [310, 79] width 77 height 24
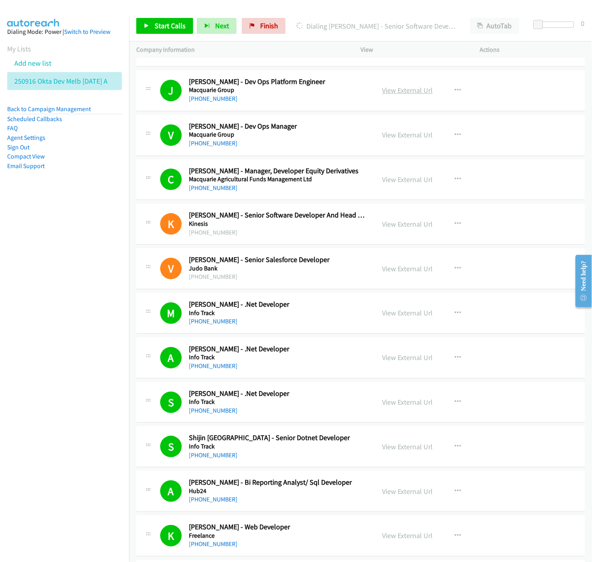
click at [412, 92] on link "View External Url" at bounding box center [407, 90] width 51 height 9
click at [454, 89] on icon "button" at bounding box center [457, 90] width 6 height 6
click at [369, 158] on icon at bounding box center [372, 159] width 6 height 6
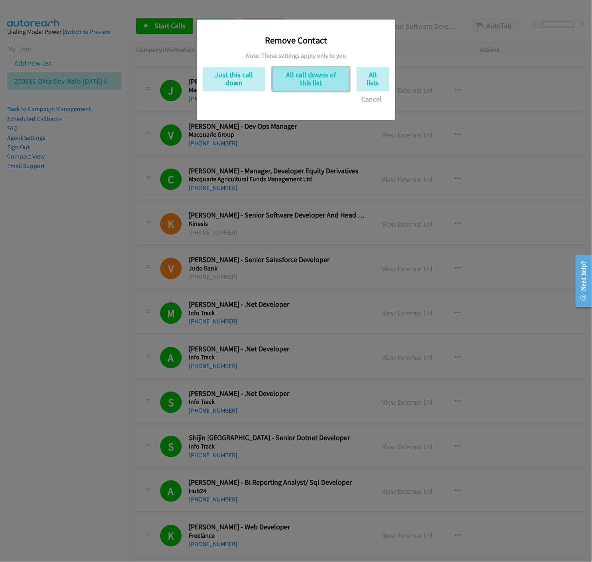
click at [319, 75] on button "All call downs of this list" at bounding box center [310, 79] width 77 height 24
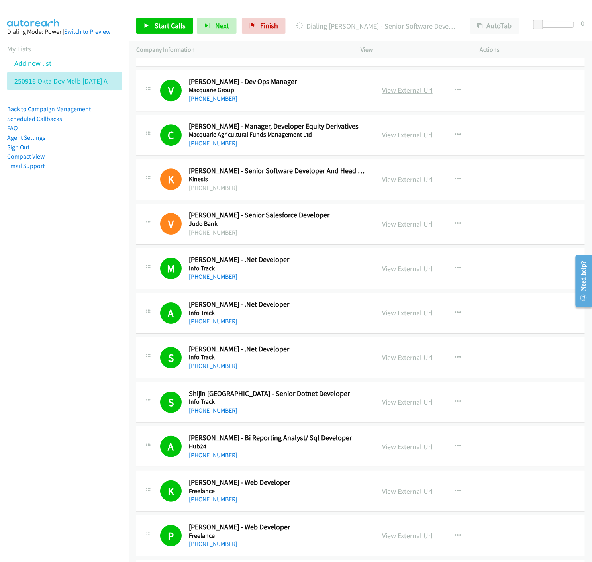
click at [405, 92] on link "View External Url" at bounding box center [407, 90] width 51 height 9
click at [454, 92] on icon "button" at bounding box center [457, 90] width 6 height 6
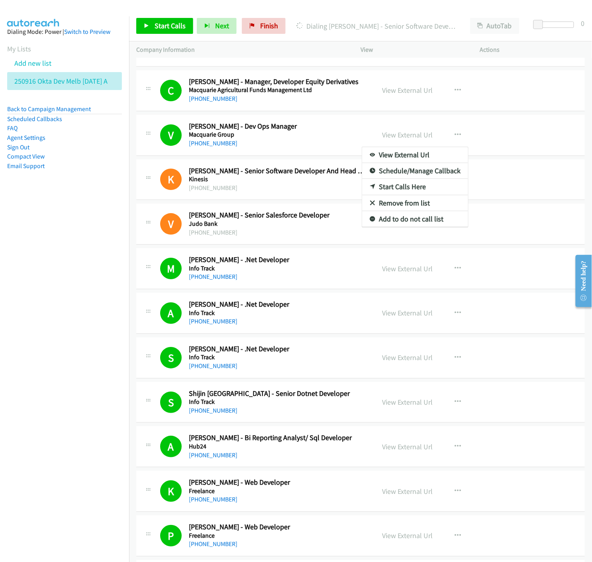
click at [369, 203] on icon at bounding box center [372, 204] width 6 height 6
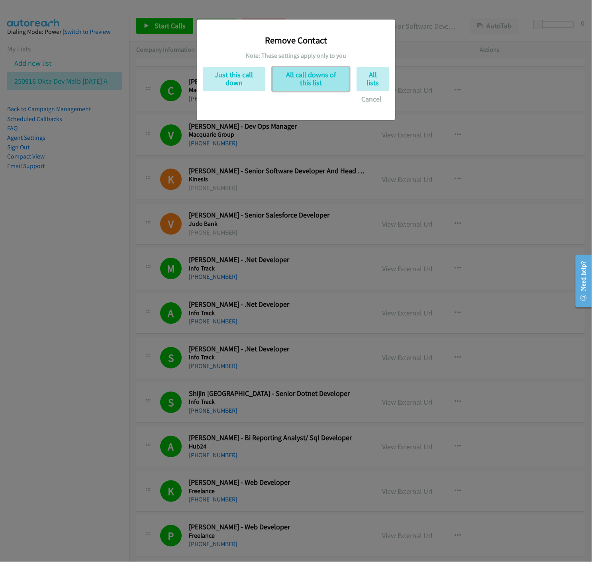
click at [299, 82] on button "All call downs of this list" at bounding box center [310, 79] width 77 height 24
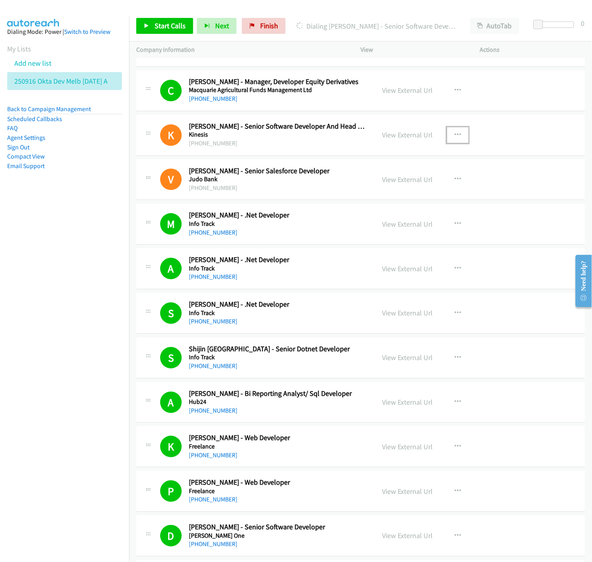
click at [454, 133] on icon "button" at bounding box center [457, 135] width 6 height 6
click at [369, 201] on icon at bounding box center [372, 204] width 6 height 6
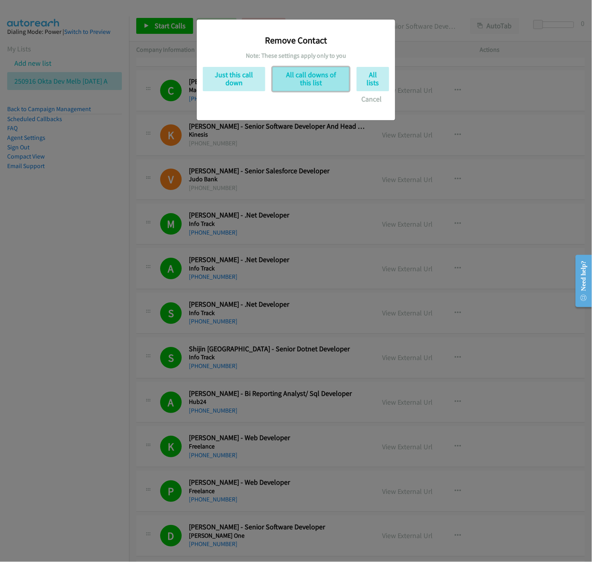
click at [301, 74] on button "All call downs of this list" at bounding box center [310, 79] width 77 height 24
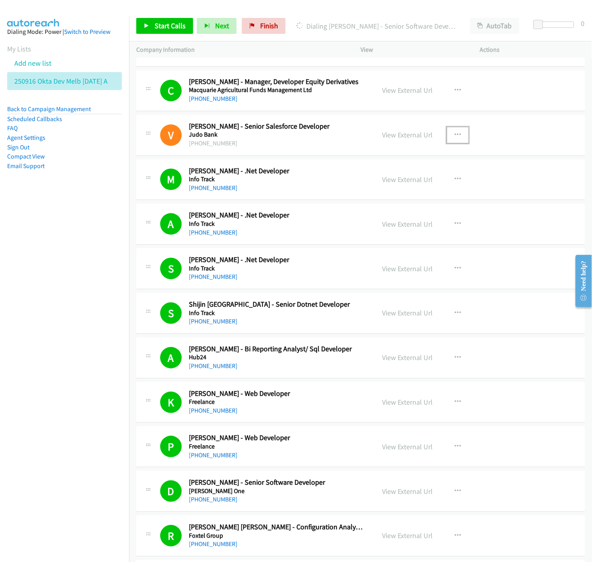
click at [454, 134] on icon "button" at bounding box center [457, 135] width 6 height 6
click at [369, 202] on icon at bounding box center [372, 204] width 6 height 6
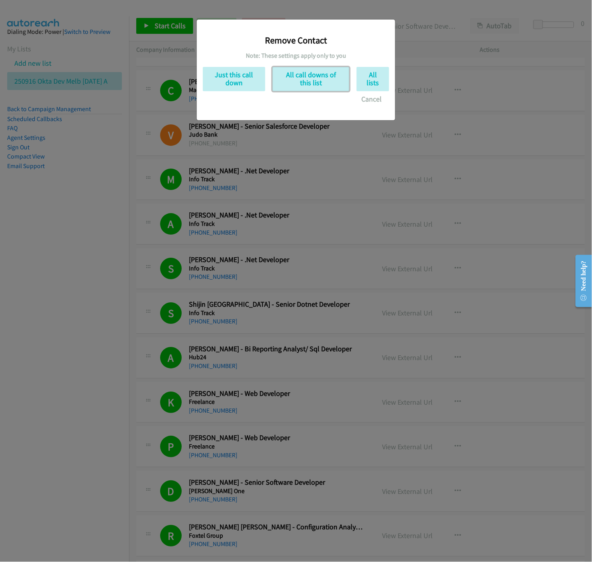
drag, startPoint x: 310, startPoint y: 82, endPoint x: 313, endPoint y: 98, distance: 15.8
click at [310, 82] on button "All call downs of this list" at bounding box center [310, 79] width 77 height 24
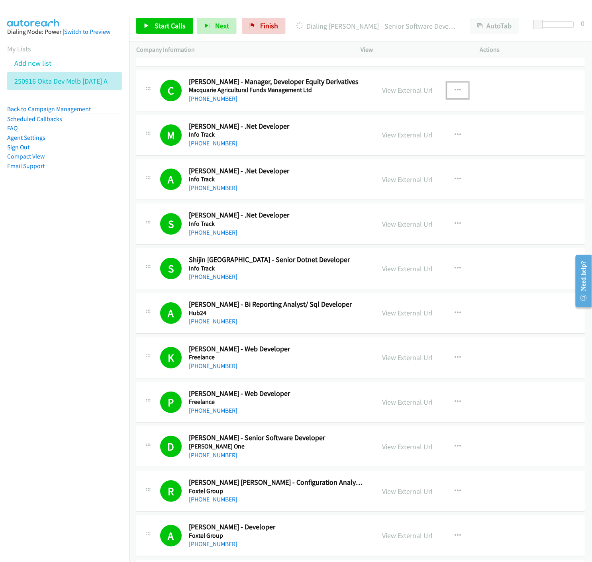
click at [454, 89] on icon "button" at bounding box center [457, 90] width 6 height 6
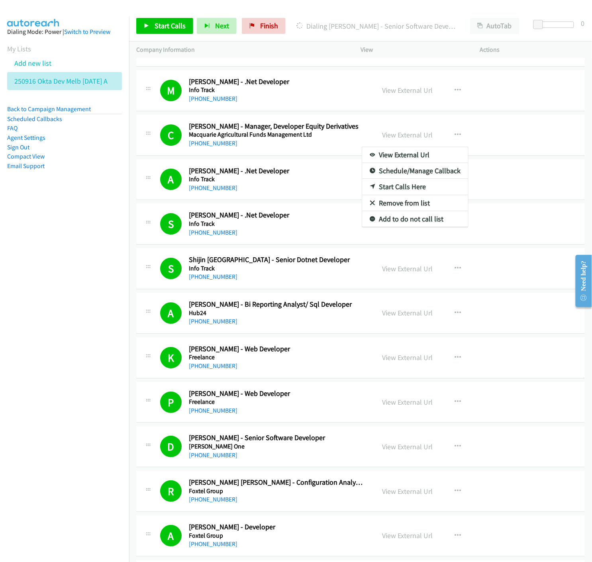
click at [369, 203] on icon at bounding box center [372, 204] width 6 height 6
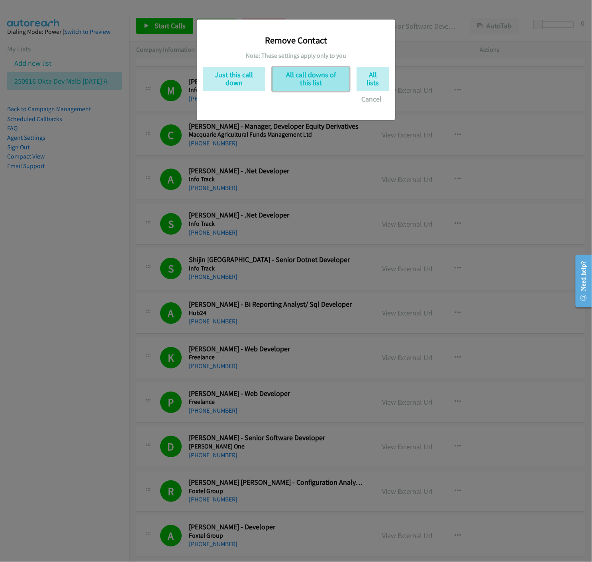
click at [305, 84] on button "All call downs of this list" at bounding box center [310, 79] width 77 height 24
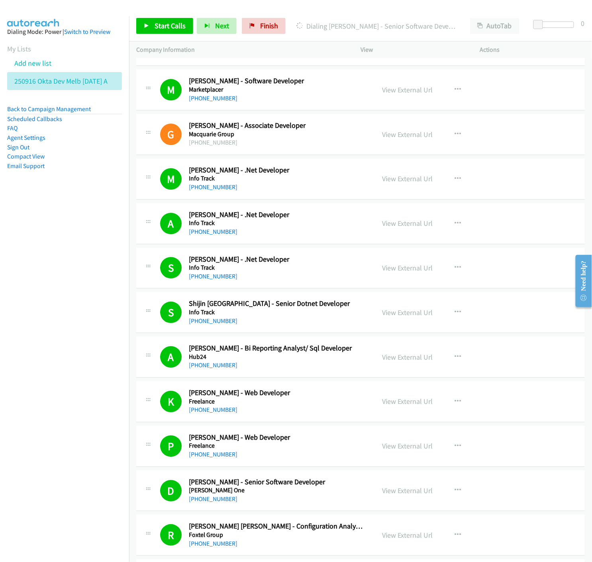
scroll to position [1504, 0]
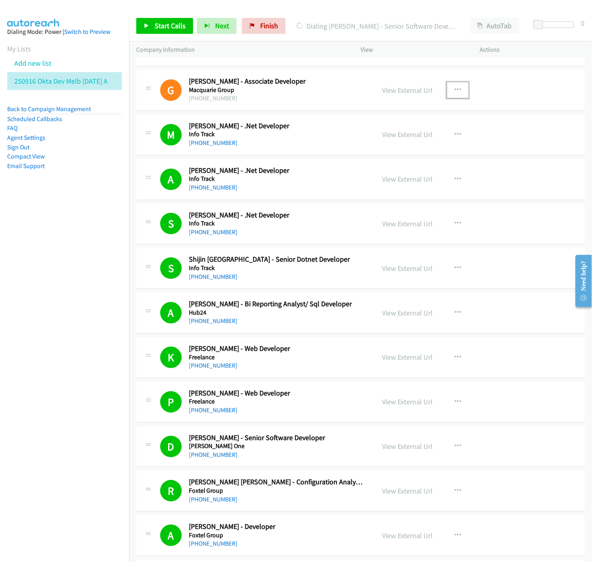
click at [454, 92] on icon "button" at bounding box center [457, 90] width 6 height 6
click at [369, 158] on icon at bounding box center [372, 159] width 6 height 6
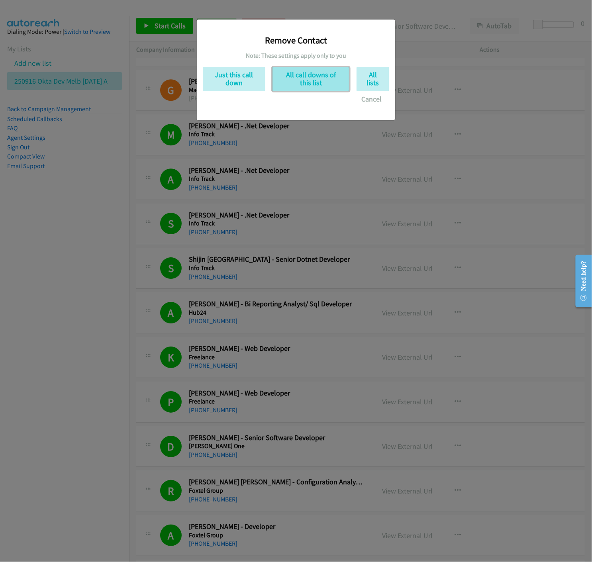
click at [305, 83] on button "All call downs of this list" at bounding box center [310, 79] width 77 height 24
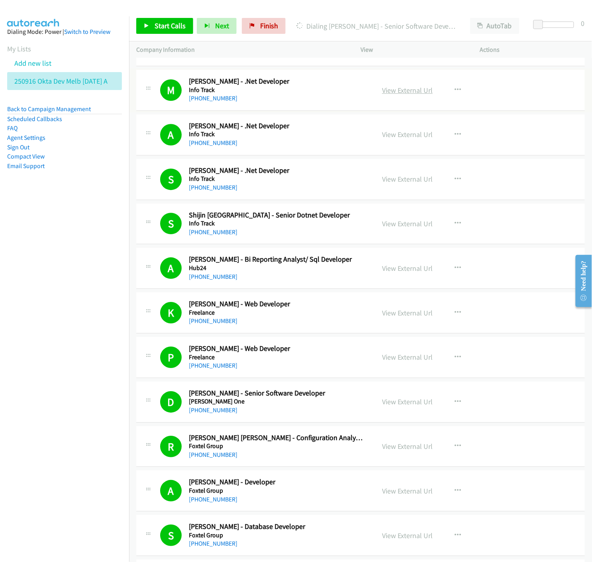
click at [418, 90] on link "View External Url" at bounding box center [407, 90] width 51 height 9
click at [455, 90] on icon "button" at bounding box center [457, 90] width 6 height 6
click at [369, 158] on icon at bounding box center [372, 159] width 6 height 6
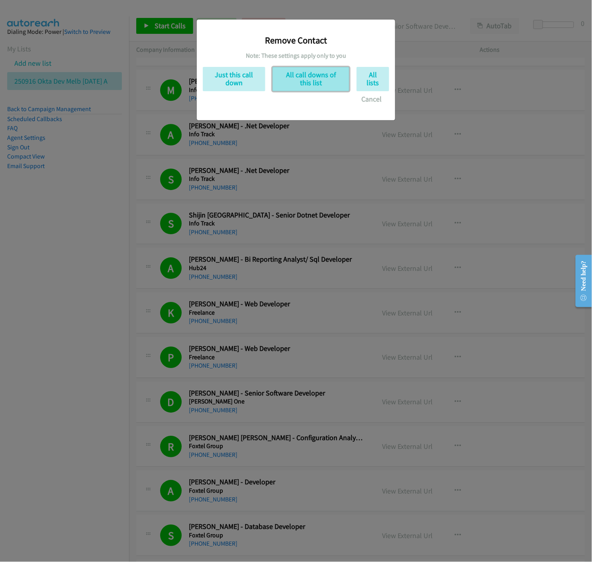
click at [309, 80] on button "All call downs of this list" at bounding box center [310, 79] width 77 height 24
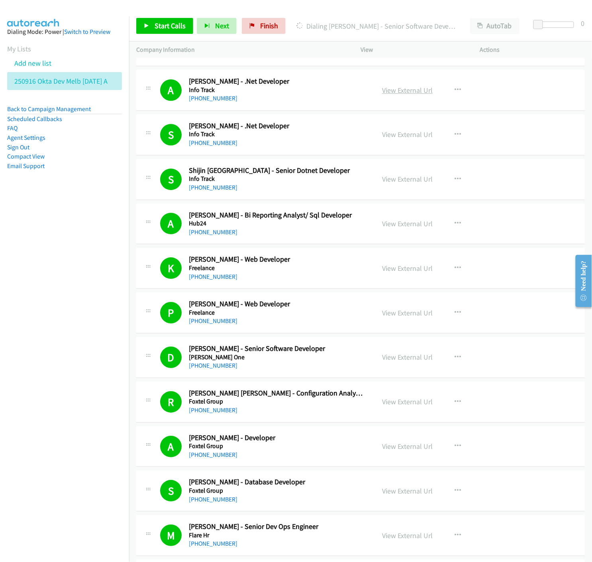
click at [386, 89] on link "View External Url" at bounding box center [407, 90] width 51 height 9
click at [454, 92] on icon "button" at bounding box center [457, 90] width 6 height 6
click at [369, 158] on icon at bounding box center [372, 159] width 6 height 6
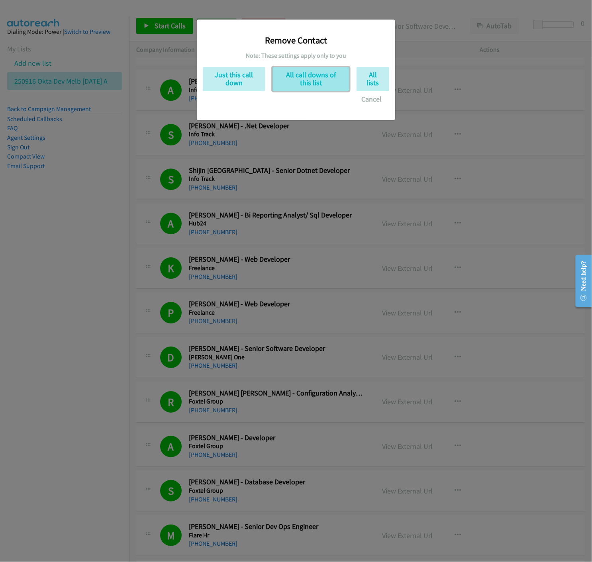
click at [310, 82] on button "All call downs of this list" at bounding box center [310, 79] width 77 height 24
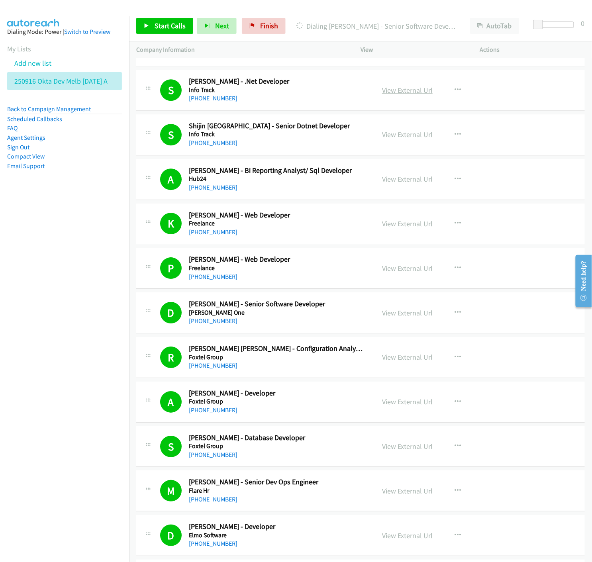
click at [397, 90] on link "View External Url" at bounding box center [407, 90] width 51 height 9
click at [455, 90] on icon "button" at bounding box center [457, 90] width 6 height 6
click at [369, 157] on icon at bounding box center [372, 159] width 6 height 6
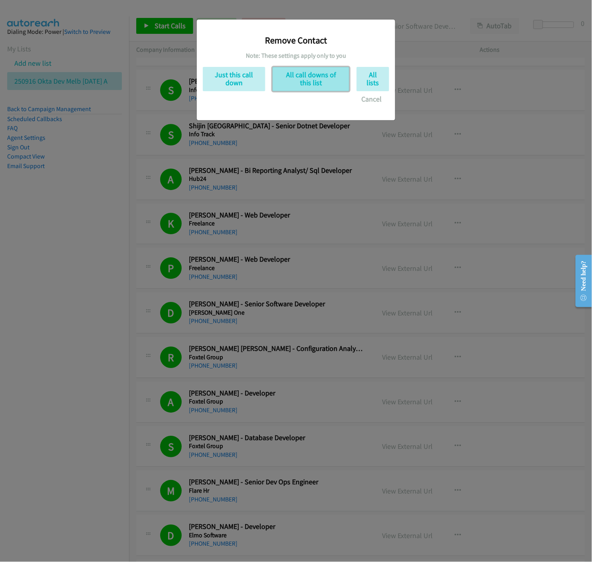
click at [307, 82] on button "All call downs of this list" at bounding box center [310, 79] width 77 height 24
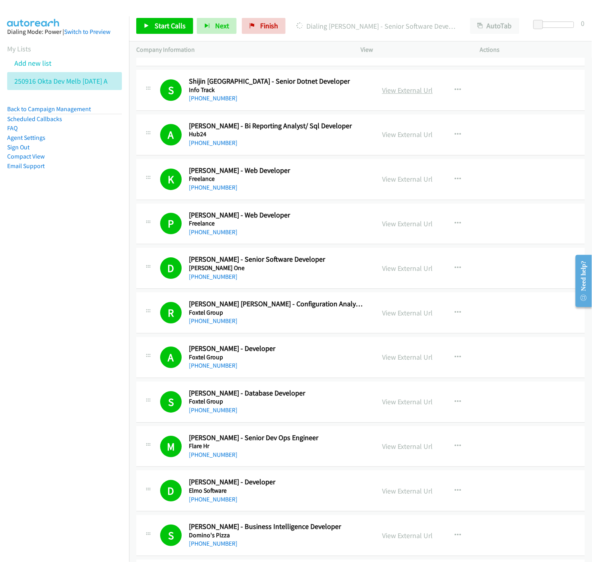
click at [397, 91] on link "View External Url" at bounding box center [407, 90] width 51 height 9
click at [455, 90] on icon "button" at bounding box center [457, 90] width 6 height 6
click at [369, 158] on icon at bounding box center [372, 159] width 6 height 6
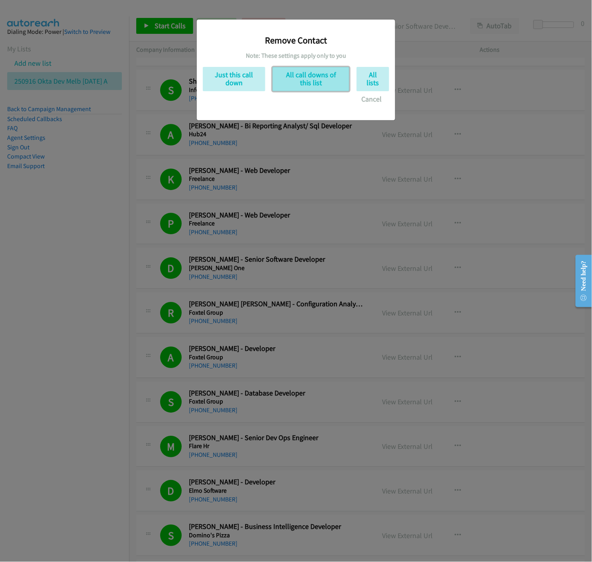
click at [281, 73] on button "All call downs of this list" at bounding box center [310, 79] width 77 height 24
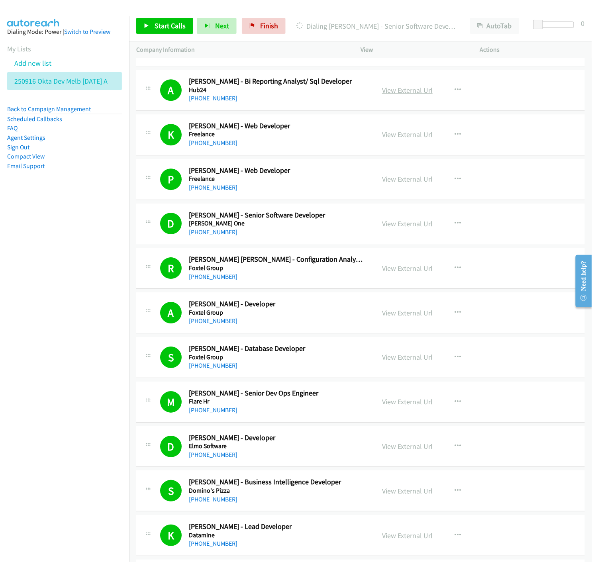
click at [410, 90] on link "View External Url" at bounding box center [407, 90] width 51 height 9
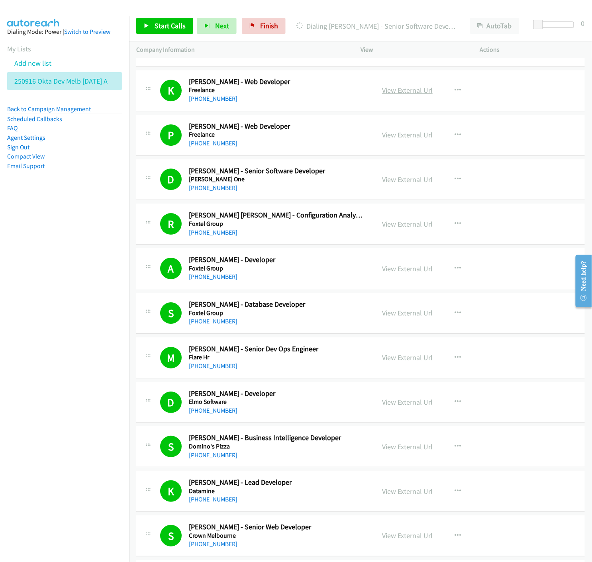
click at [403, 93] on link "View External Url" at bounding box center [407, 90] width 51 height 9
click at [406, 137] on link "View External Url" at bounding box center [407, 134] width 51 height 9
click at [454, 89] on icon "button" at bounding box center [457, 90] width 6 height 6
click at [369, 159] on icon at bounding box center [372, 159] width 6 height 6
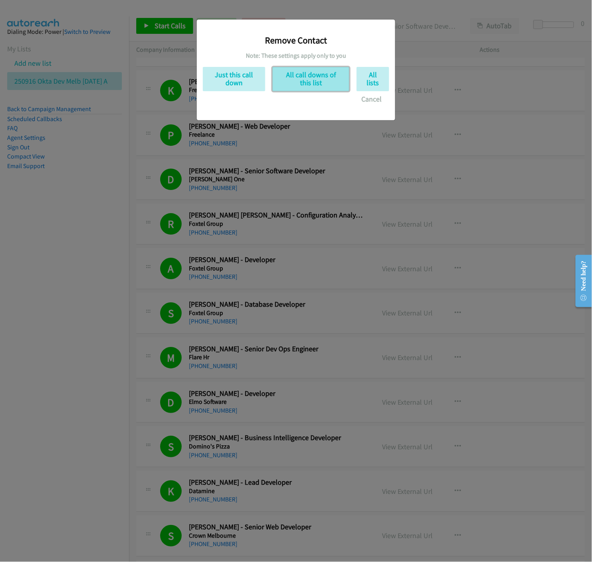
click at [305, 81] on button "All call downs of this list" at bounding box center [310, 79] width 77 height 24
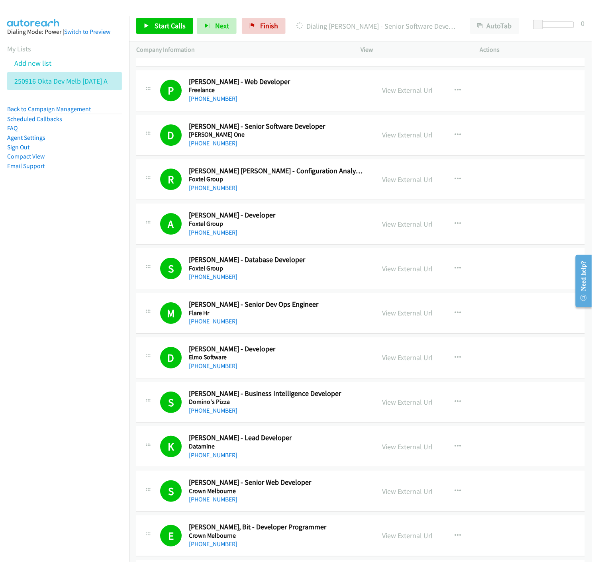
scroll to position [1592, 0]
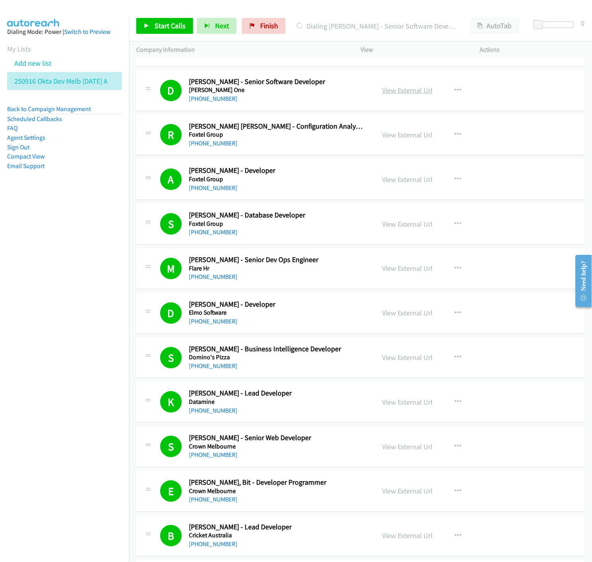
click at [397, 92] on link "View External Url" at bounding box center [407, 90] width 51 height 9
click at [458, 91] on button "button" at bounding box center [457, 90] width 21 height 16
click at [369, 158] on icon at bounding box center [372, 159] width 6 height 6
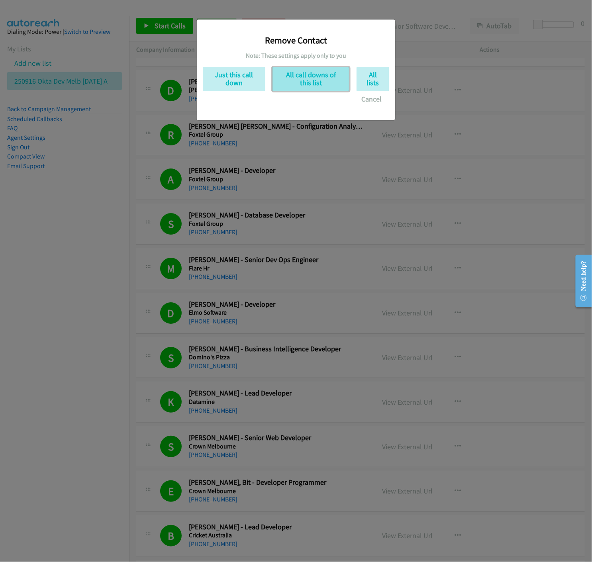
click at [316, 81] on button "All call downs of this list" at bounding box center [310, 79] width 77 height 24
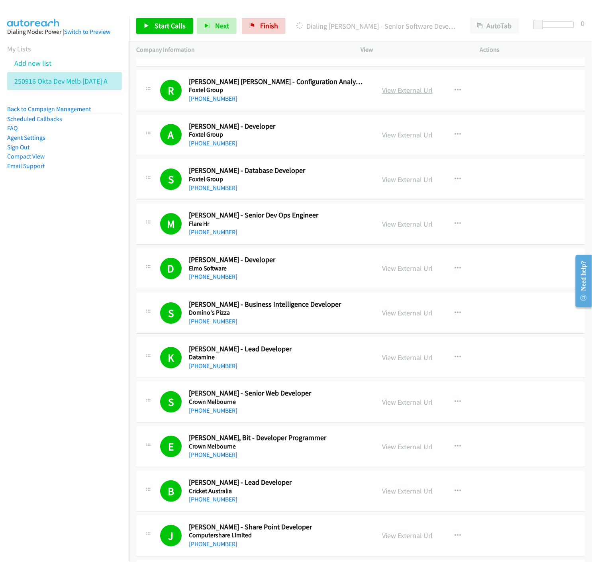
click at [397, 92] on link "View External Url" at bounding box center [407, 90] width 51 height 9
click at [454, 90] on icon "button" at bounding box center [457, 90] width 6 height 6
click at [369, 159] on icon at bounding box center [372, 159] width 6 height 6
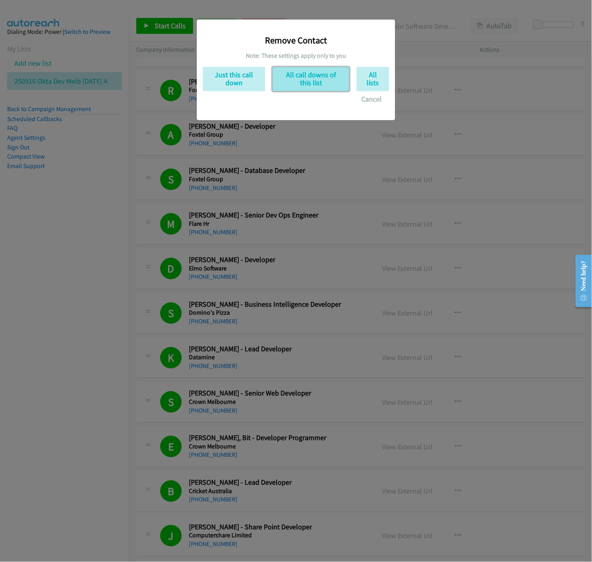
drag, startPoint x: 315, startPoint y: 81, endPoint x: 320, endPoint y: 87, distance: 7.9
click at [315, 80] on button "All call downs of this list" at bounding box center [310, 79] width 77 height 24
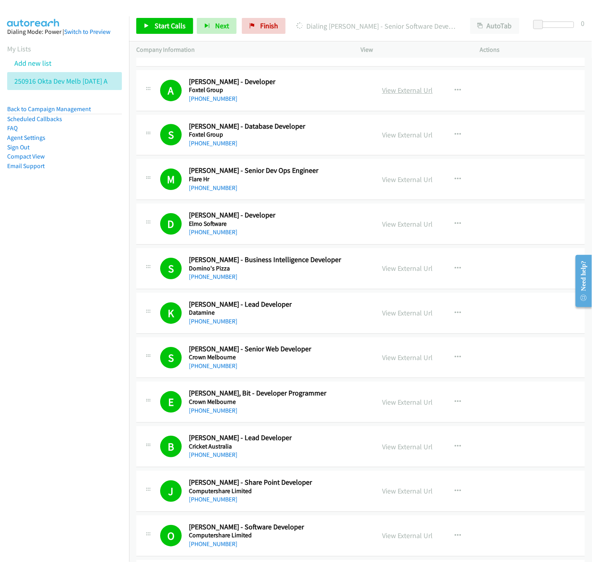
click at [393, 93] on link "View External Url" at bounding box center [407, 90] width 51 height 9
click at [413, 91] on link "View External Url" at bounding box center [407, 90] width 51 height 9
click at [454, 88] on icon "button" at bounding box center [457, 90] width 6 height 6
click at [369, 158] on icon at bounding box center [372, 159] width 6 height 6
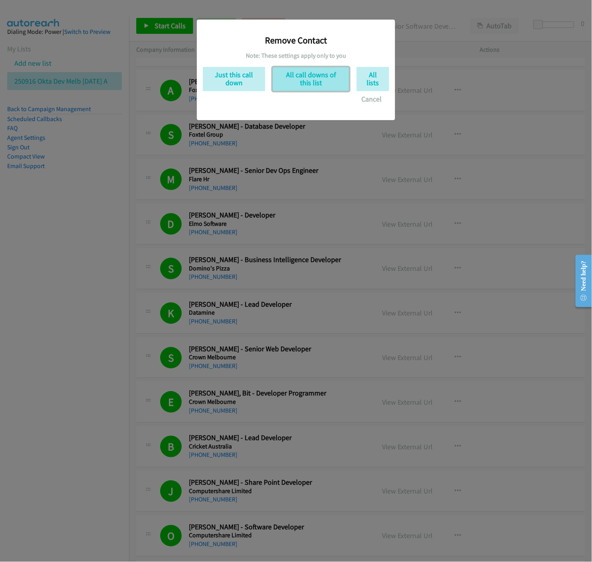
click at [324, 82] on button "All call downs of this list" at bounding box center [310, 79] width 77 height 24
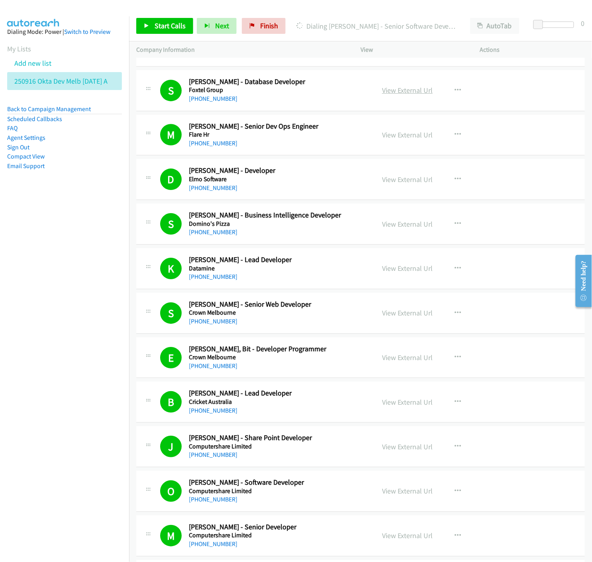
click at [403, 90] on link "View External Url" at bounding box center [407, 90] width 51 height 9
click at [455, 89] on icon "button" at bounding box center [457, 90] width 6 height 6
click at [369, 158] on icon at bounding box center [372, 159] width 6 height 6
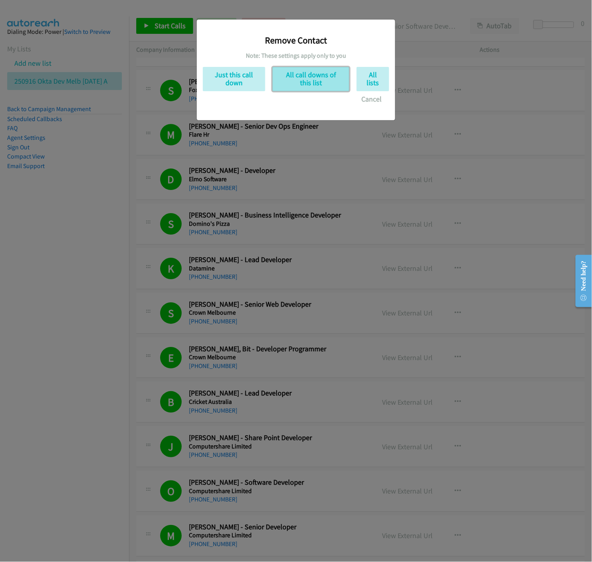
click at [327, 82] on button "All call downs of this list" at bounding box center [310, 79] width 77 height 24
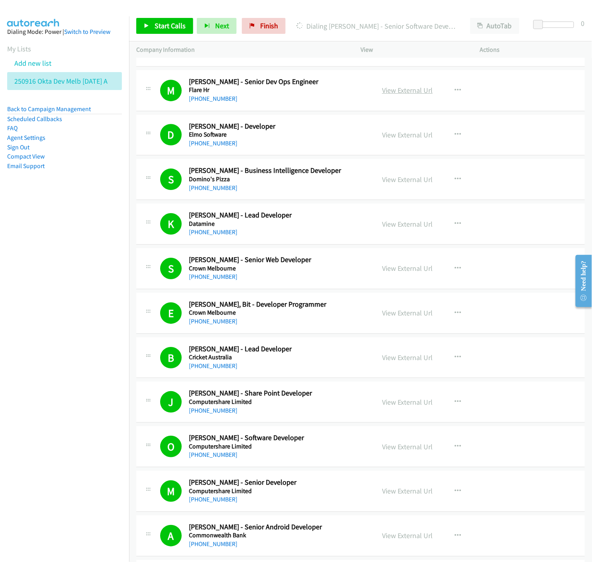
click at [401, 91] on link "View External Url" at bounding box center [407, 90] width 51 height 9
click at [399, 135] on link "View External Url" at bounding box center [407, 134] width 51 height 9
click at [419, 137] on link "View External Url" at bounding box center [407, 134] width 51 height 9
click at [454, 137] on icon "button" at bounding box center [457, 134] width 6 height 6
click at [369, 204] on icon at bounding box center [372, 203] width 6 height 6
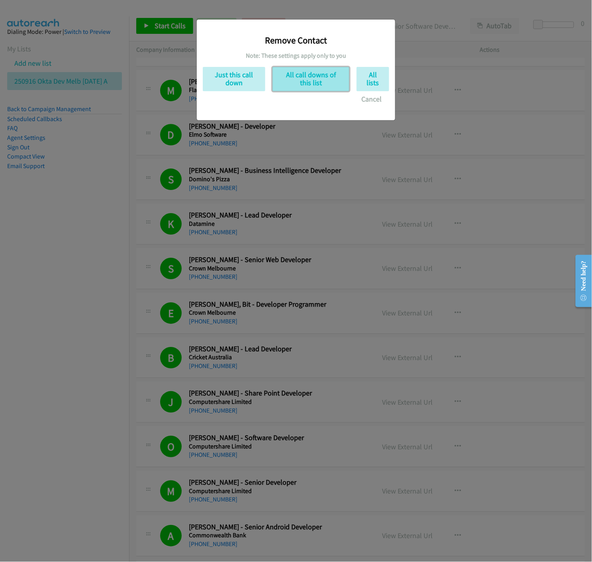
click at [318, 82] on button "All call downs of this list" at bounding box center [310, 79] width 77 height 24
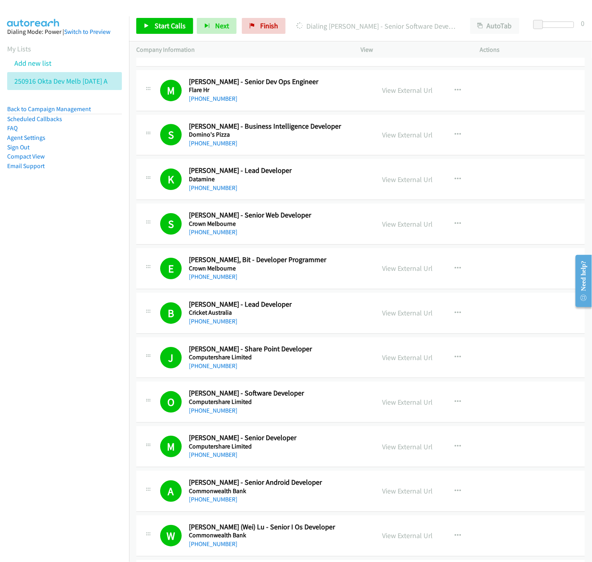
scroll to position [1637, 0]
